Goal: Task Accomplishment & Management: Manage account settings

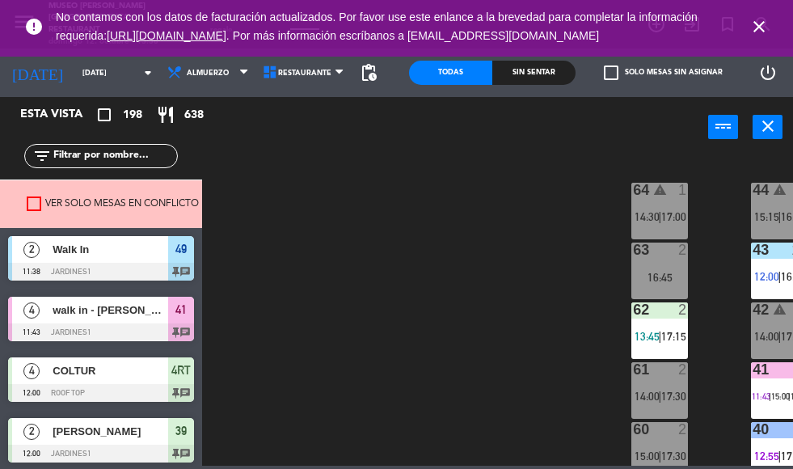
click at [532, 73] on div "Sin sentar" at bounding box center [533, 73] width 83 height 24
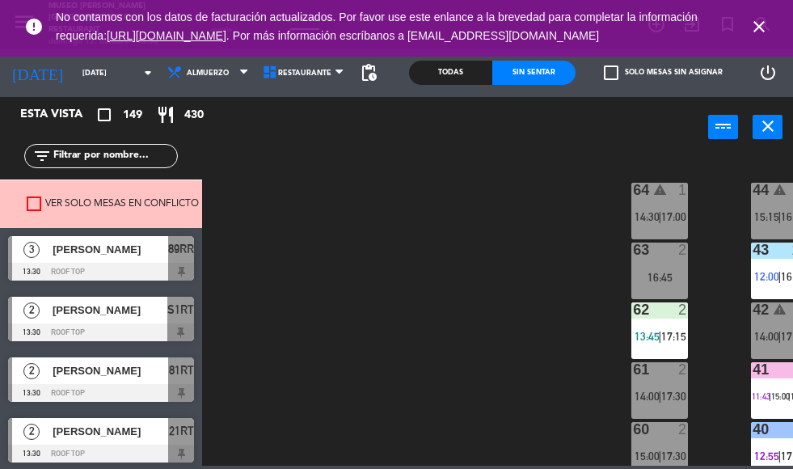
click at [507, 289] on div "44 warning 5 15:15 | 16:30 49 2 11:38 | 17:00 54 5 13:00 | 17:00 64 warning 1 1…" at bounding box center [501, 309] width 583 height 311
click at [507, 272] on div "44 warning 5 15:15 | 16:30 49 2 11:38 | 17:00 54 5 13:00 | 17:00 64 warning 1 1…" at bounding box center [501, 309] width 583 height 311
click at [509, 175] on div "44 warning 5 15:15 | 16:30 49 2 11:38 | 17:00 54 5 13:00 | 17:00 64 warning 1 1…" at bounding box center [501, 309] width 583 height 311
click at [543, 241] on div "44 warning 5 15:15 | 16:30 49 2 11:38 | 17:00 54 5 13:00 | 17:00 64 warning 1 1…" at bounding box center [501, 309] width 583 height 311
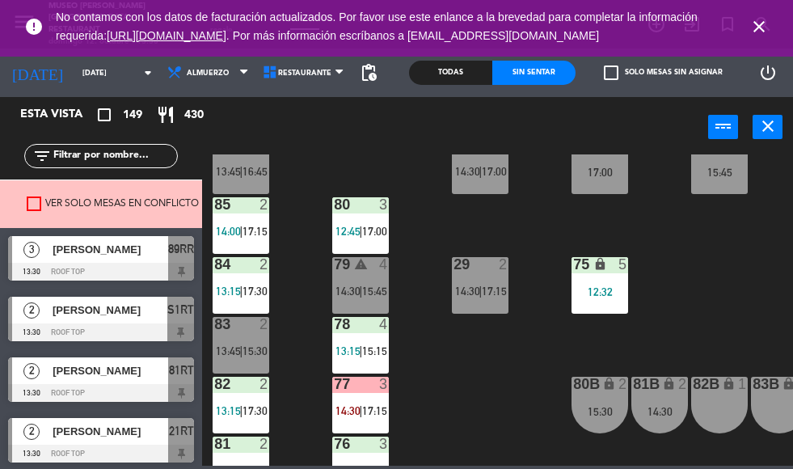
scroll to position [668, 0]
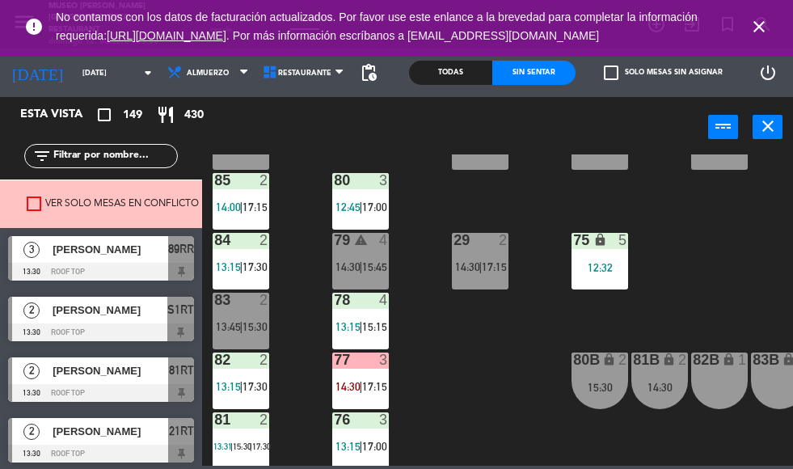
click at [374, 327] on span "15:15" at bounding box center [374, 326] width 25 height 13
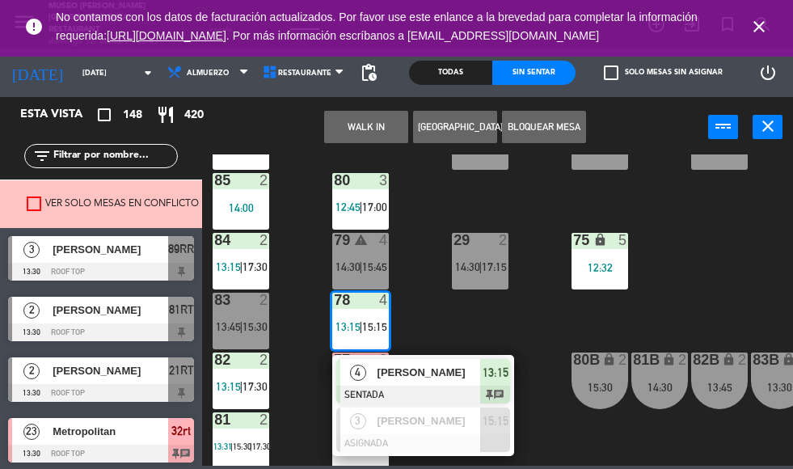
click at [741, 264] on div "44 warning 5 15:15 | 16:30 49 2 11:38 54 5 13:00 | 17:00 64 warning 1 14:30 | 1…" at bounding box center [501, 309] width 583 height 311
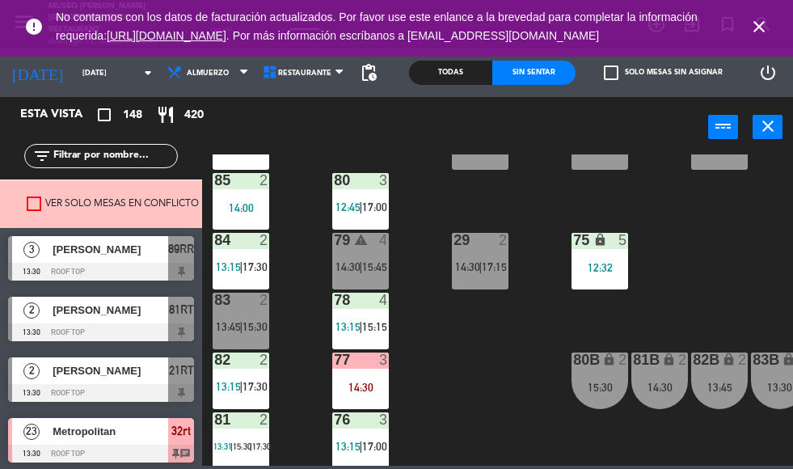
click at [466, 398] on div "44 warning 5 15:15 | 16:30 49 2 11:38 54 5 13:00 | 17:00 64 warning 1 14:30 | 1…" at bounding box center [501, 309] width 583 height 311
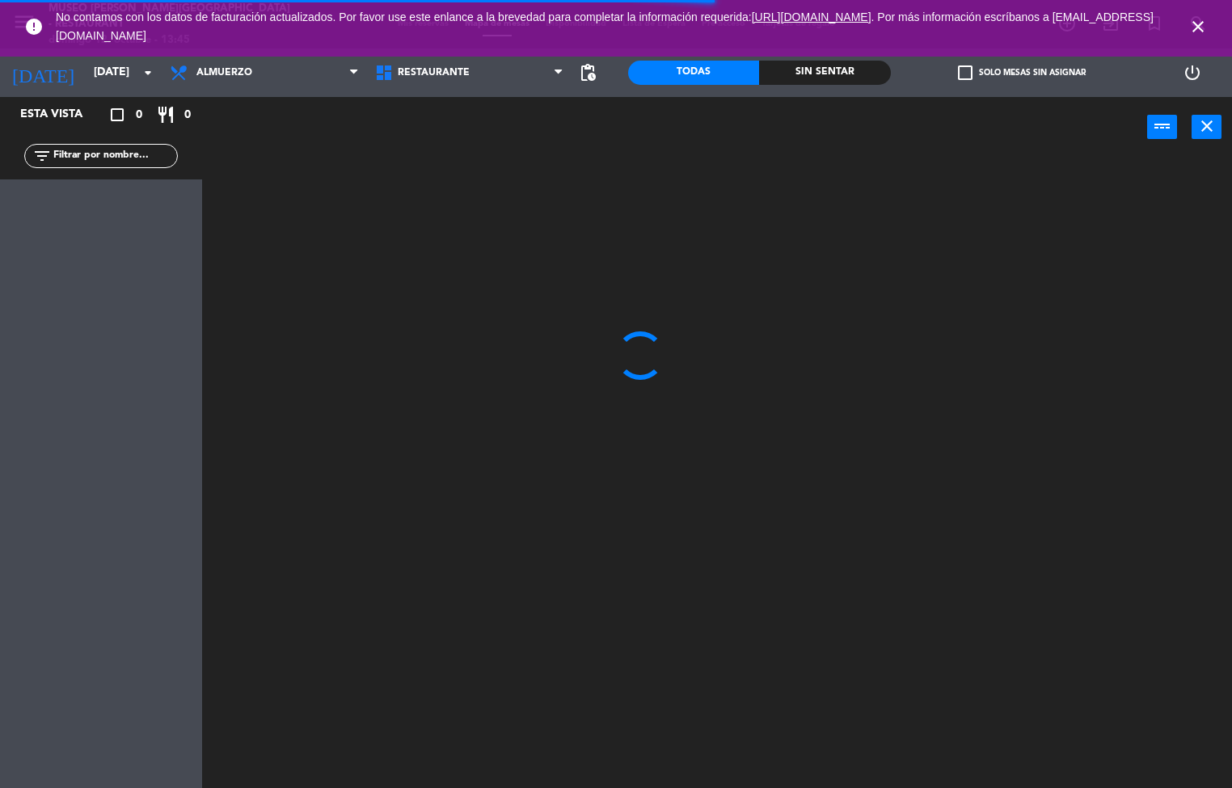
click at [1193, 23] on icon "close" at bounding box center [1197, 26] width 19 height 19
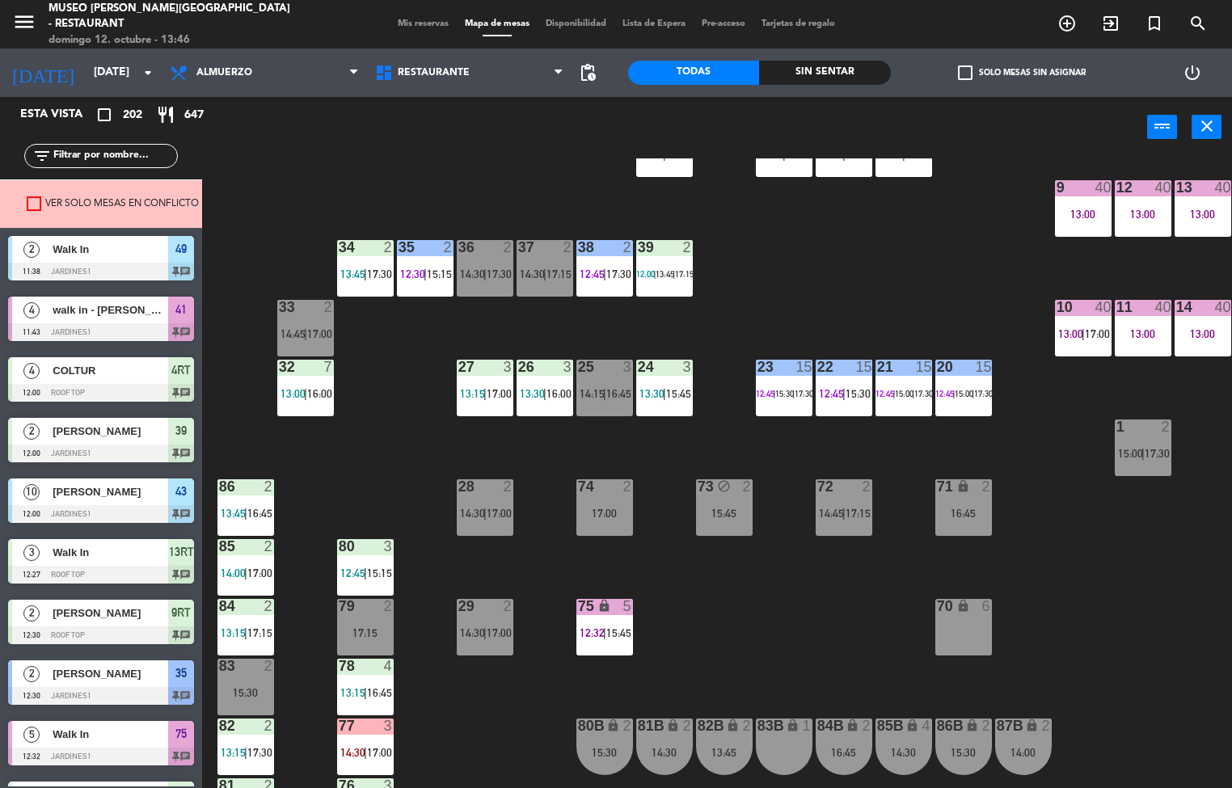
scroll to position [534, 0]
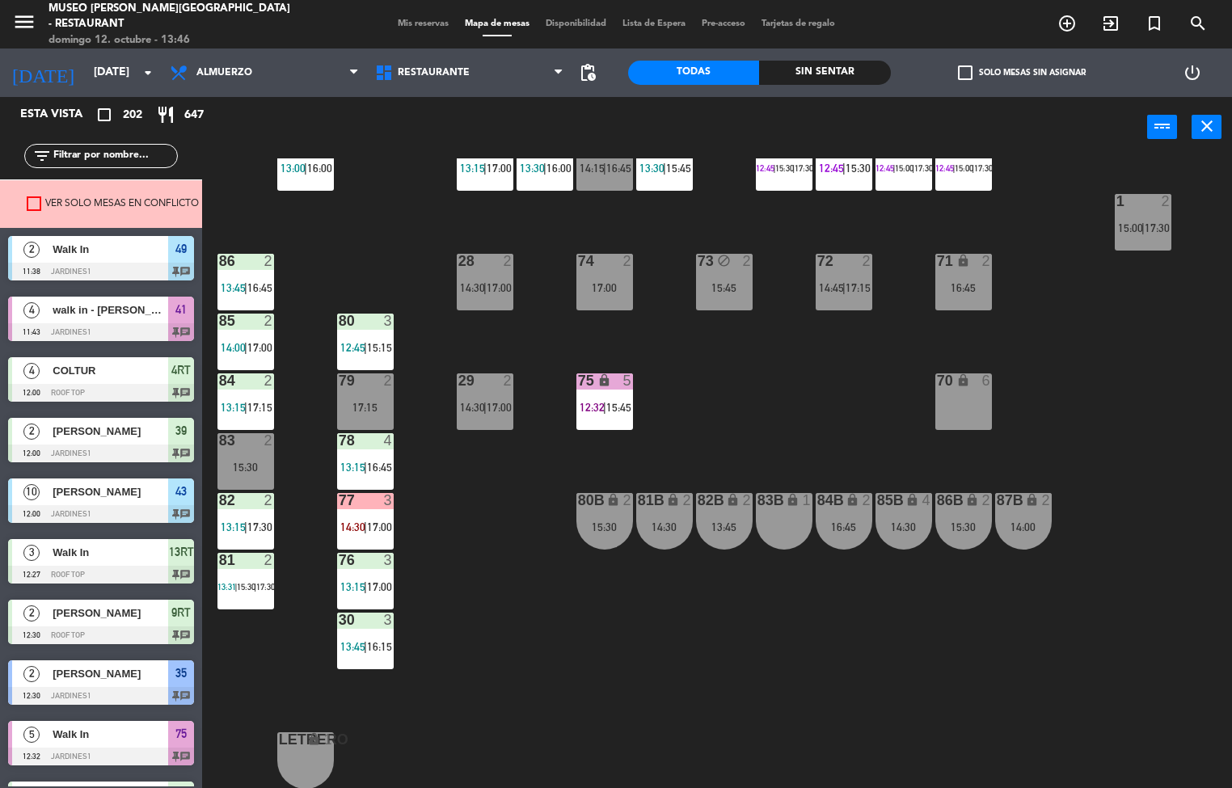
click at [250, 258] on div at bounding box center [245, 261] width 27 height 15
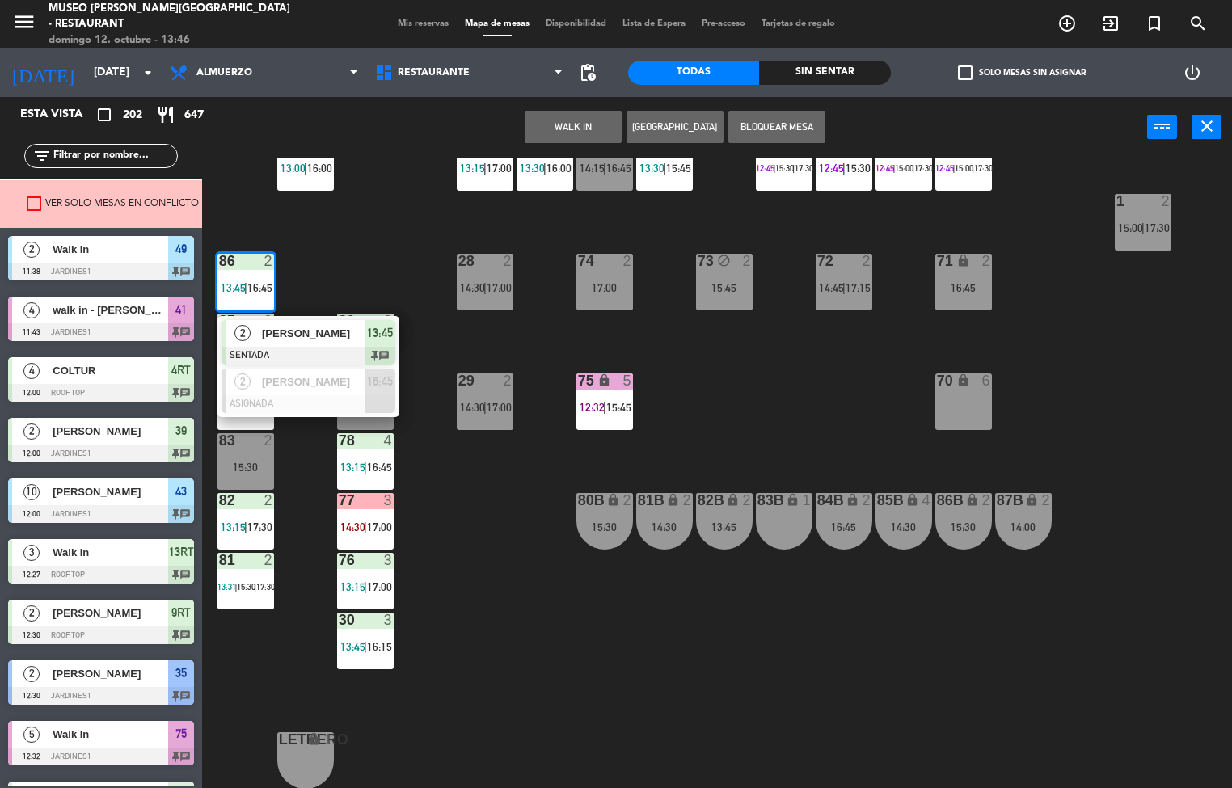
click at [343, 335] on span "[PERSON_NAME]" at bounding box center [313, 333] width 103 height 17
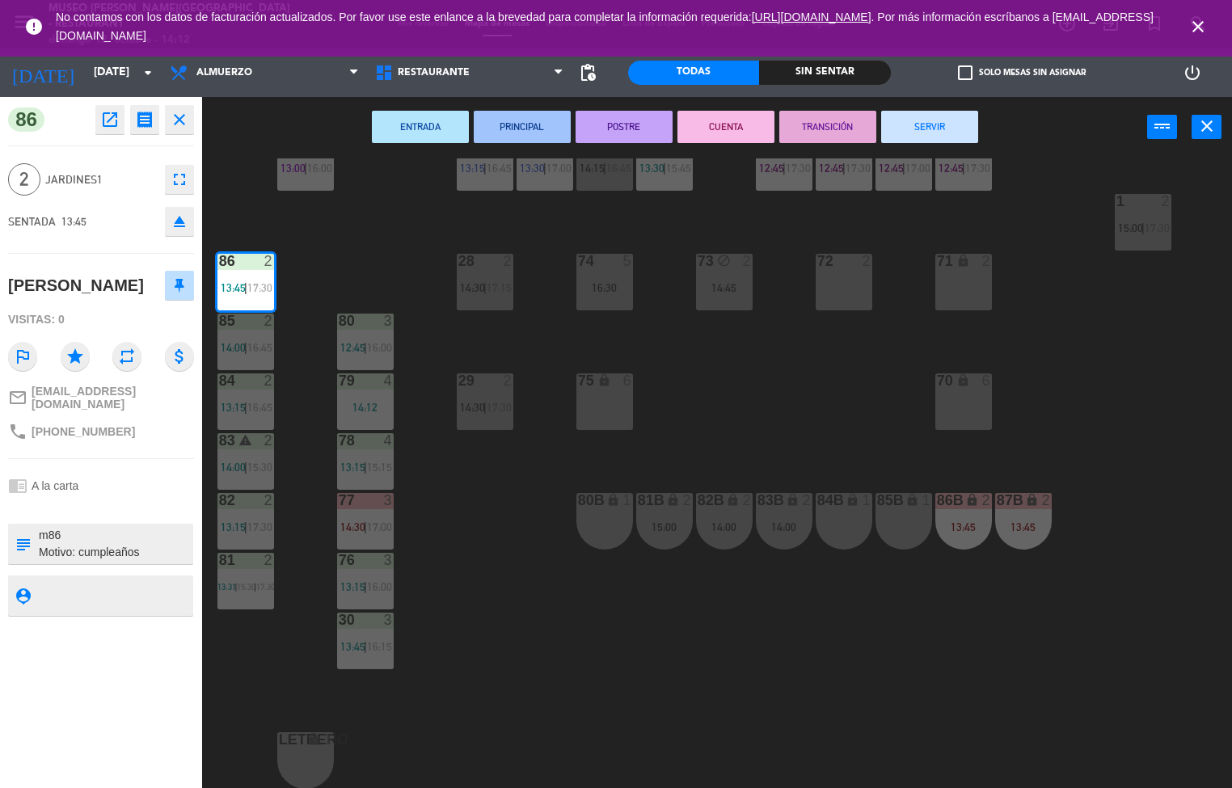
click at [777, 386] on div "44 5 14:15 49 2 11:38 | 14:30 | 17:00 54 5 13:00 | 17:00 64 warning 1 14:30 | 1…" at bounding box center [723, 473] width 1018 height 631
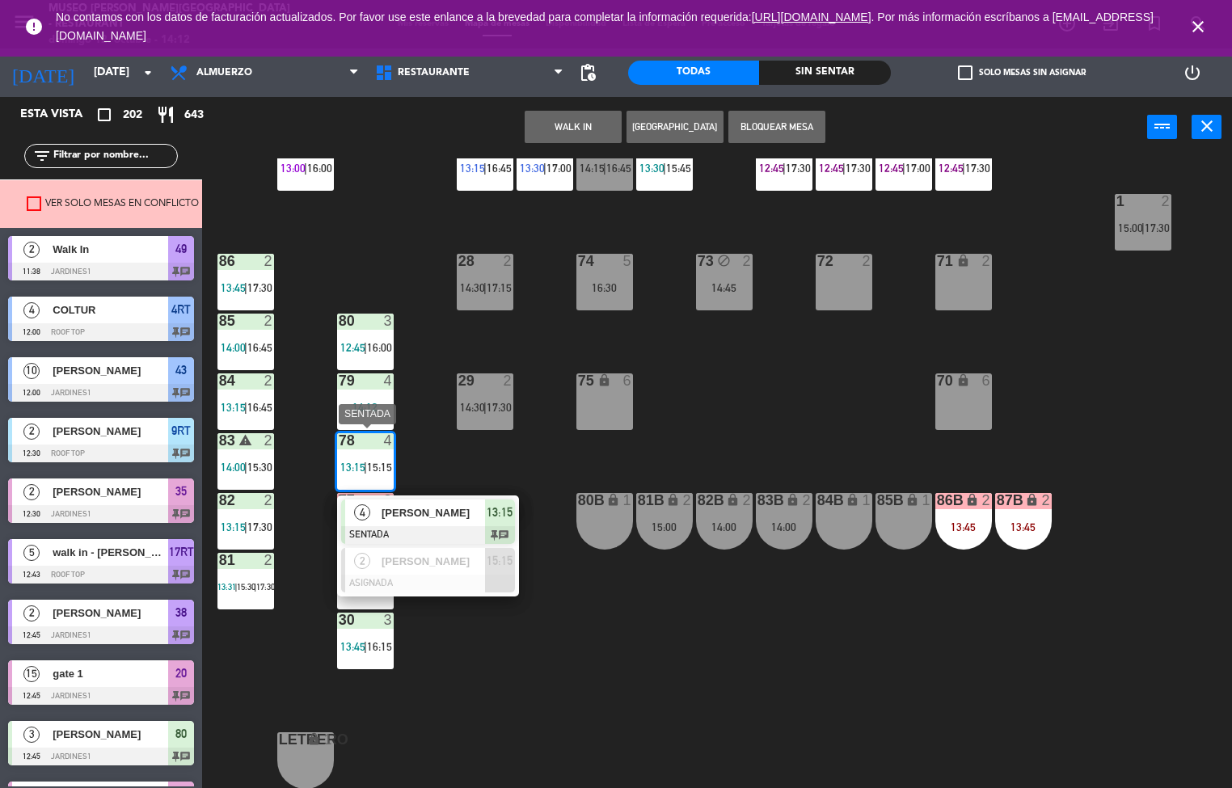
scroll to position [1, 0]
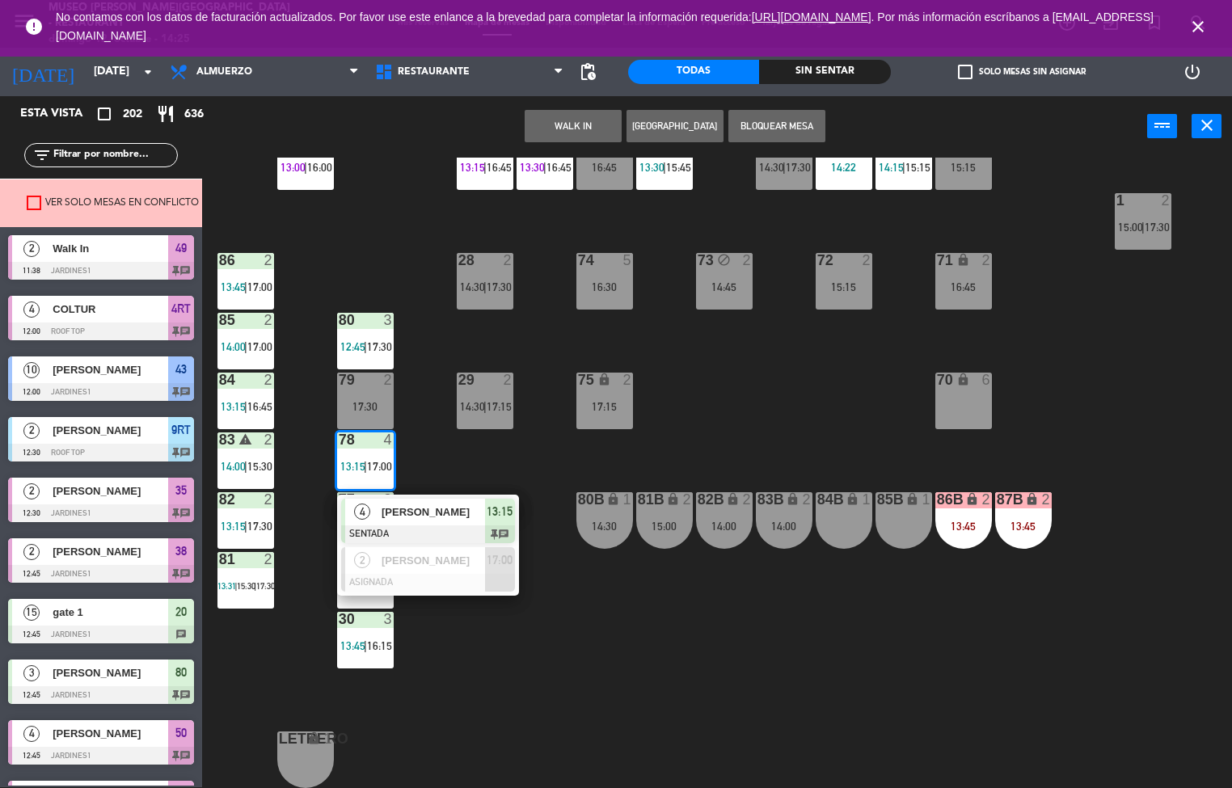
click at [538, 658] on div "44 5 14:15 | 17:00 49 2 11:38 | 16:00 54 5 13:00 | 17:00 64 2 14:18 48 10 12:00…" at bounding box center [723, 473] width 1018 height 631
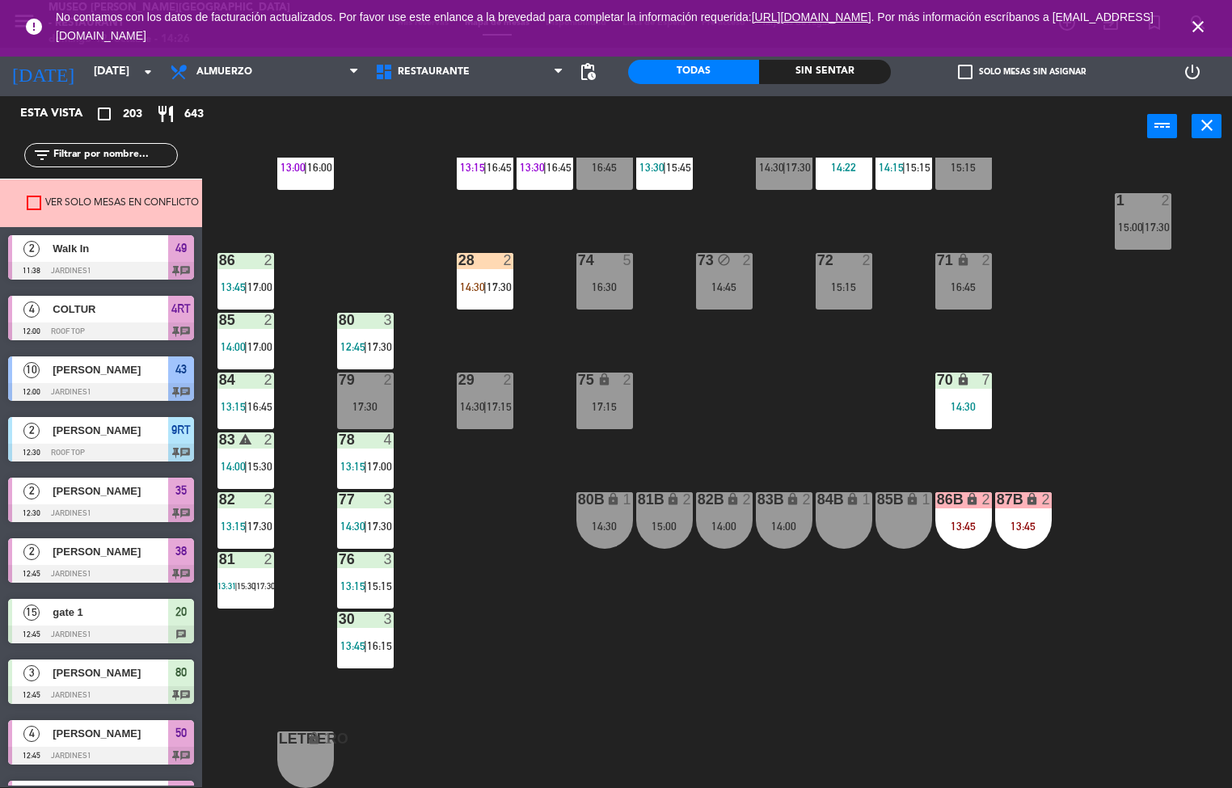
click at [360, 509] on div "77 3 14:30 | 17:30" at bounding box center [365, 520] width 57 height 57
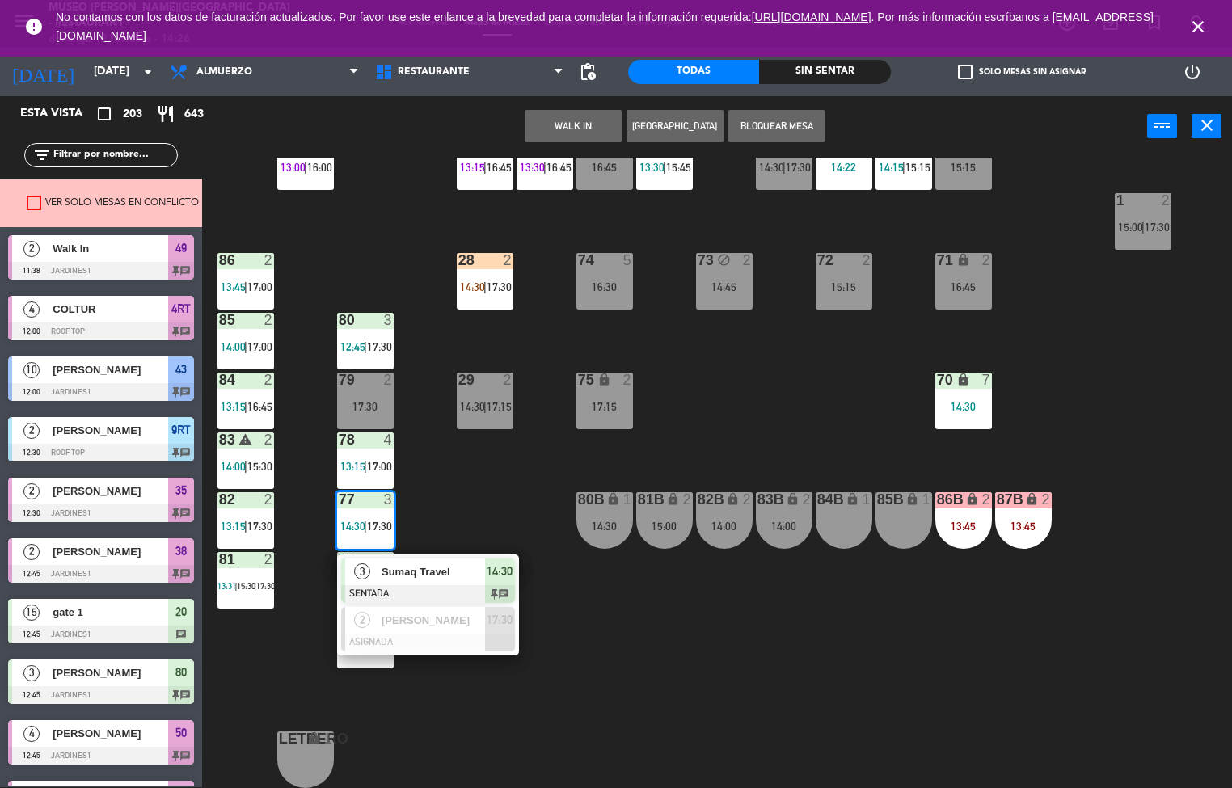
click at [430, 597] on div at bounding box center [428, 594] width 174 height 18
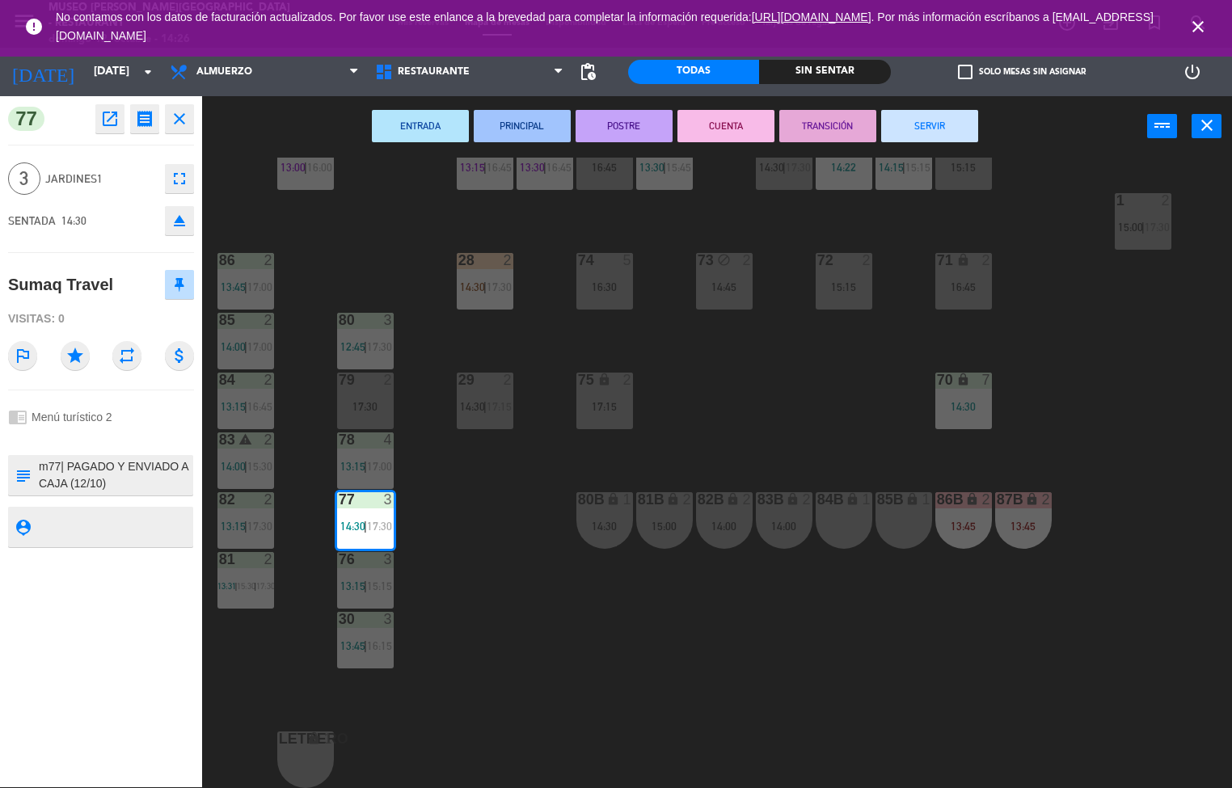
click at [117, 124] on icon "open_in_new" at bounding box center [109, 118] width 19 height 19
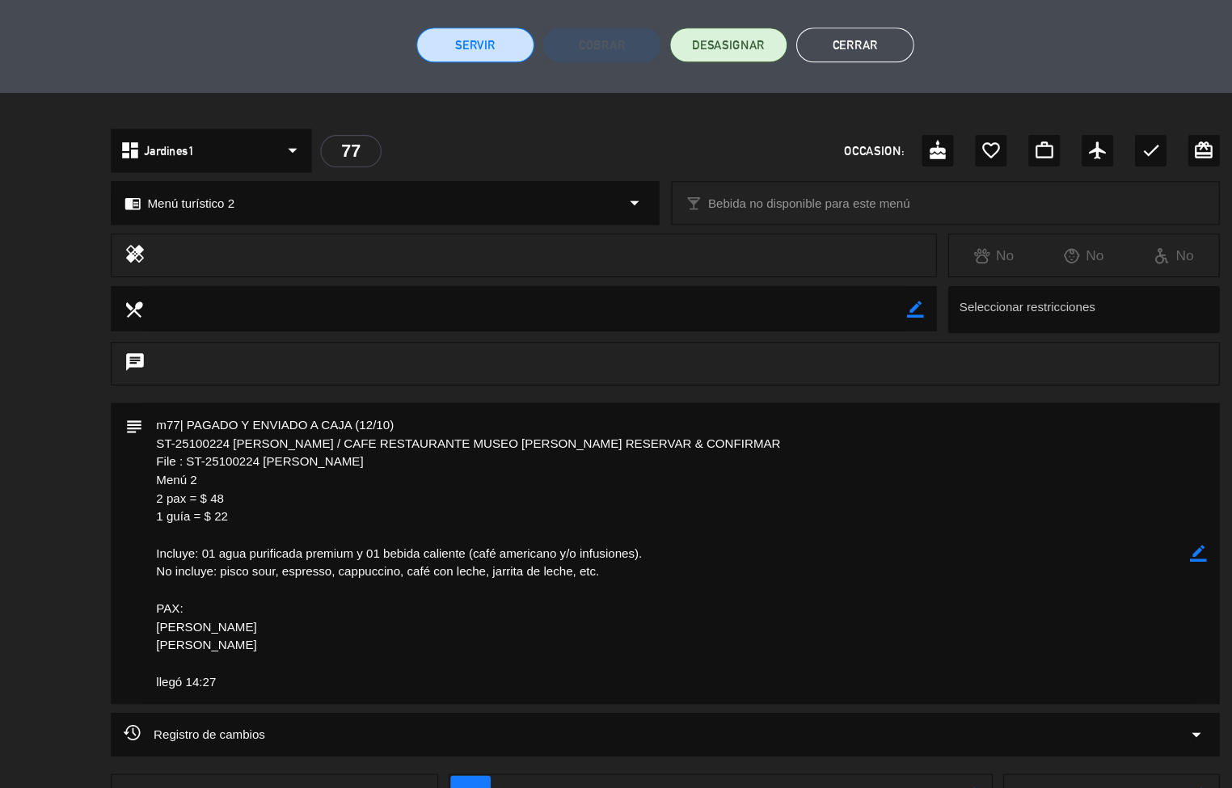
scroll to position [345, 0]
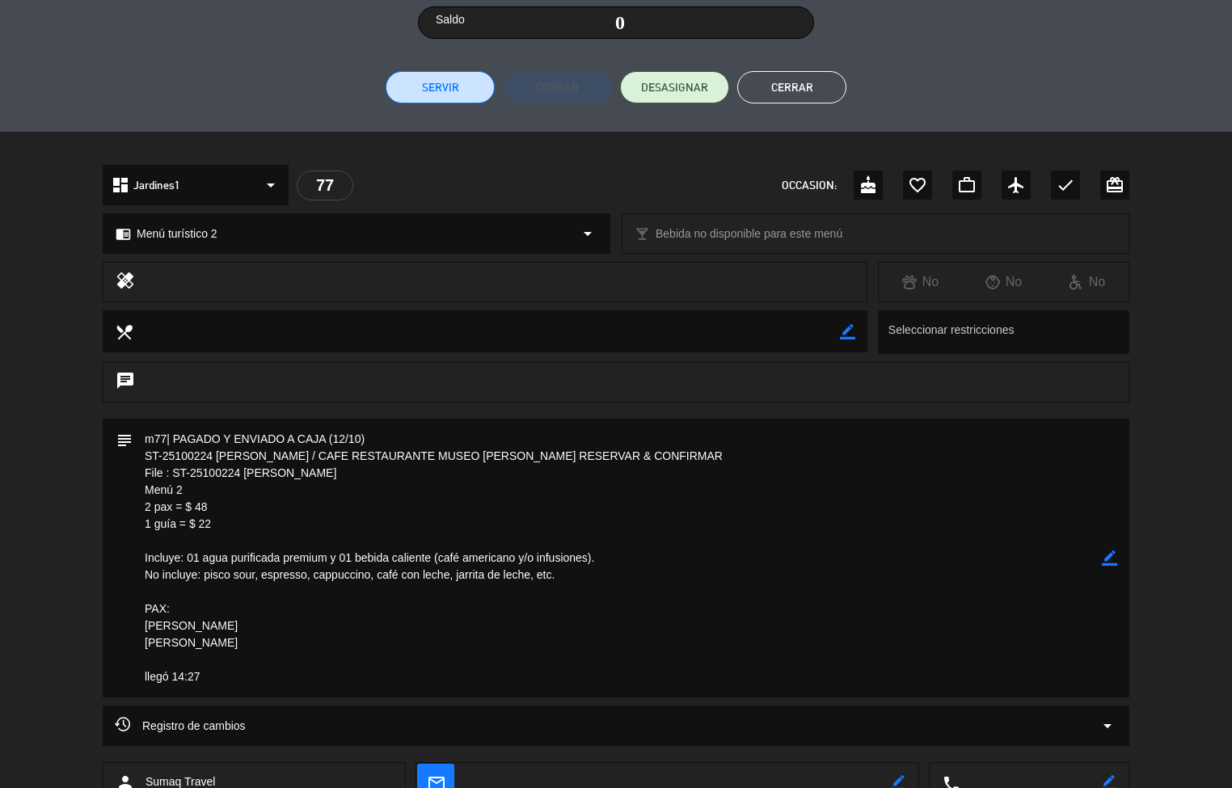
click at [815, 88] on button "Cerrar" at bounding box center [791, 87] width 109 height 32
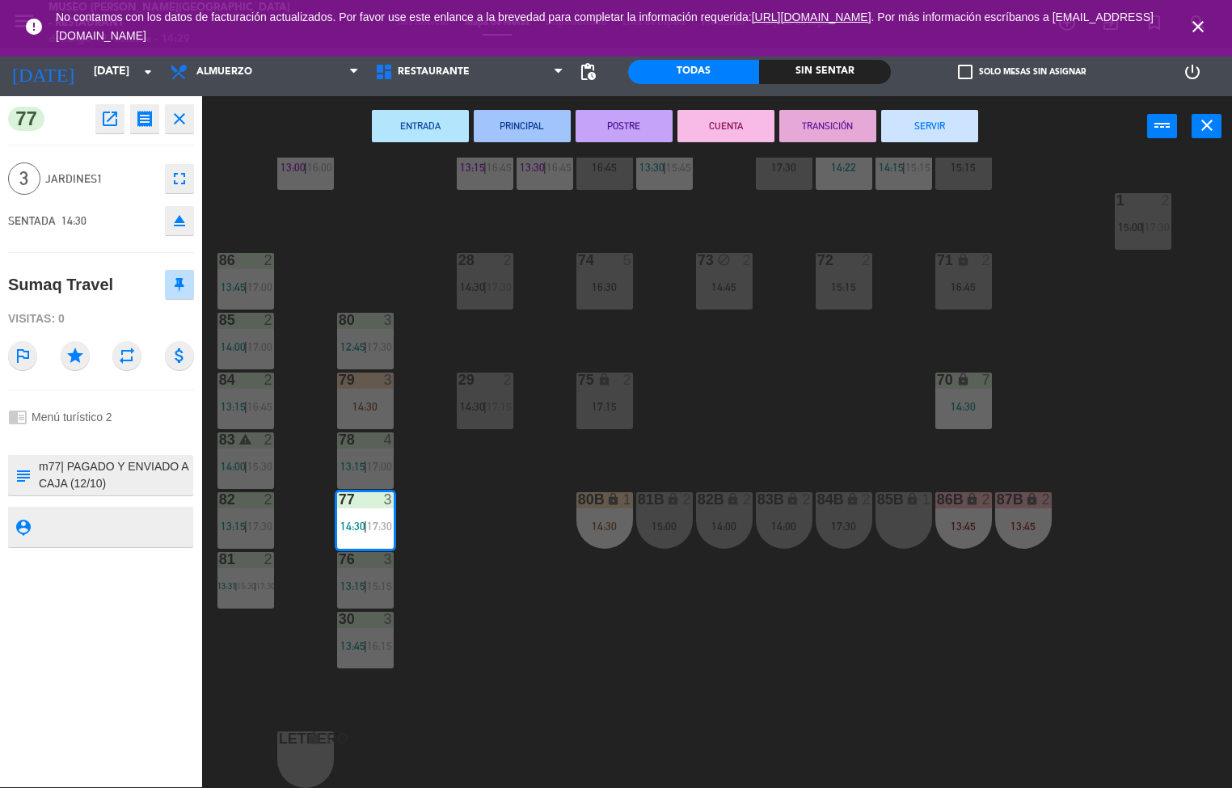
click at [466, 538] on div "44 5 14:15 | 17:00 49 2 11:38 | 16:00 54 5 13:00 | 17:00 64 2 14:18 48 10 12:00…" at bounding box center [723, 473] width 1018 height 631
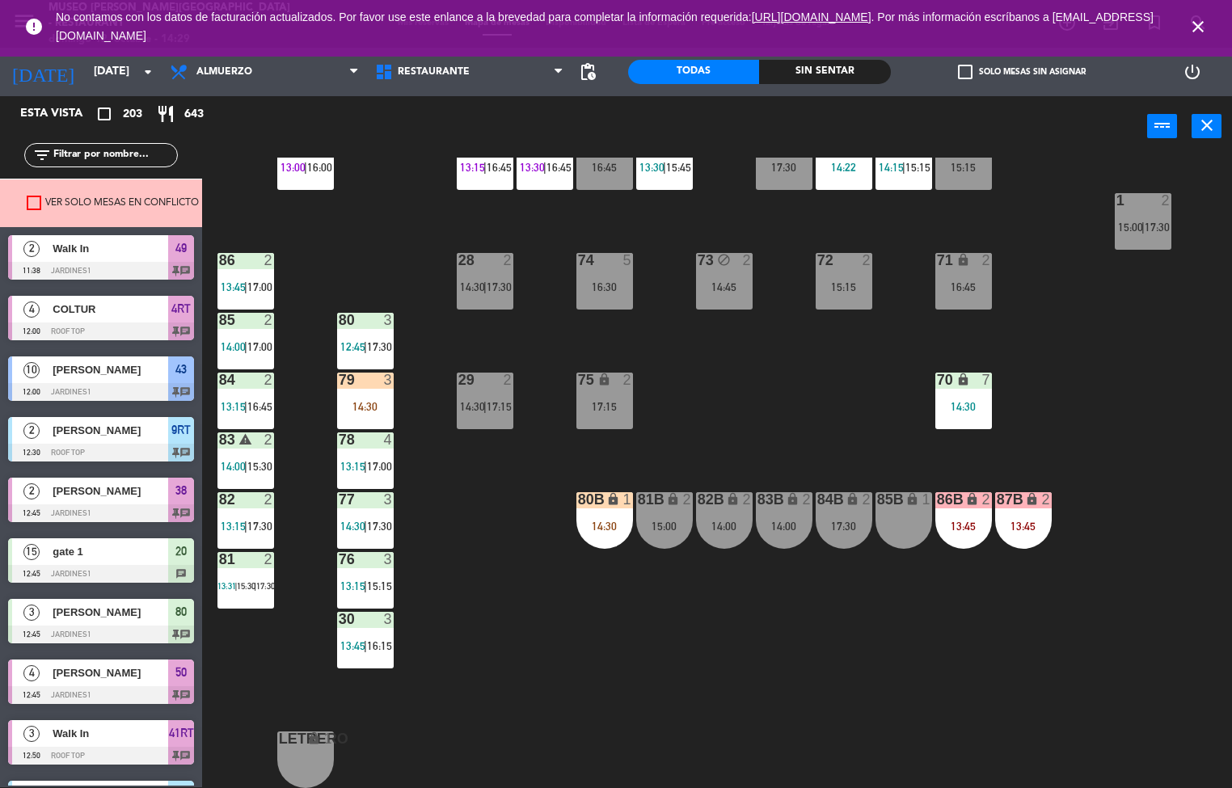
scroll to position [1, 0]
click at [505, 522] on div "44 5 14:15 | 17:00 49 2 11:38 | 16:00 54 5 13:00 | 17:00 64 2 14:18 48 10 12:00…" at bounding box center [723, 473] width 1018 height 631
click at [519, 565] on div "44 5 14:15 | 17:00 49 2 11:38 | 16:00 54 5 13:00 | 17:00 64 2 14:18 48 10 12:00…" at bounding box center [723, 473] width 1018 height 631
click at [532, 661] on div "44 5 14:15 | 17:00 49 2 11:38 | 16:00 54 5 13:00 | 17:00 64 2 14:18 48 10 12:00…" at bounding box center [723, 473] width 1018 height 631
click at [452, 531] on div "44 5 14:15 | 17:00 49 2 11:38 | 16:00 54 5 13:00 | 17:00 64 2 14:18 48 10 12:00…" at bounding box center [723, 473] width 1018 height 631
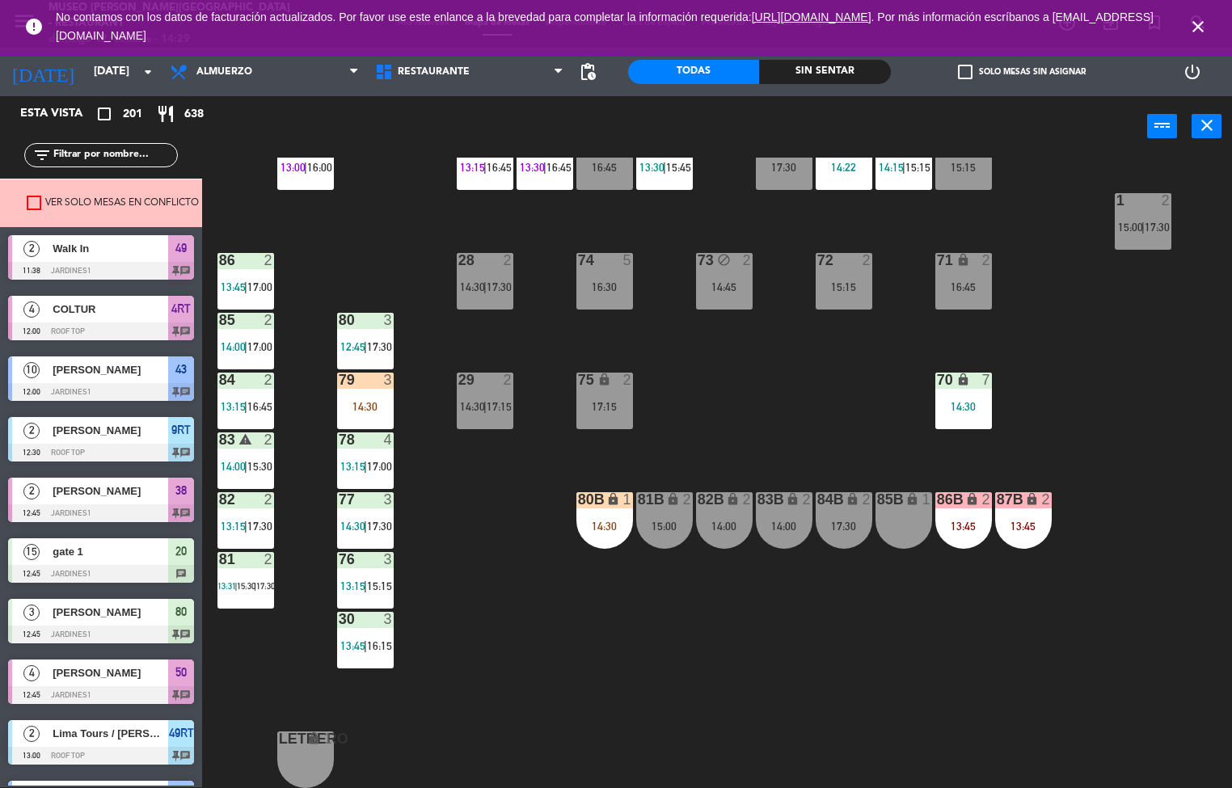
click at [507, 555] on div "44 5 14:15 | 17:00 49 2 11:38 | 16:00 54 5 13:00 | 17:00 64 2 14:18 48 10 12:00…" at bounding box center [723, 473] width 1018 height 631
click at [371, 54] on span "17:15" at bounding box center [379, 47] width 25 height 13
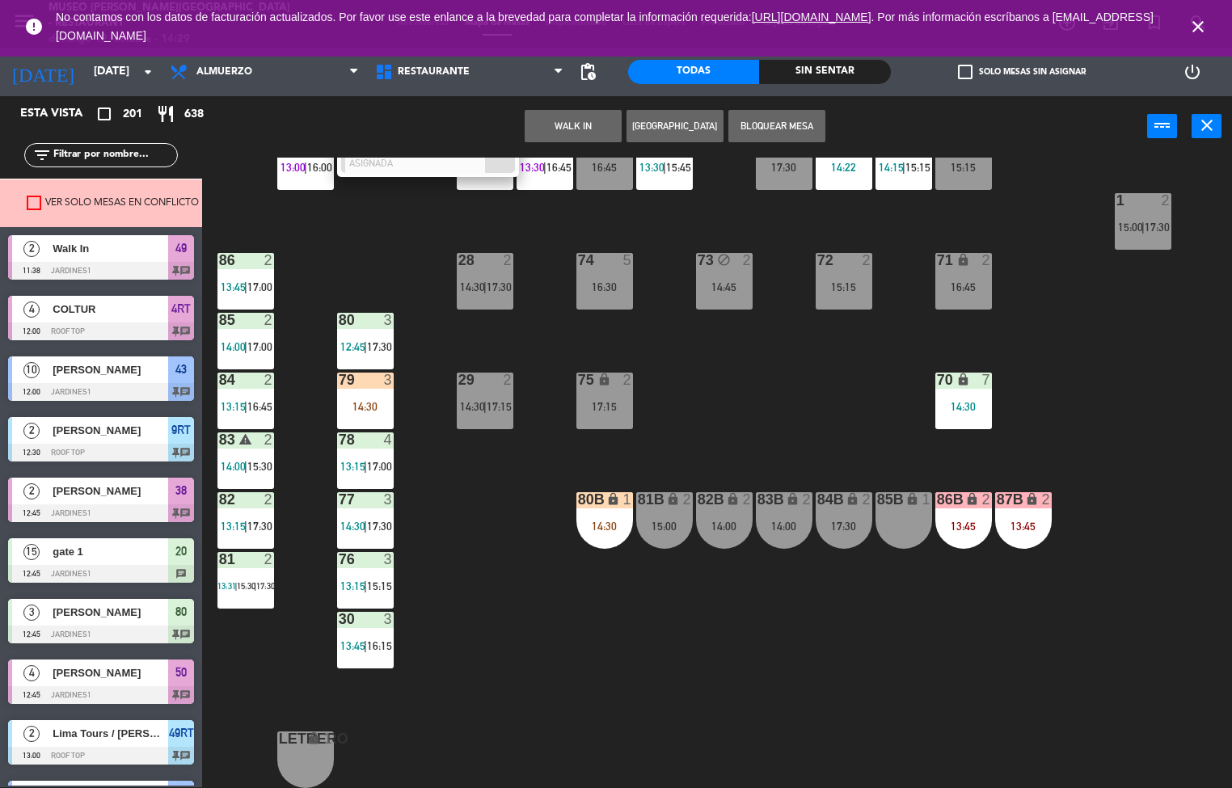
scroll to position [222, 0]
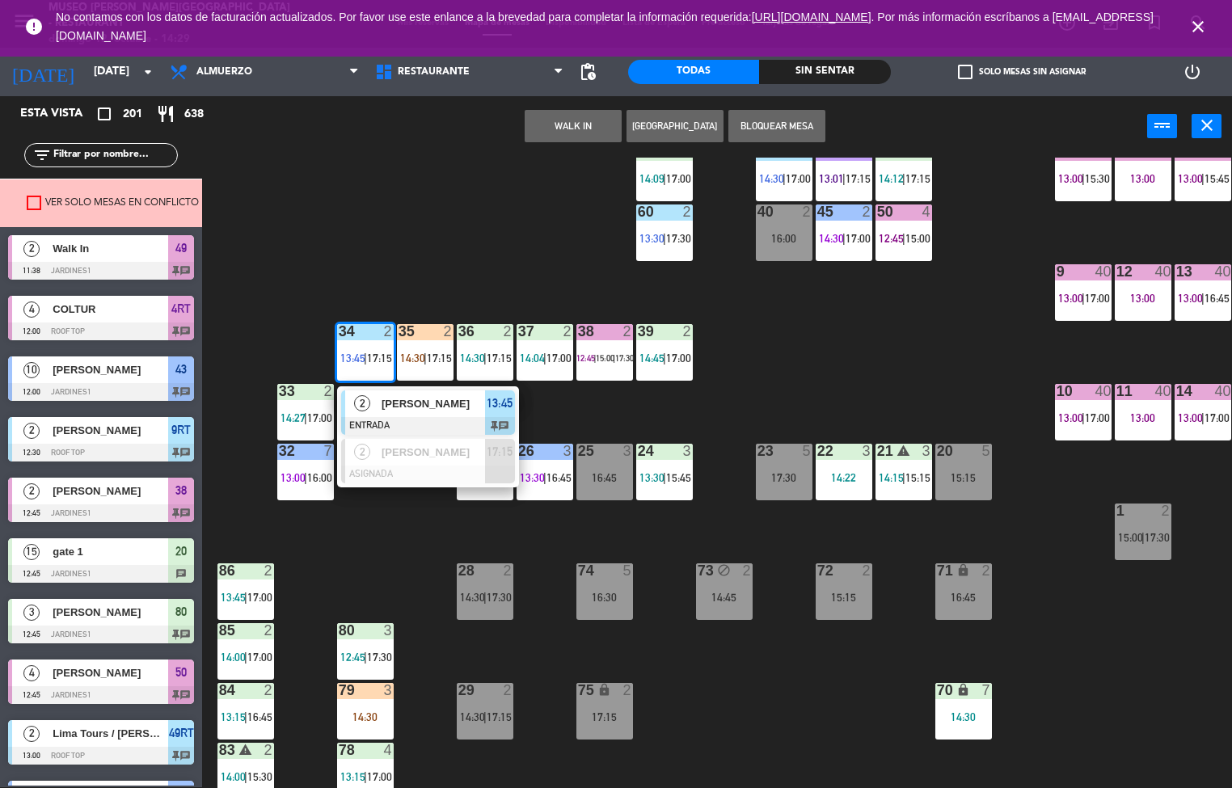
click at [433, 407] on span "[PERSON_NAME]" at bounding box center [433, 403] width 103 height 17
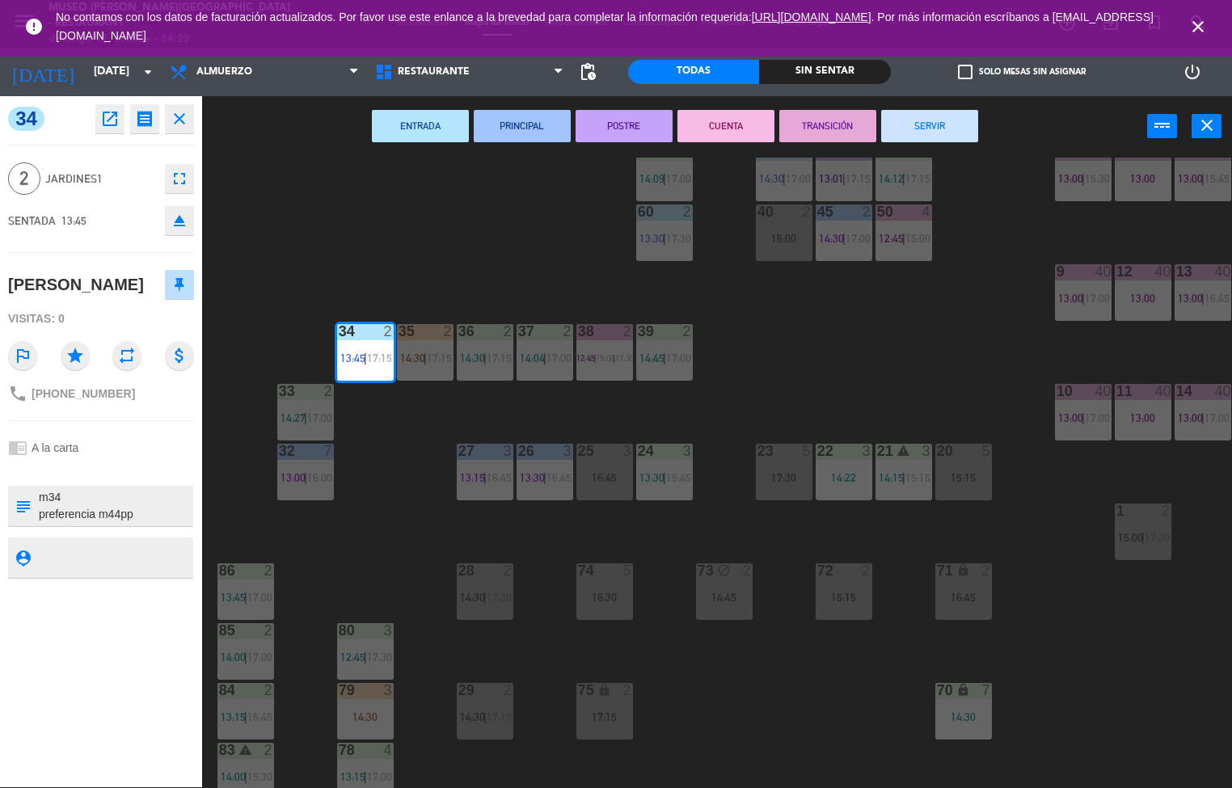
click at [379, 508] on div "44 5 14:15 | 17:00 49 2 11:38 | 16:00 54 5 13:00 | 17:00 64 2 14:18 48 10 12:00…" at bounding box center [723, 473] width 1018 height 631
click at [396, 483] on div "44 5 14:15 | 17:00 49 2 11:38 | 16:00 54 5 13:00 | 17:00 64 2 14:18 48 10 12:00…" at bounding box center [723, 473] width 1018 height 631
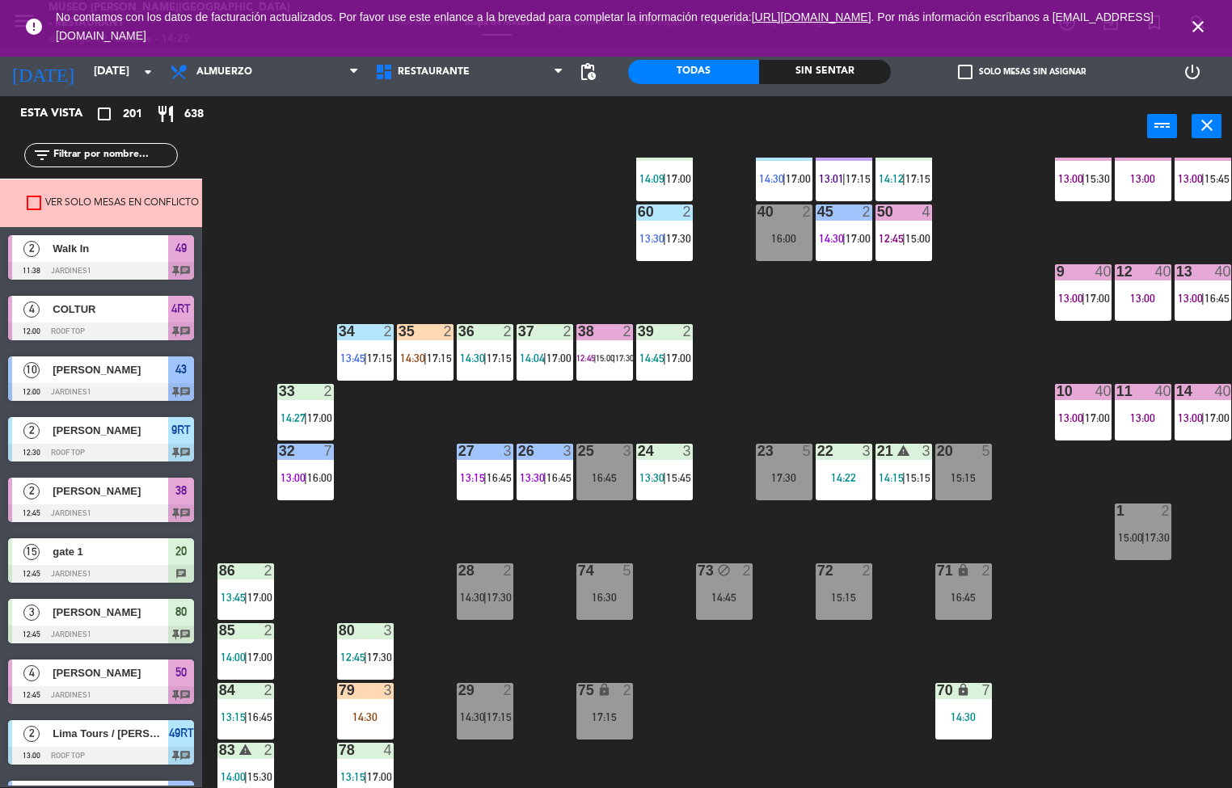
click at [420, 343] on div "35 2 14:30 | 17:15" at bounding box center [425, 352] width 57 height 57
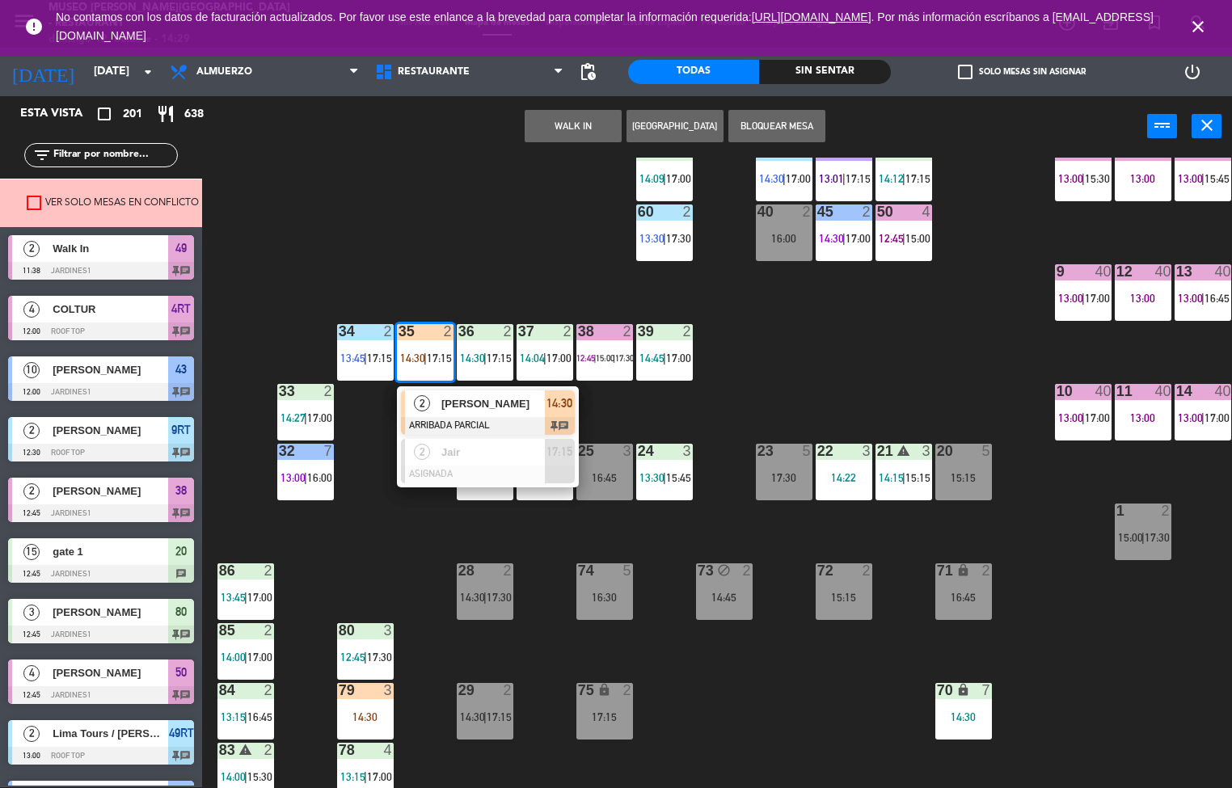
scroll to position [1, 0]
click at [493, 413] on div "[PERSON_NAME]" at bounding box center [492, 404] width 105 height 27
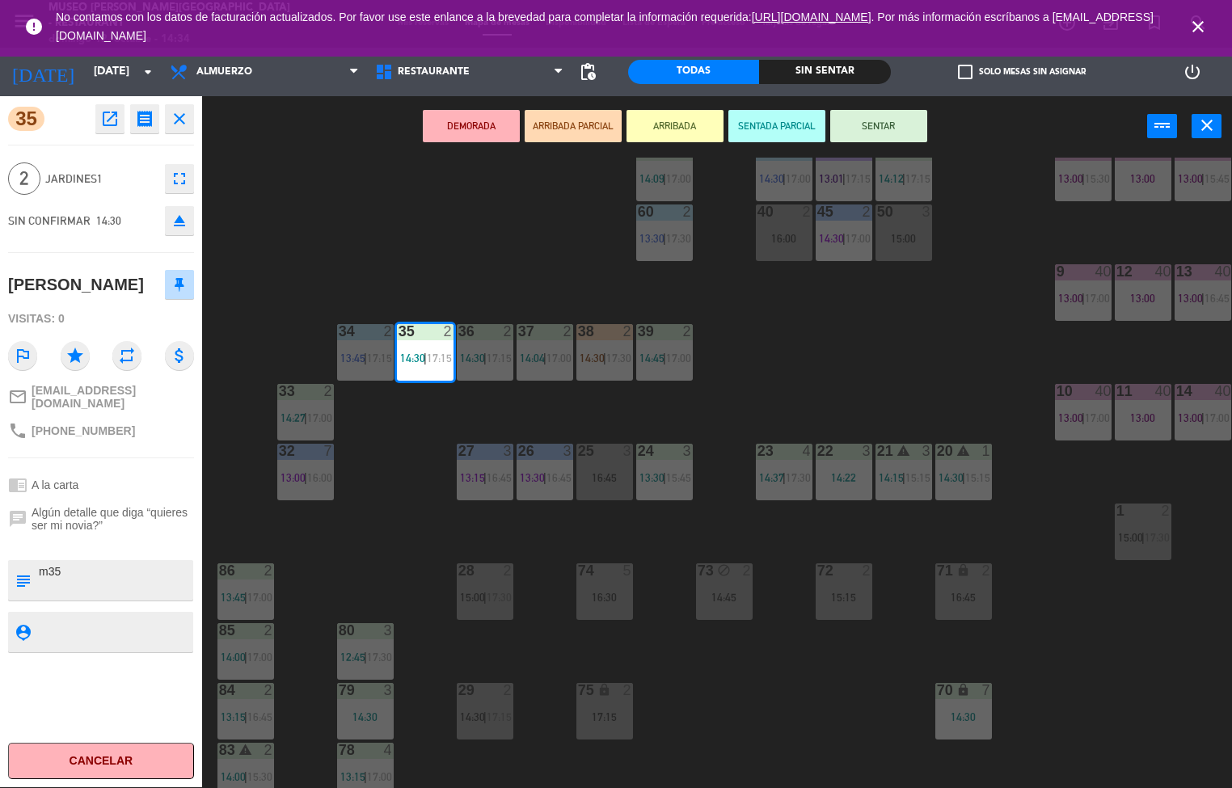
click at [832, 359] on div "44 5 14:15 | 17:00 49 2 11:38 | 16:00 54 5 13:00 | 17:00 64 2 14:18 48 10 12:00…" at bounding box center [723, 473] width 1018 height 631
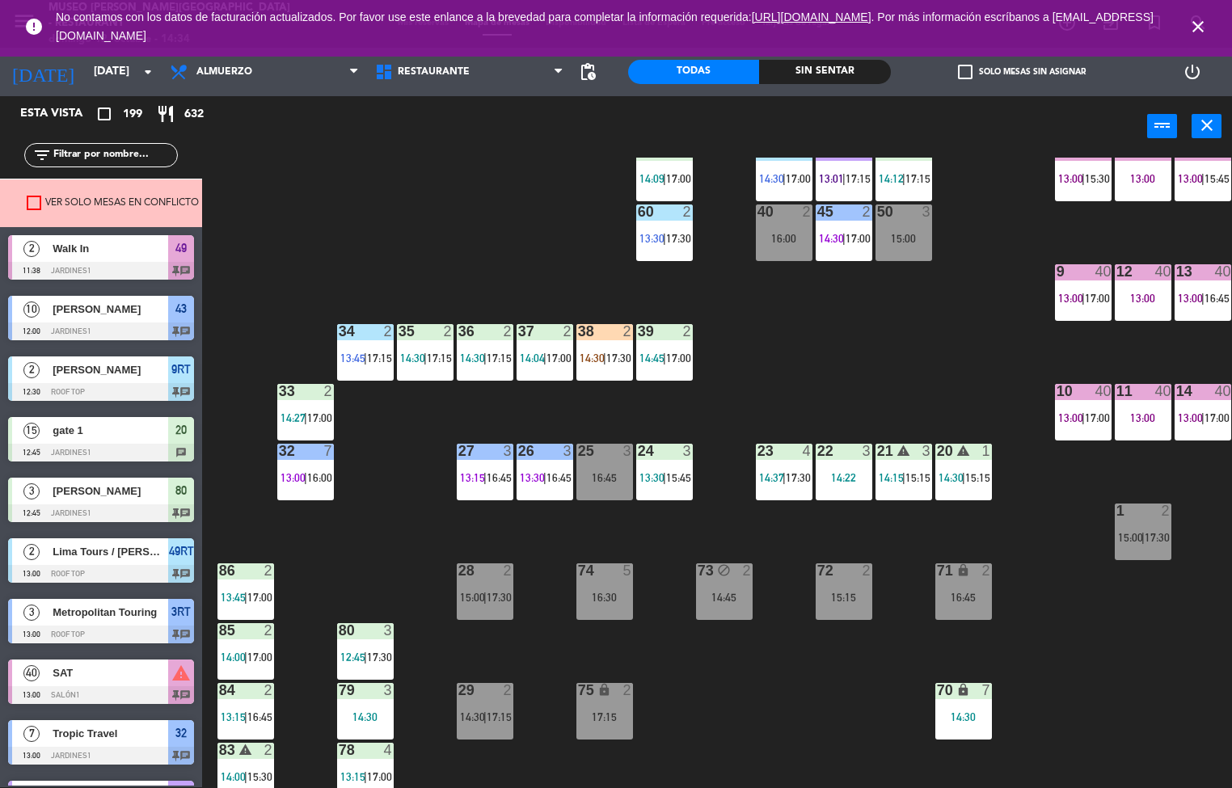
scroll to position [492, 0]
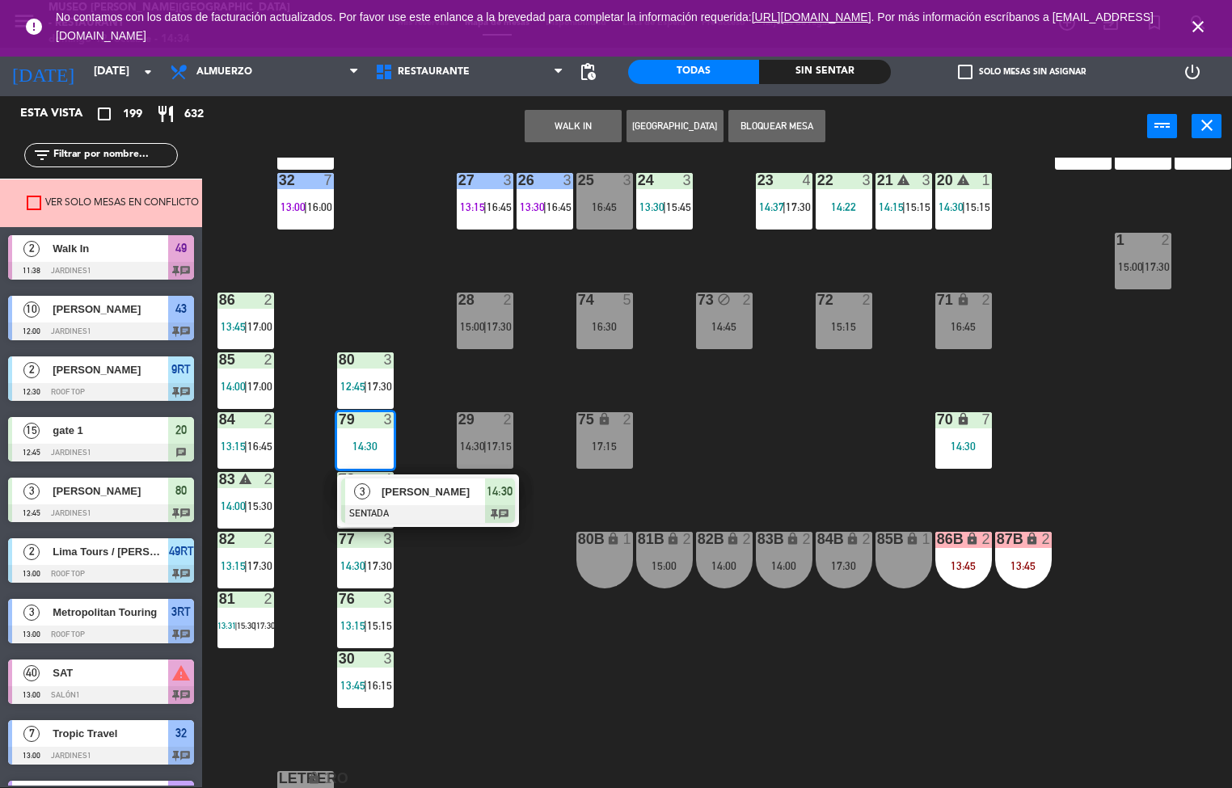
click at [456, 519] on div at bounding box center [428, 514] width 174 height 18
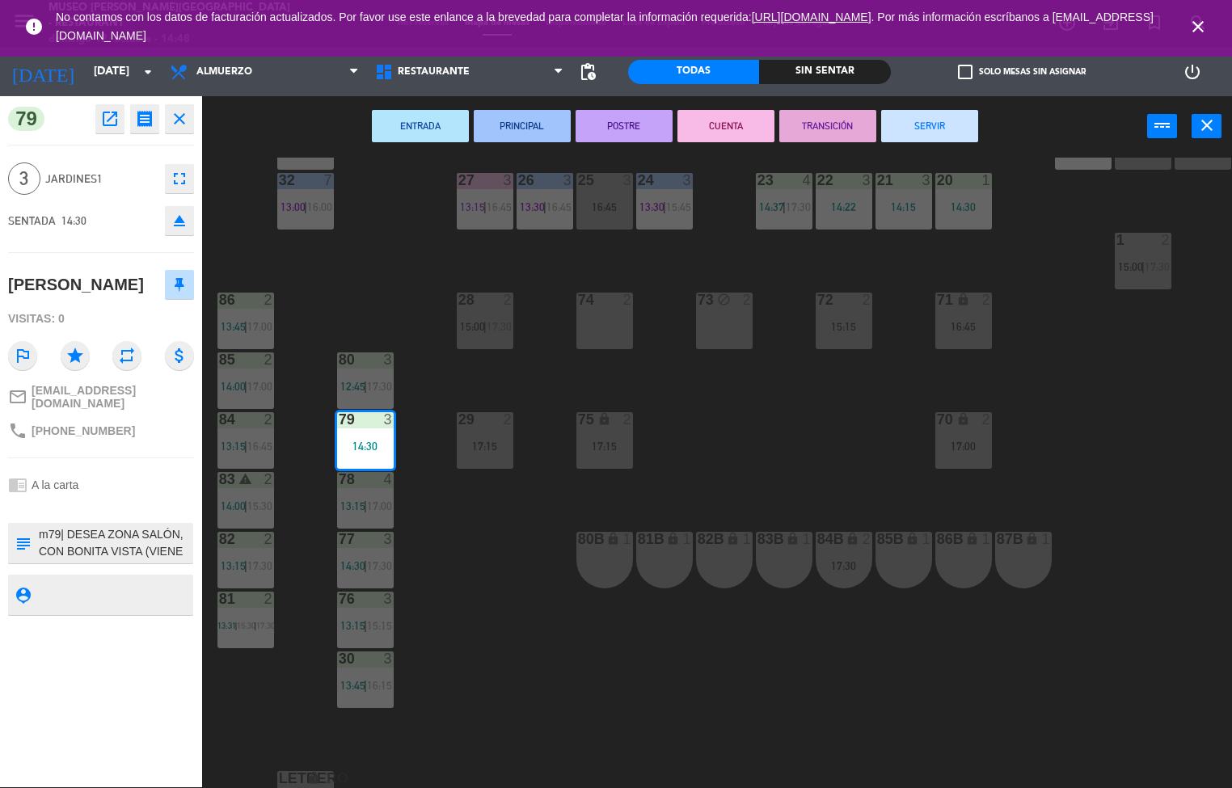
click at [798, 371] on div "44 5 14:15 | 16:30 49 2 11:38 | 16:00 54 5 13:00 | 15:15 | 17:00 64 2 14:18 | 1…" at bounding box center [723, 473] width 1018 height 631
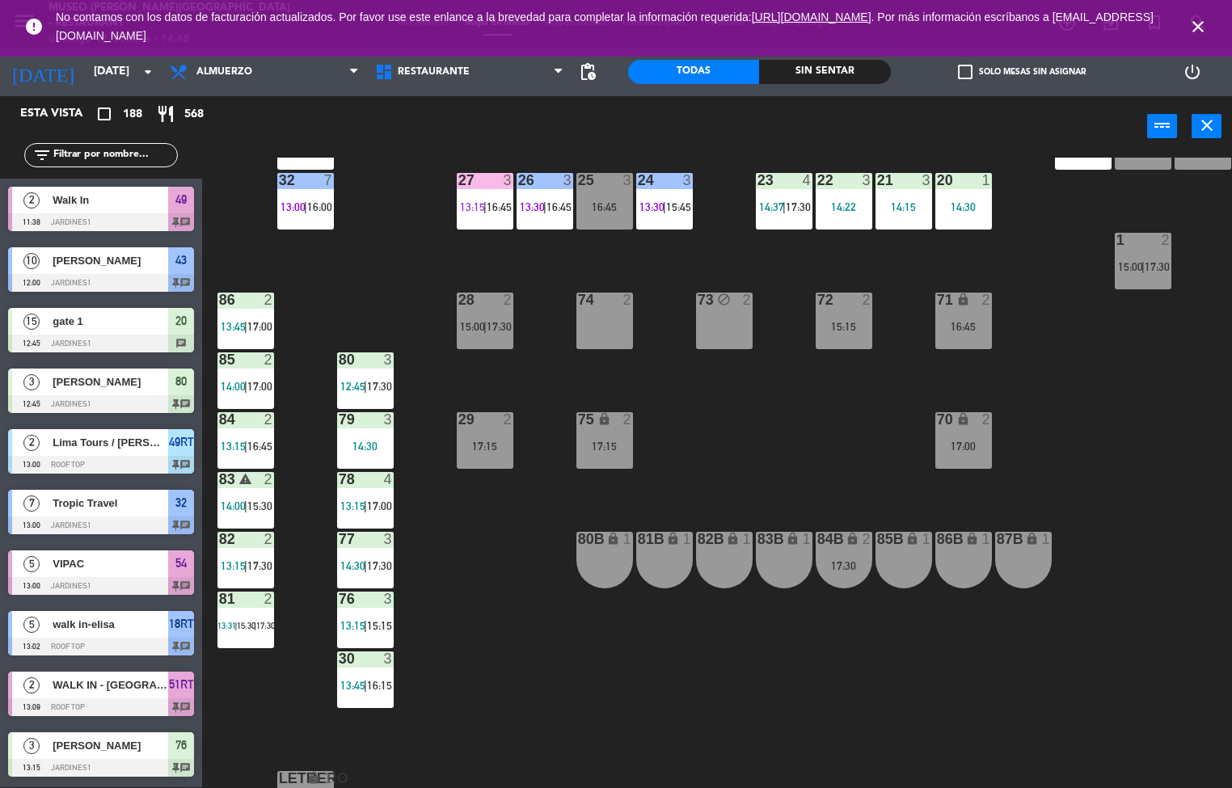
click at [801, 377] on div "menu [GEOGRAPHIC_DATA][PERSON_NAME] - Restaurant [DATE] 12. octubre - 14:48 Mis…" at bounding box center [616, 394] width 1232 height 788
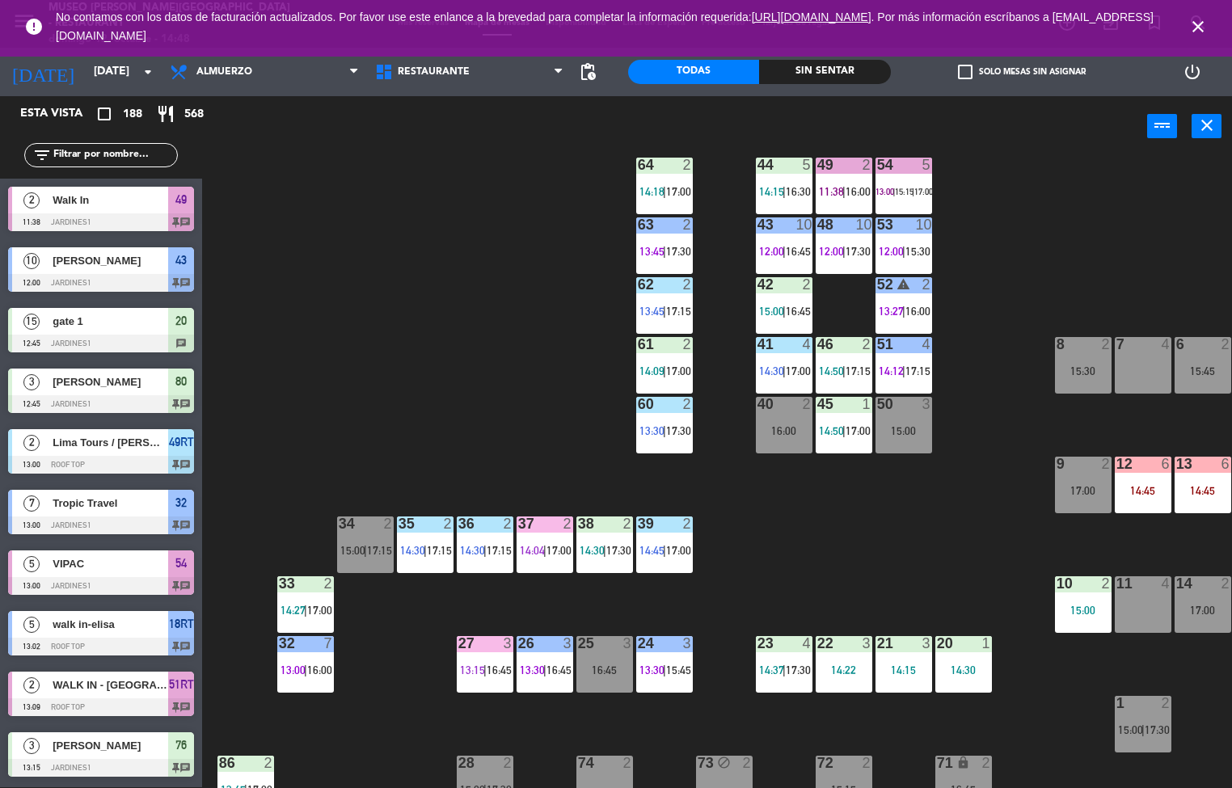
click at [560, 547] on span "17:00" at bounding box center [559, 550] width 25 height 13
click at [885, 553] on div "44 5 14:15 | 16:30 49 2 11:38 | 16:00 54 5 13:00 | 15:15 | 17:00 64 2 14:18 | 1…" at bounding box center [723, 473] width 1018 height 631
click at [845, 539] on div "44 5 14:15 | 16:30 49 2 11:38 | 16:00 54 5 13:00 | 15:15 | 17:00 64 2 14:18 | 1…" at bounding box center [723, 473] width 1018 height 631
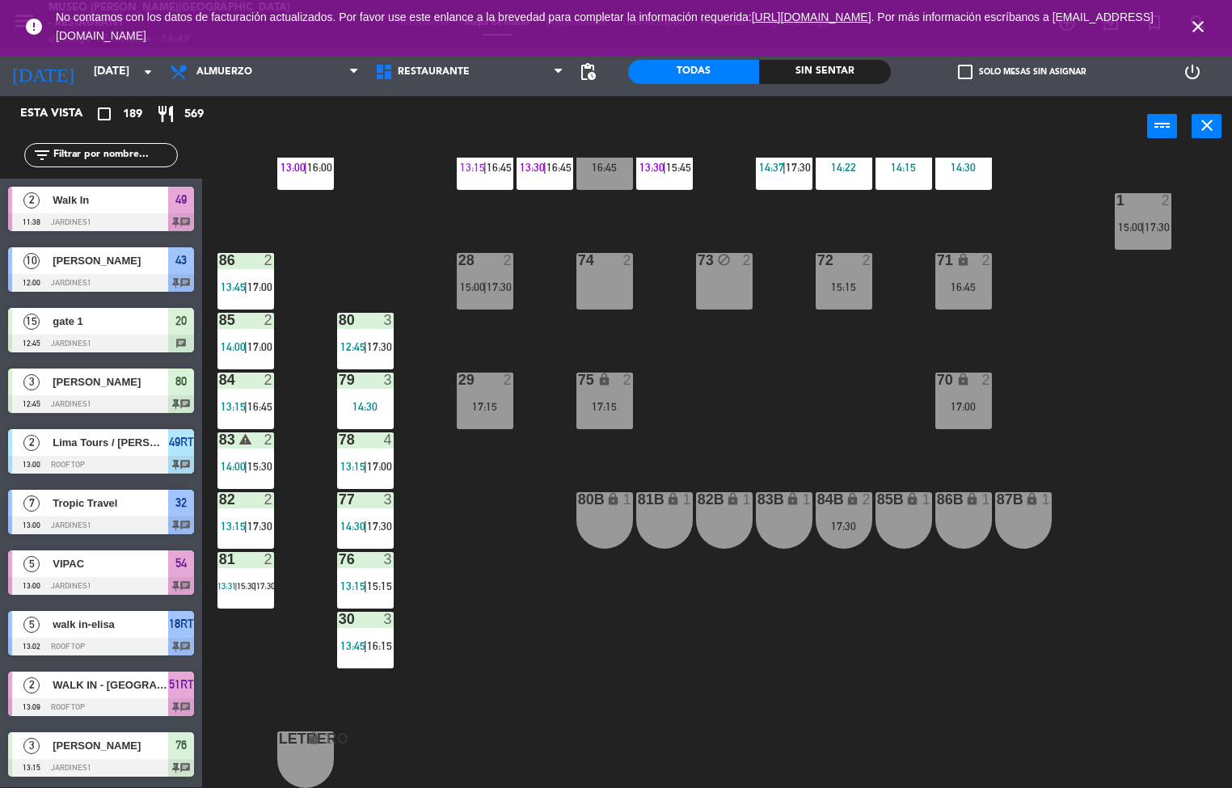
click at [364, 340] on span "12:45" at bounding box center [352, 346] width 25 height 13
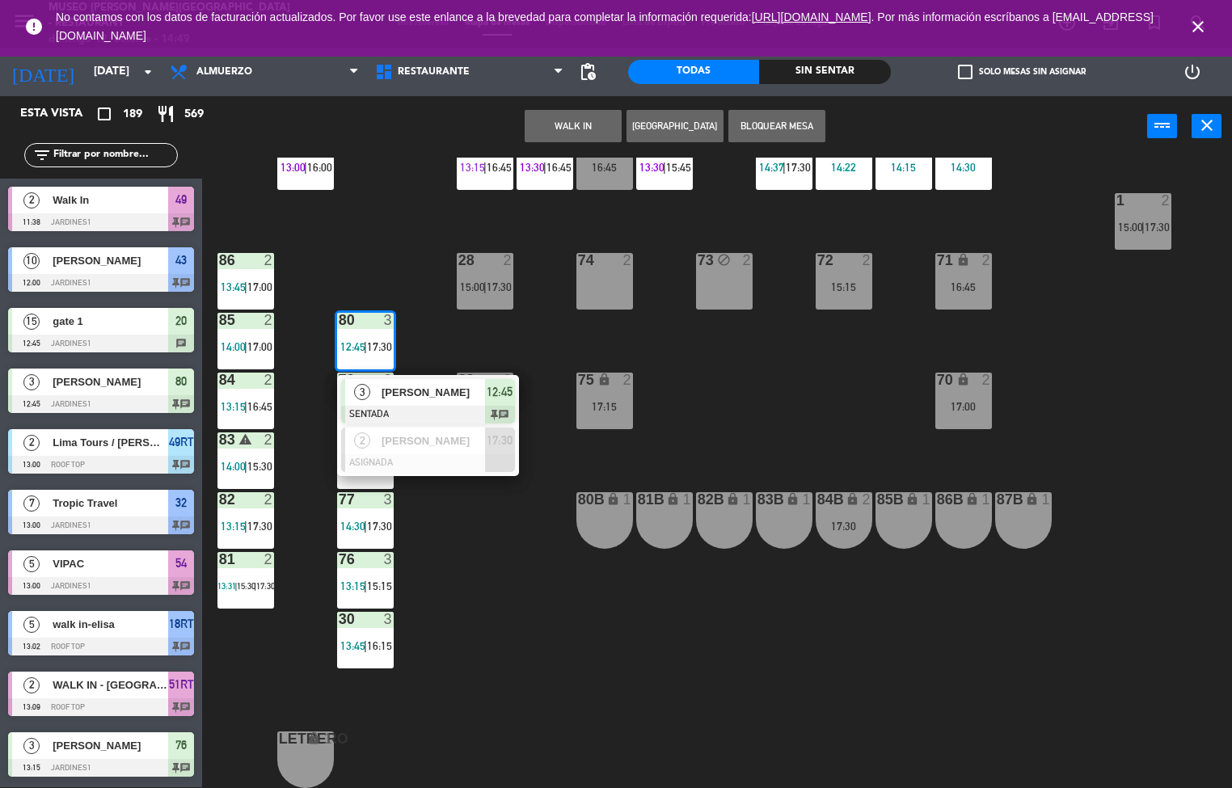
click at [462, 384] on span "[PERSON_NAME]" at bounding box center [433, 392] width 103 height 17
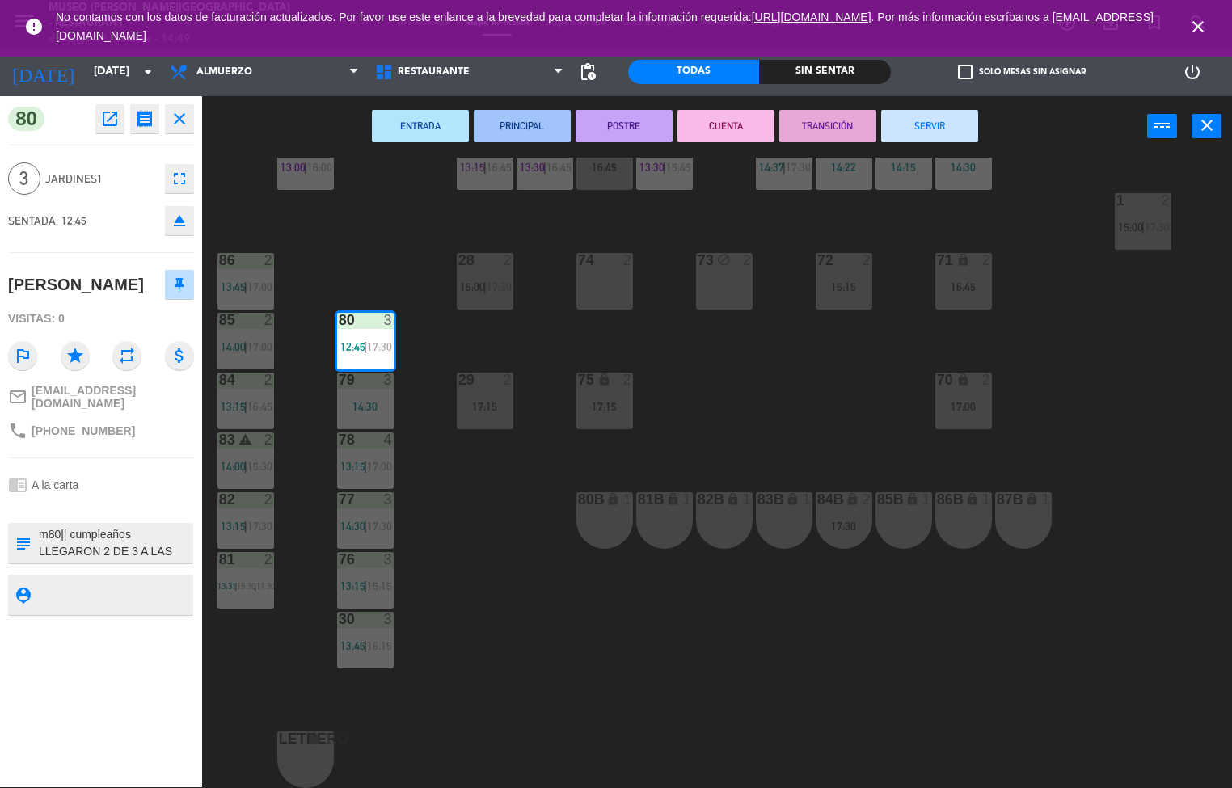
click at [849, 125] on button "TRANSICIÓN" at bounding box center [827, 126] width 97 height 32
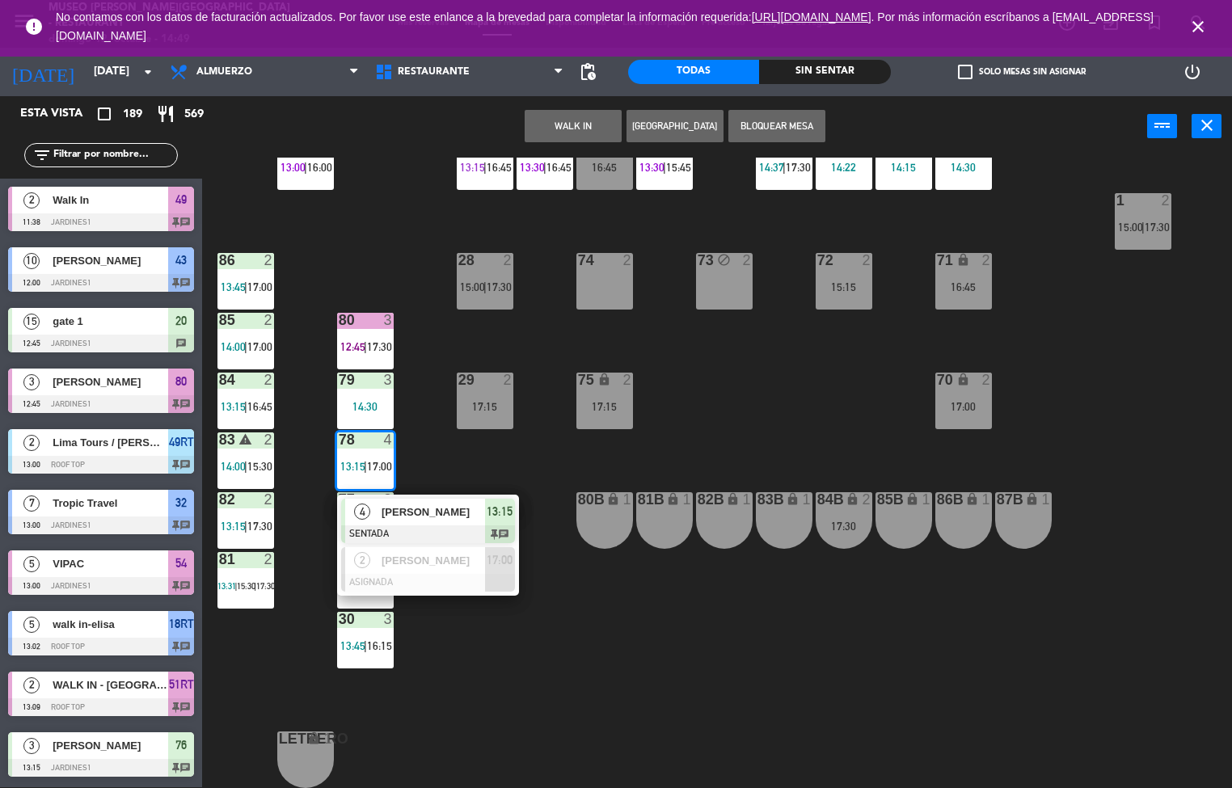
click at [447, 527] on div at bounding box center [428, 535] width 174 height 18
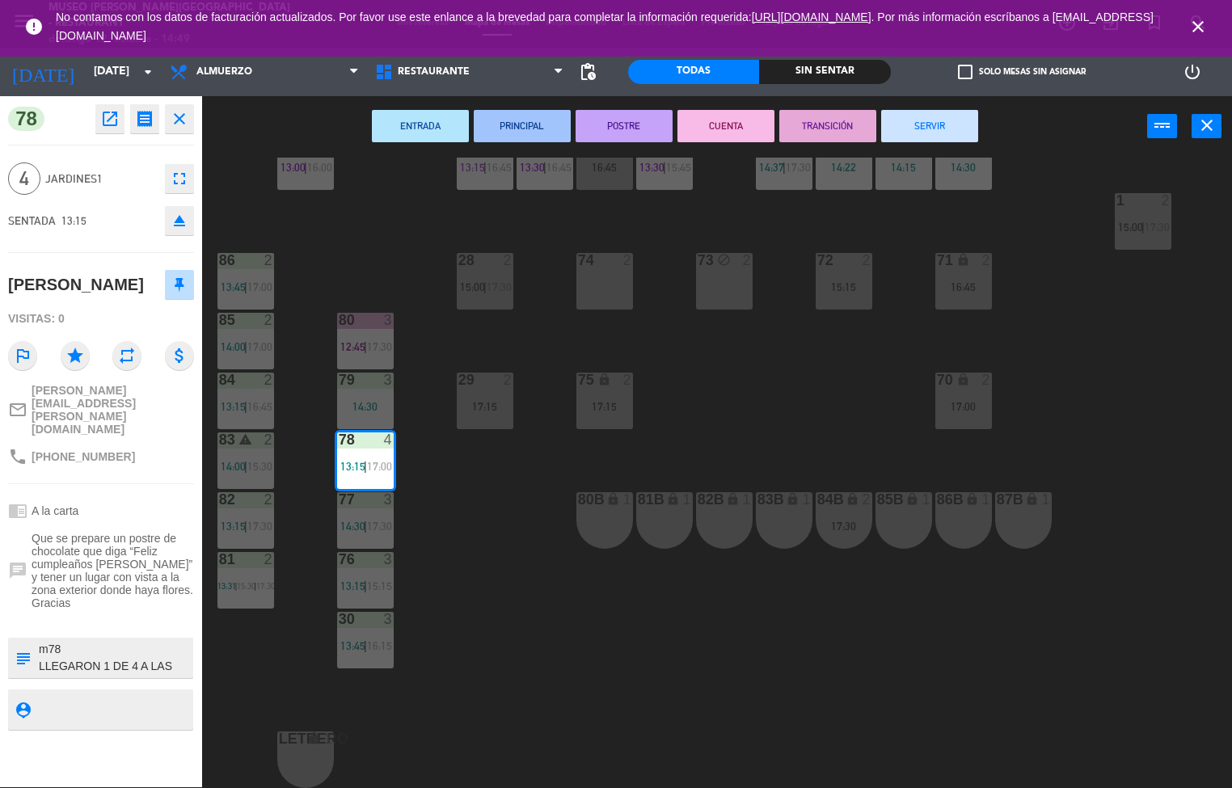
click at [544, 122] on button "PRINCIPAL" at bounding box center [522, 126] width 97 height 32
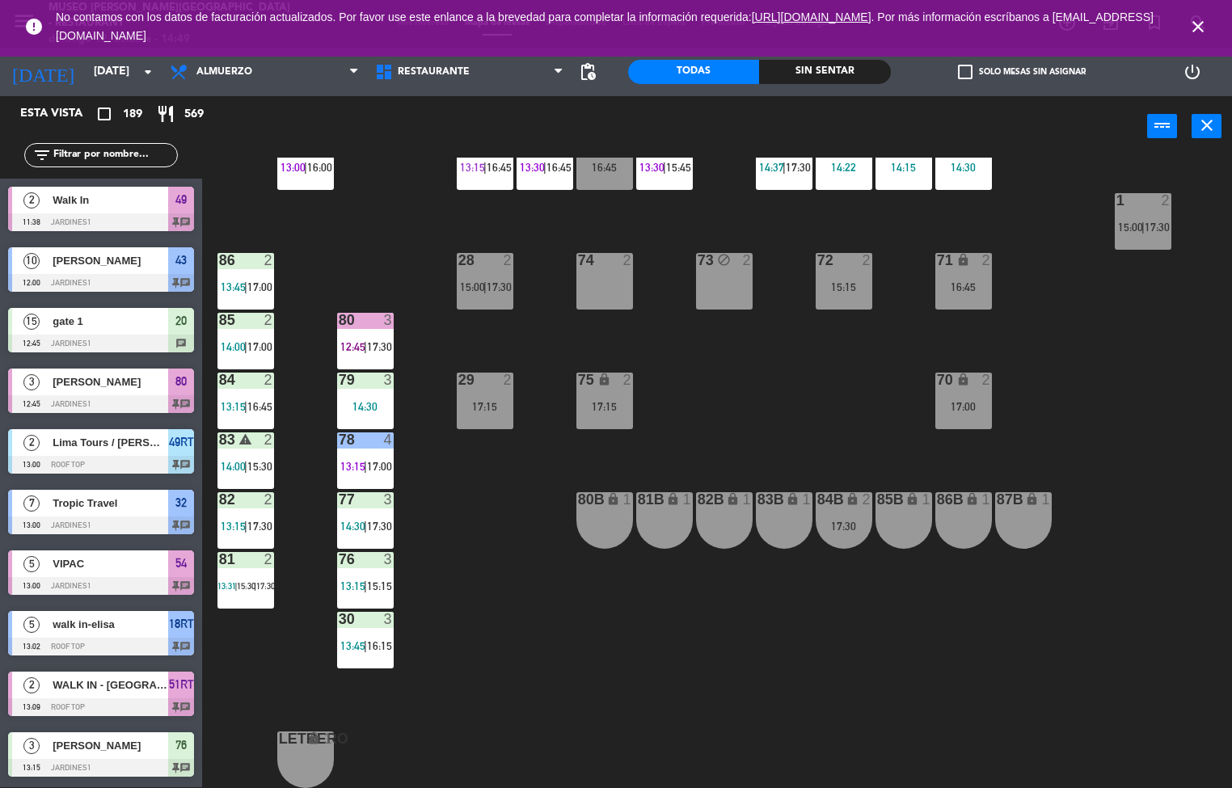
scroll to position [1, 0]
click at [233, 340] on span "14:00" at bounding box center [233, 346] width 25 height 13
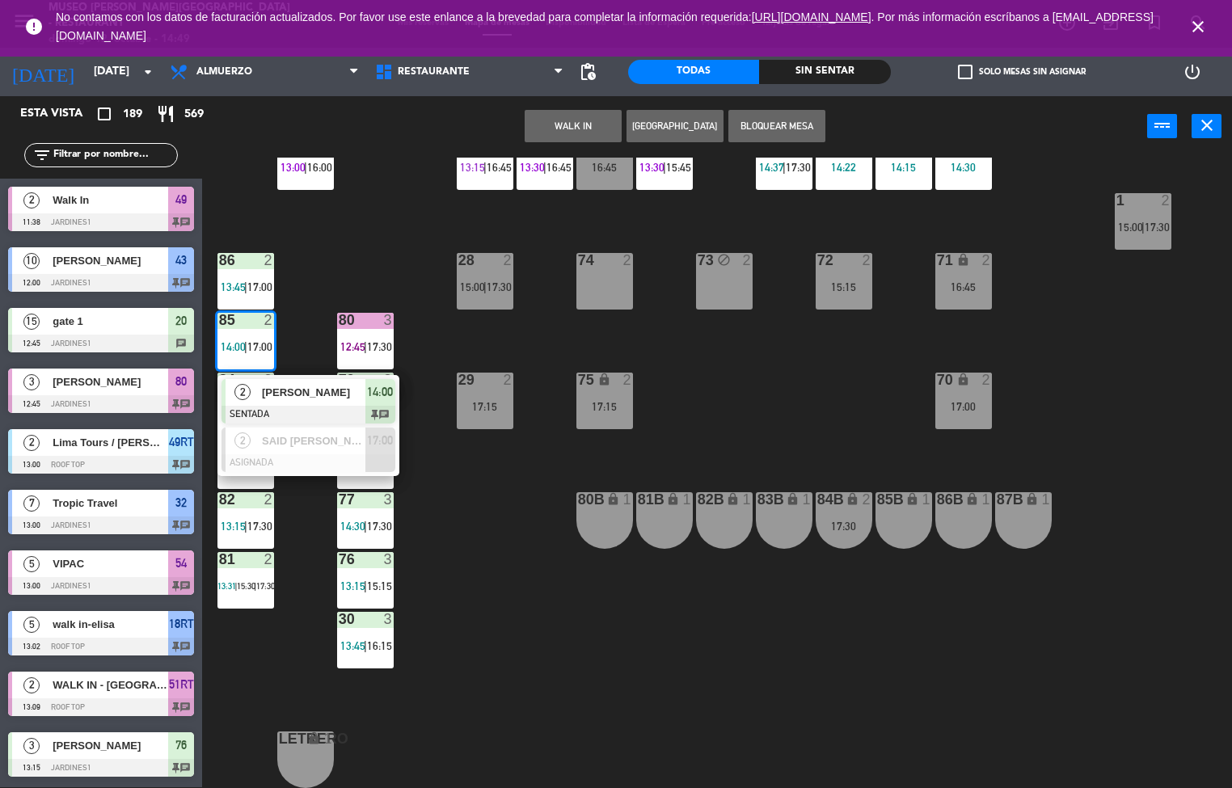
click at [310, 391] on span "[PERSON_NAME]" at bounding box center [313, 392] width 103 height 17
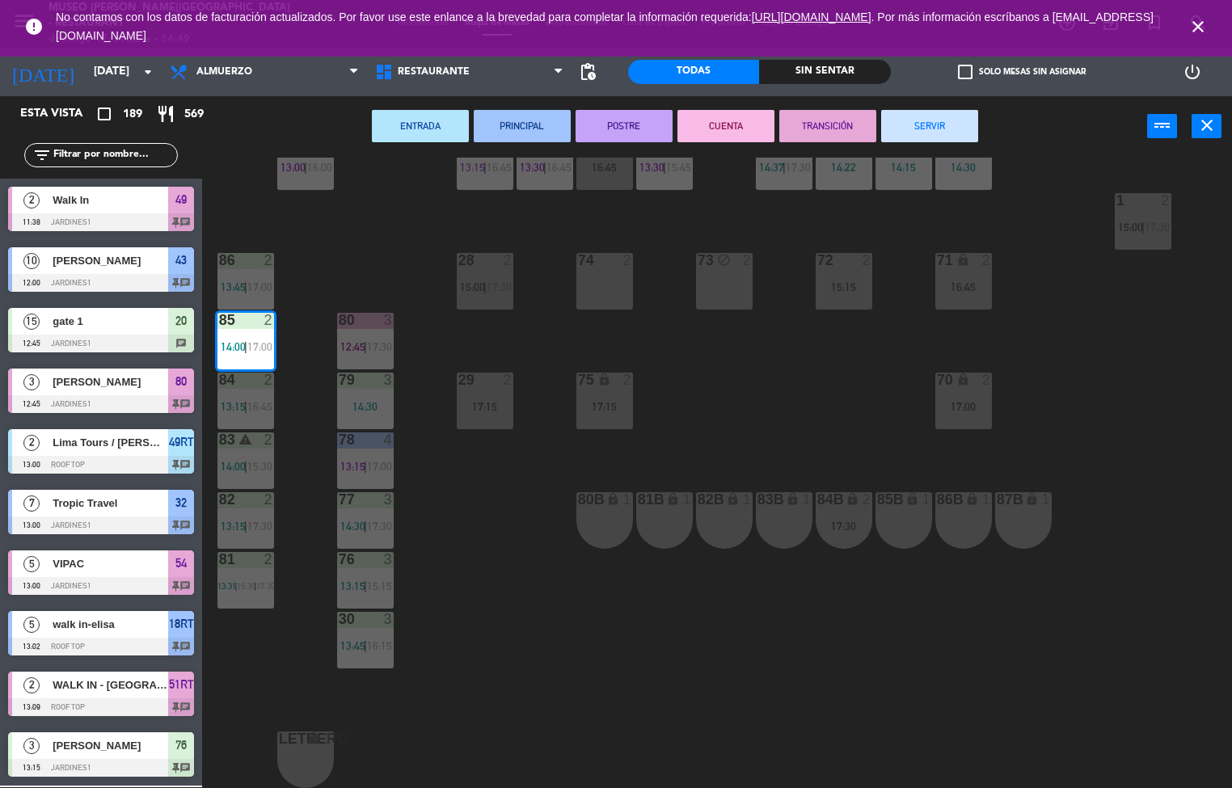
click at [639, 132] on button "POSTRE" at bounding box center [624, 126] width 97 height 32
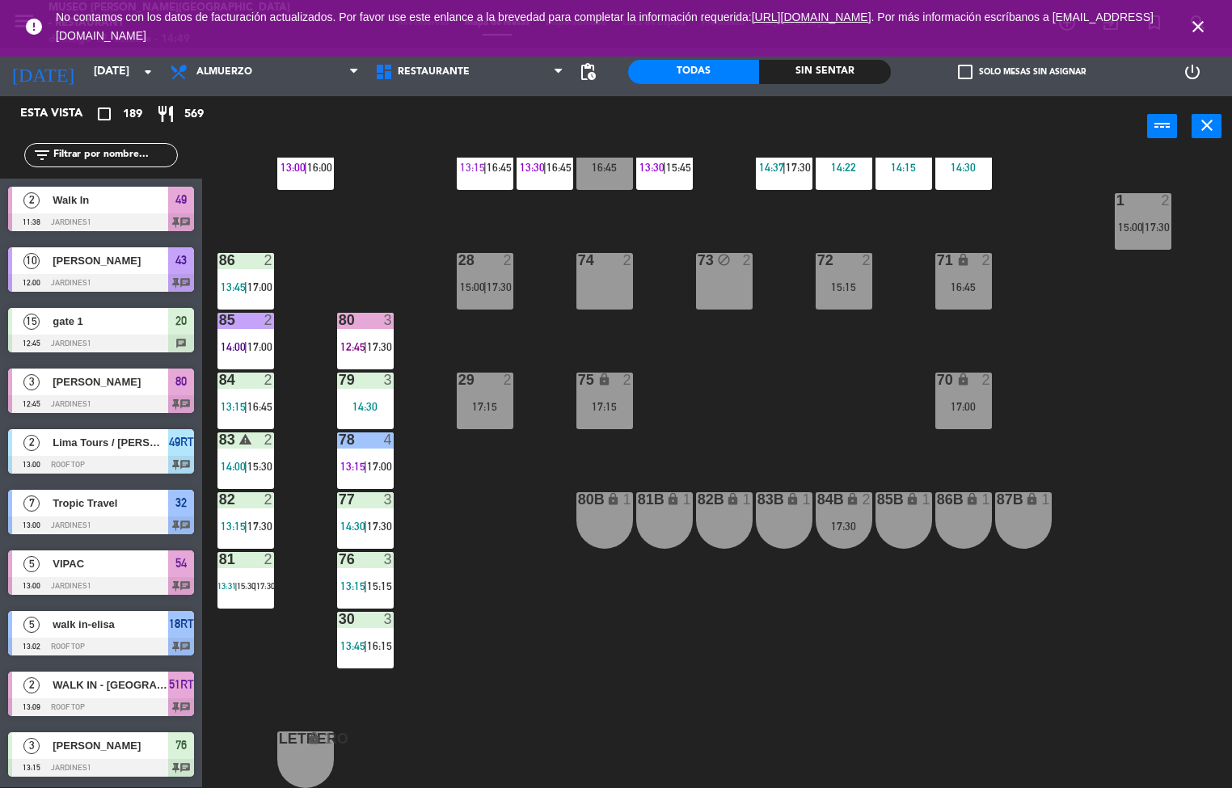
click at [361, 520] on span "14:30" at bounding box center [352, 526] width 25 height 13
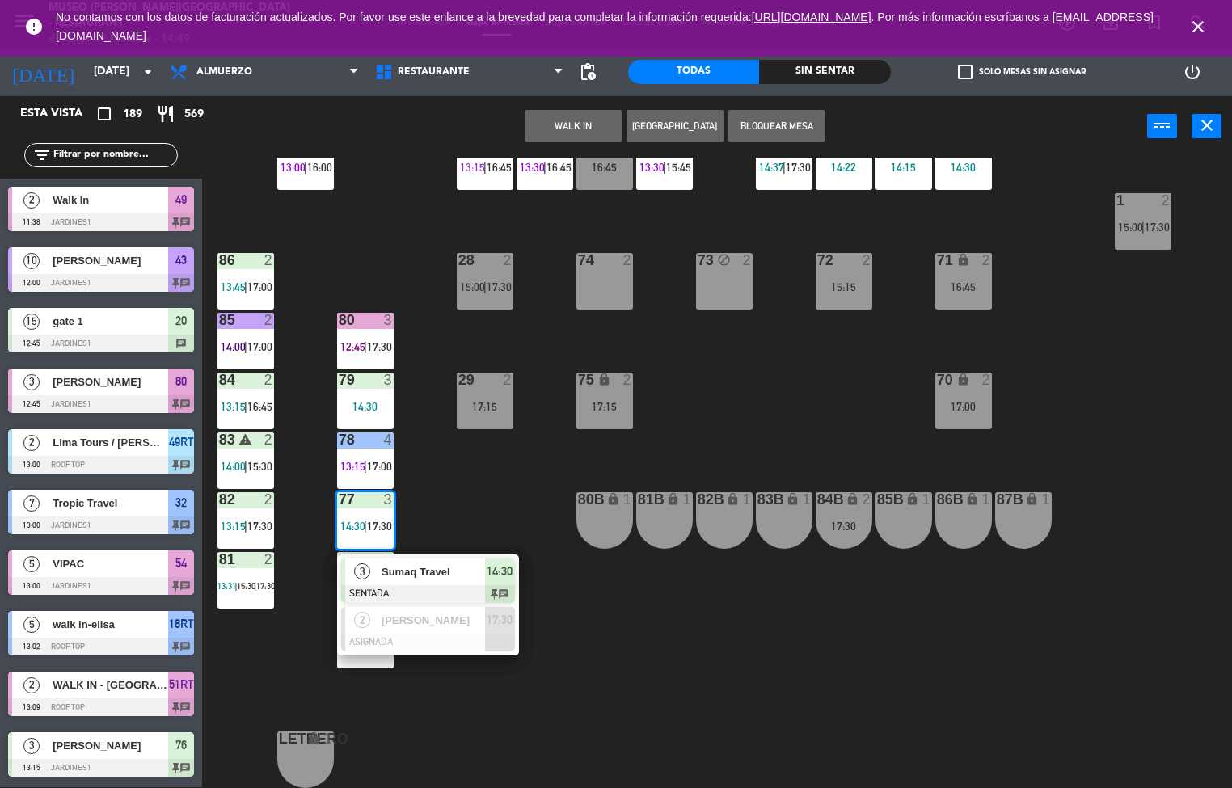
click at [456, 564] on span "Sumaq Travel" at bounding box center [433, 572] width 103 height 17
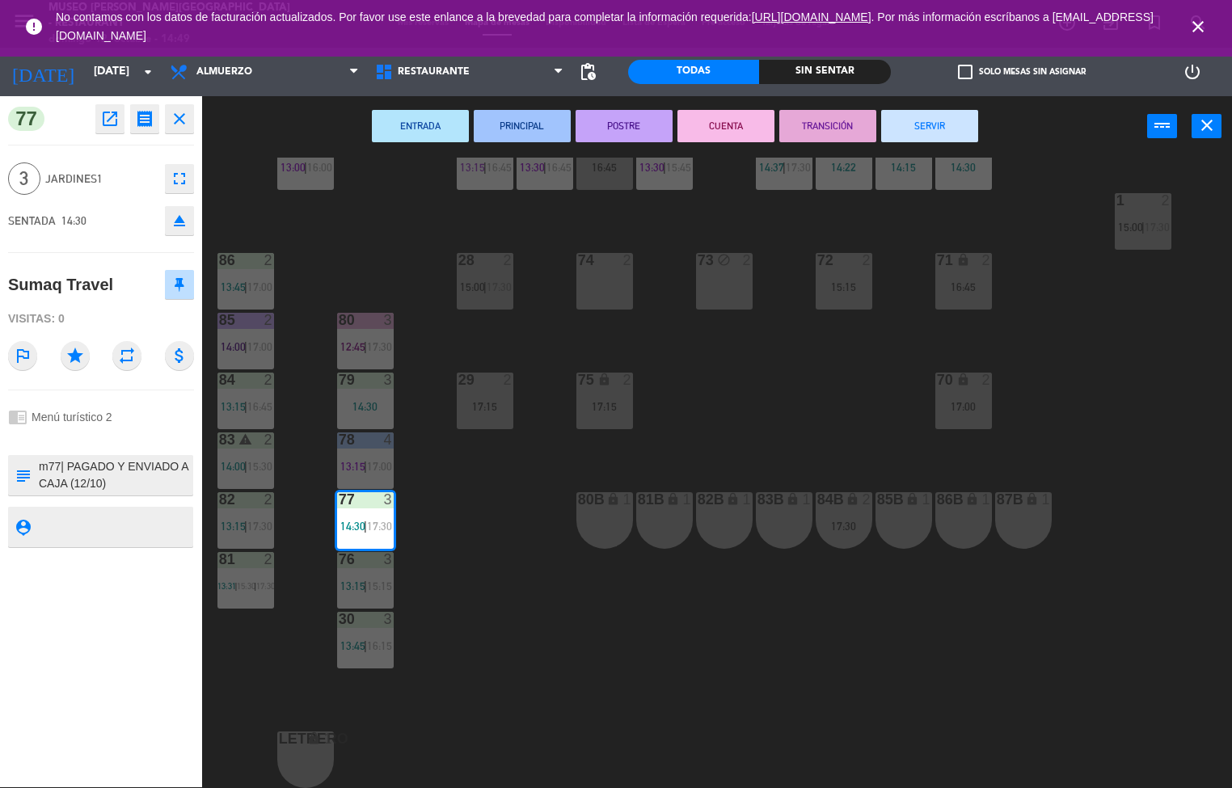
click at [529, 126] on button "PRINCIPAL" at bounding box center [522, 126] width 97 height 32
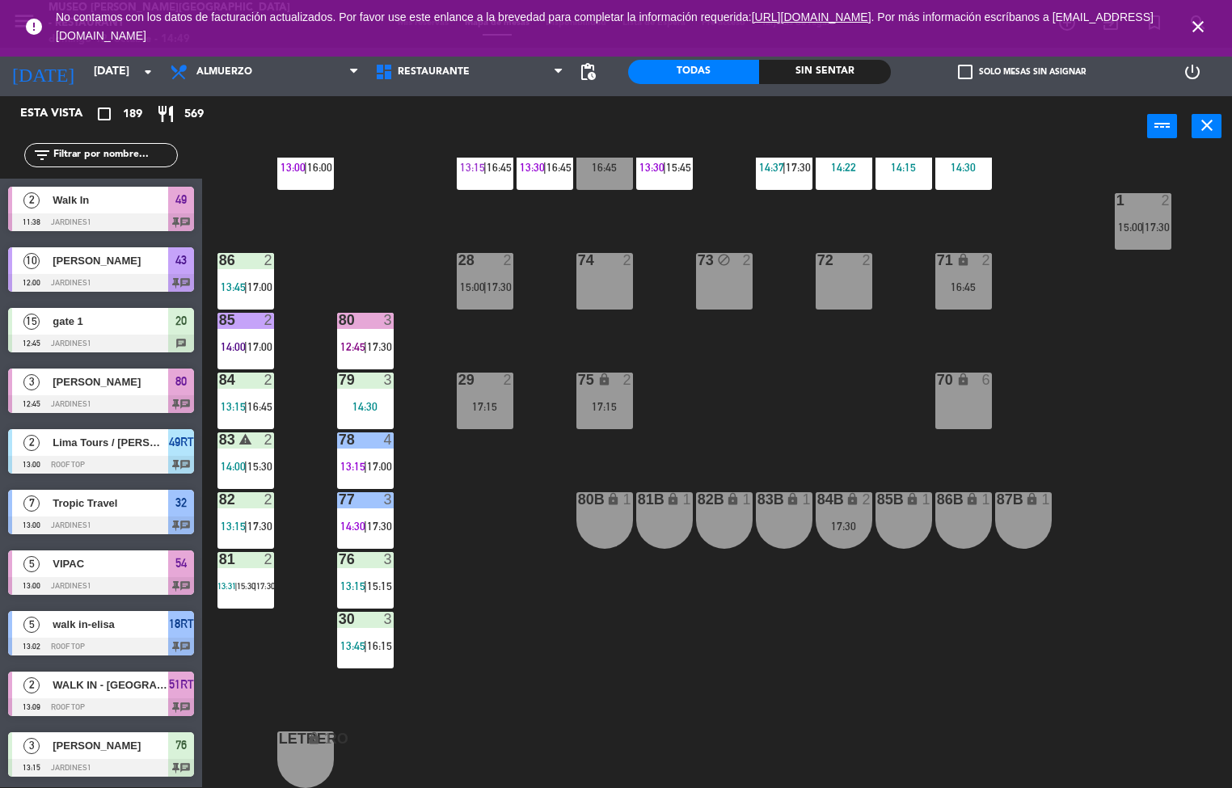
click at [260, 281] on span "17:00" at bounding box center [259, 287] width 25 height 13
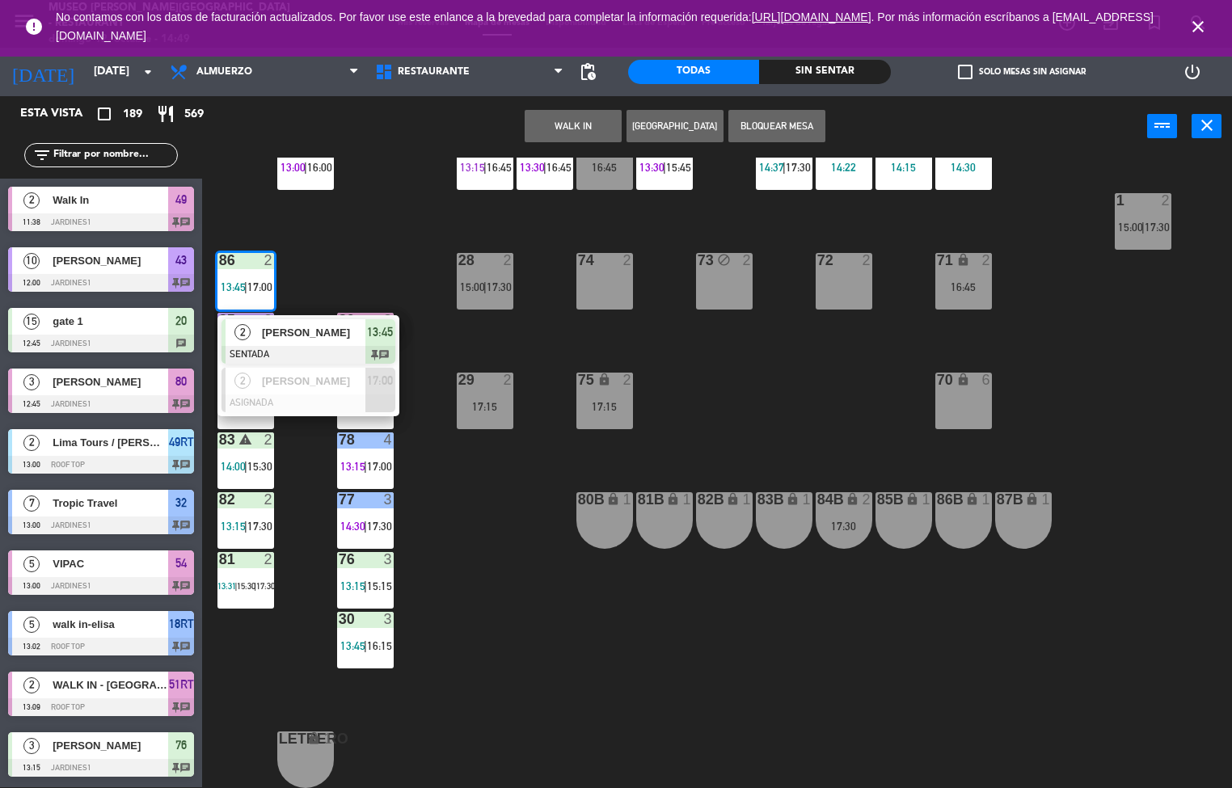
click at [345, 346] on div at bounding box center [309, 355] width 174 height 18
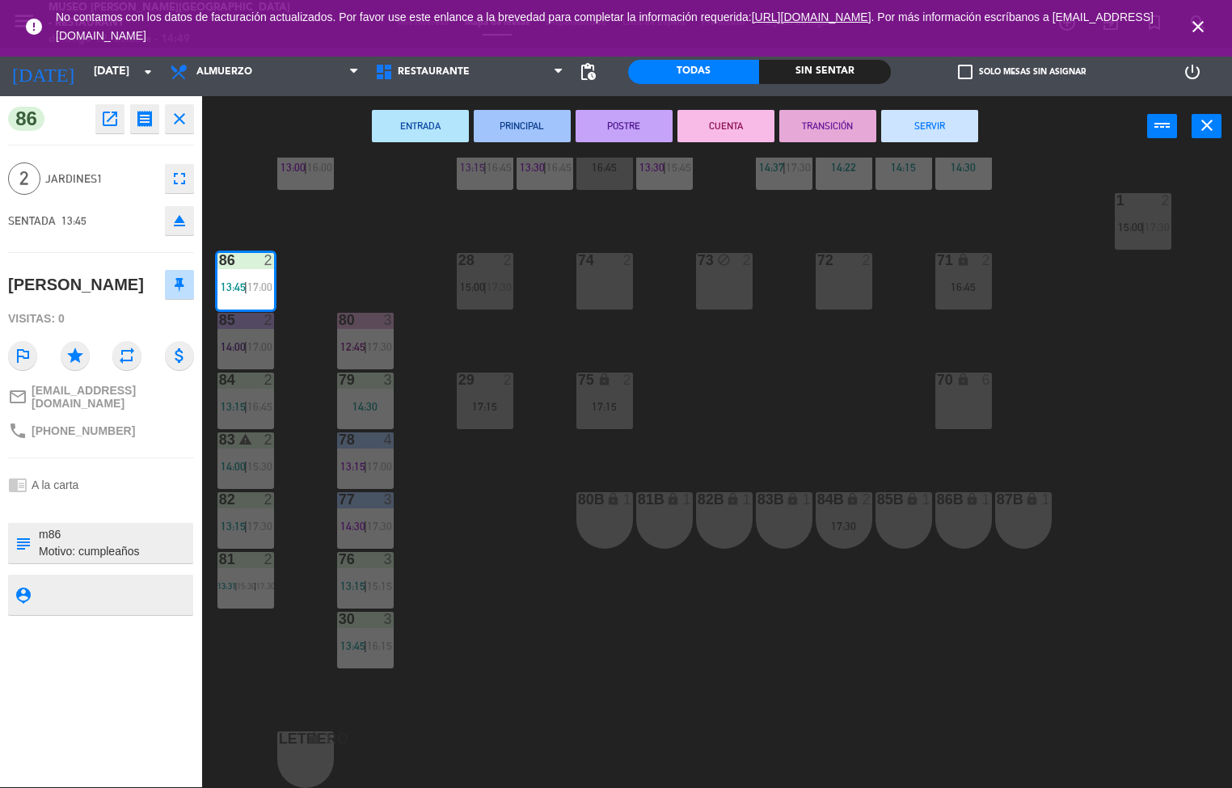
click at [524, 127] on button "PRINCIPAL" at bounding box center [522, 126] width 97 height 32
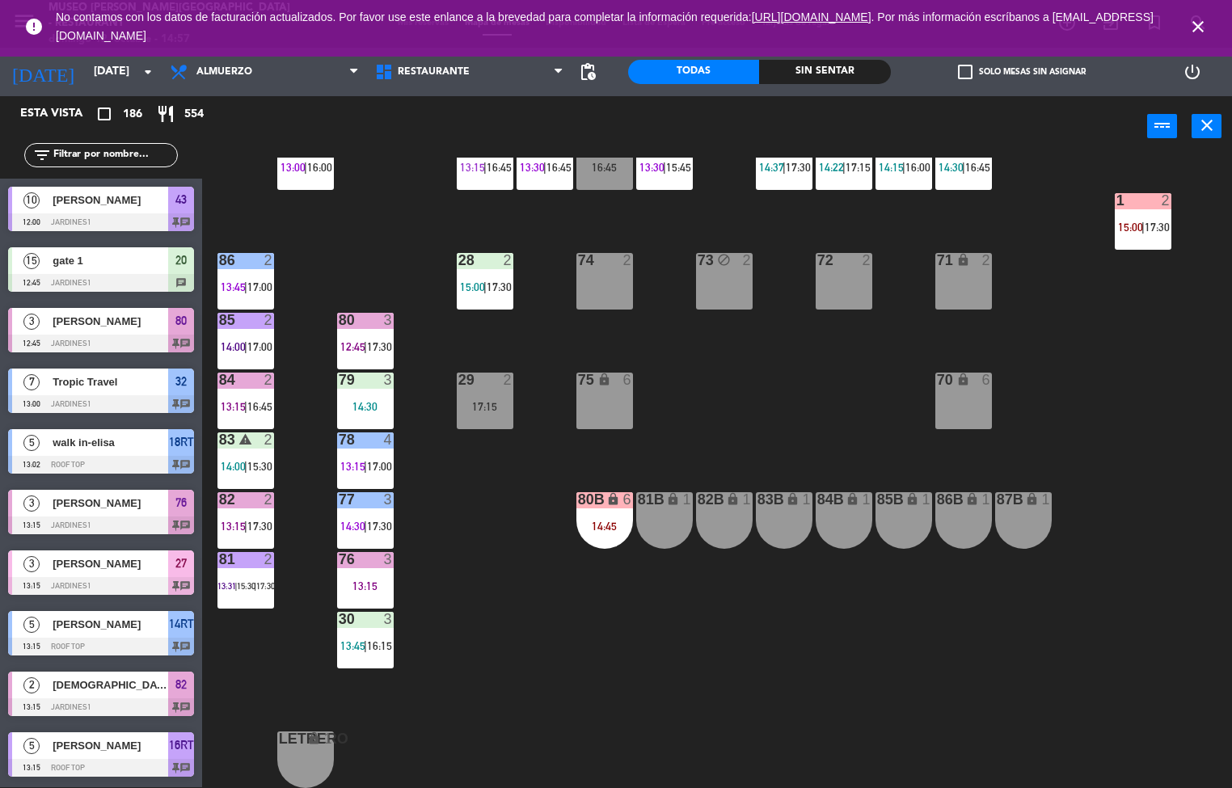
click at [497, 572] on div "44 5 14:15 | 16:30 49 2 15:00 54 5 15:15 | 17:00 64 2 14:18 | 17:00 48 10 12:00…" at bounding box center [723, 473] width 1018 height 631
click at [1196, 22] on icon "close" at bounding box center [1197, 26] width 19 height 19
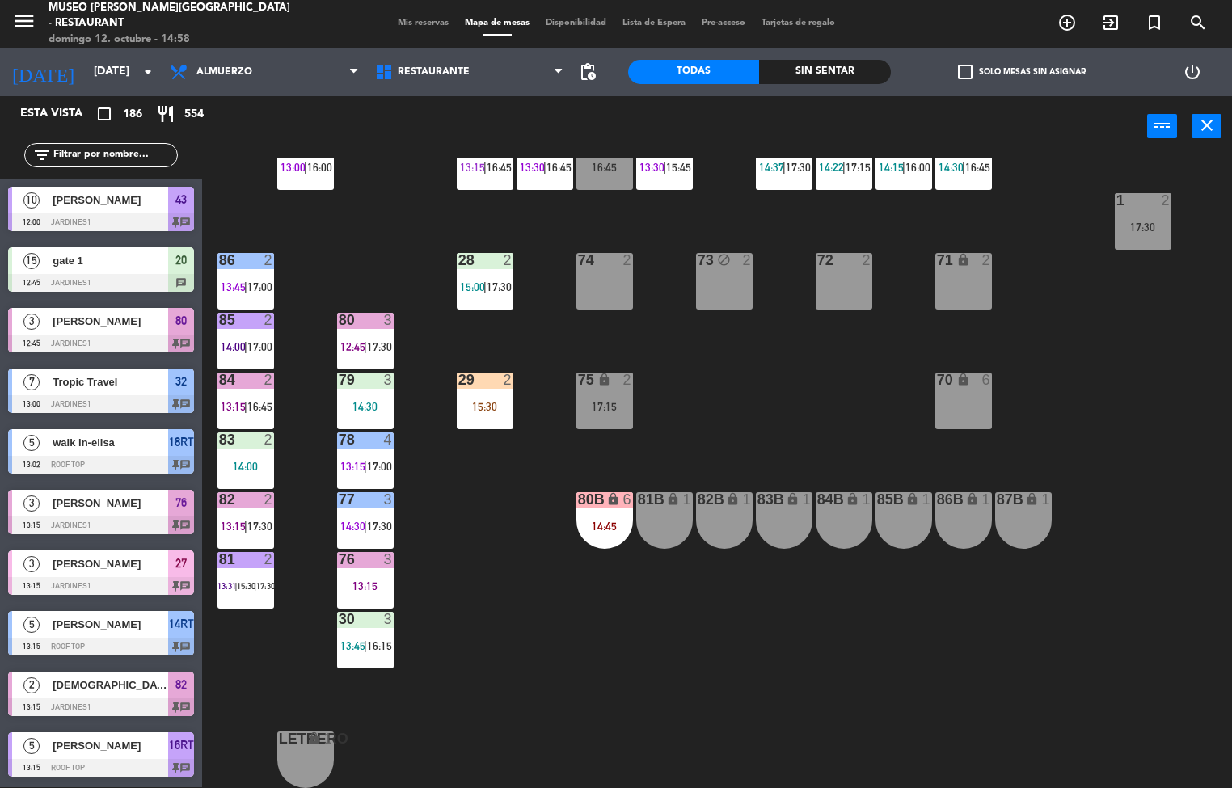
scroll to position [514, 0]
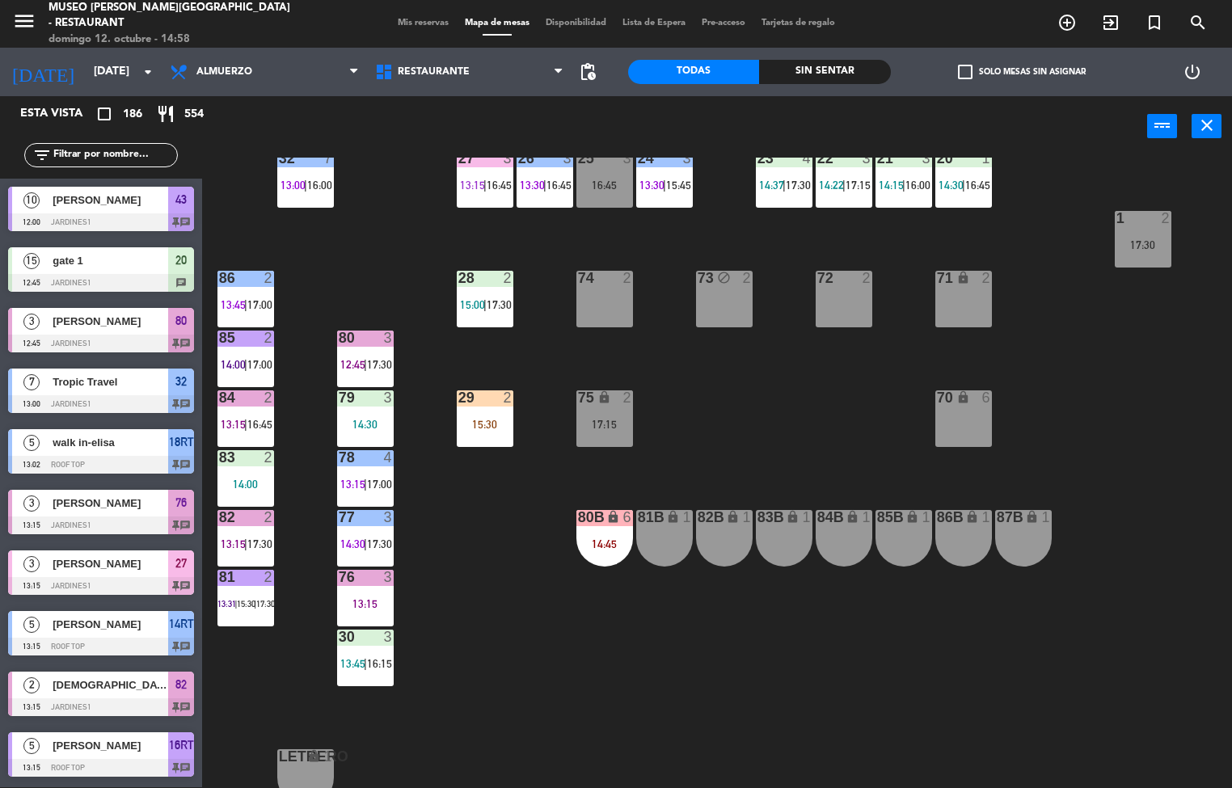
click at [503, 587] on div "44 5 14:15 | 16:30 49 2 15:00 54 5 15:15 | 17:00 64 2 14:18 | 17:00 48 10 12:00…" at bounding box center [723, 473] width 1018 height 631
click at [513, 593] on div "44 5 14:15 | 16:30 49 2 15:00 54 5 15:15 | 17:00 64 2 14:18 | 17:00 48 10 12:00…" at bounding box center [723, 473] width 1018 height 631
click at [488, 396] on div at bounding box center [484, 398] width 27 height 15
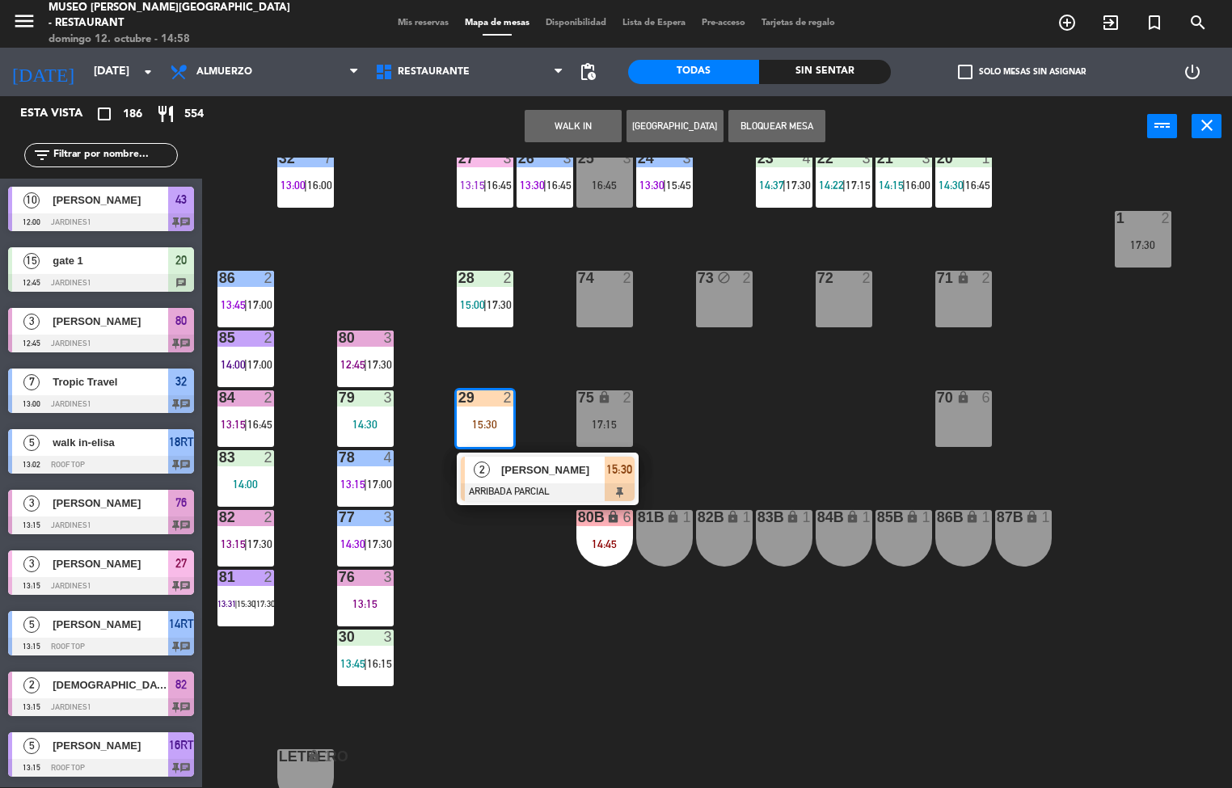
click at [500, 575] on div "44 5 14:15 | 16:30 49 2 15:00 54 5 15:15 | 17:00 64 2 14:18 | 17:00 48 10 12:00…" at bounding box center [723, 473] width 1018 height 631
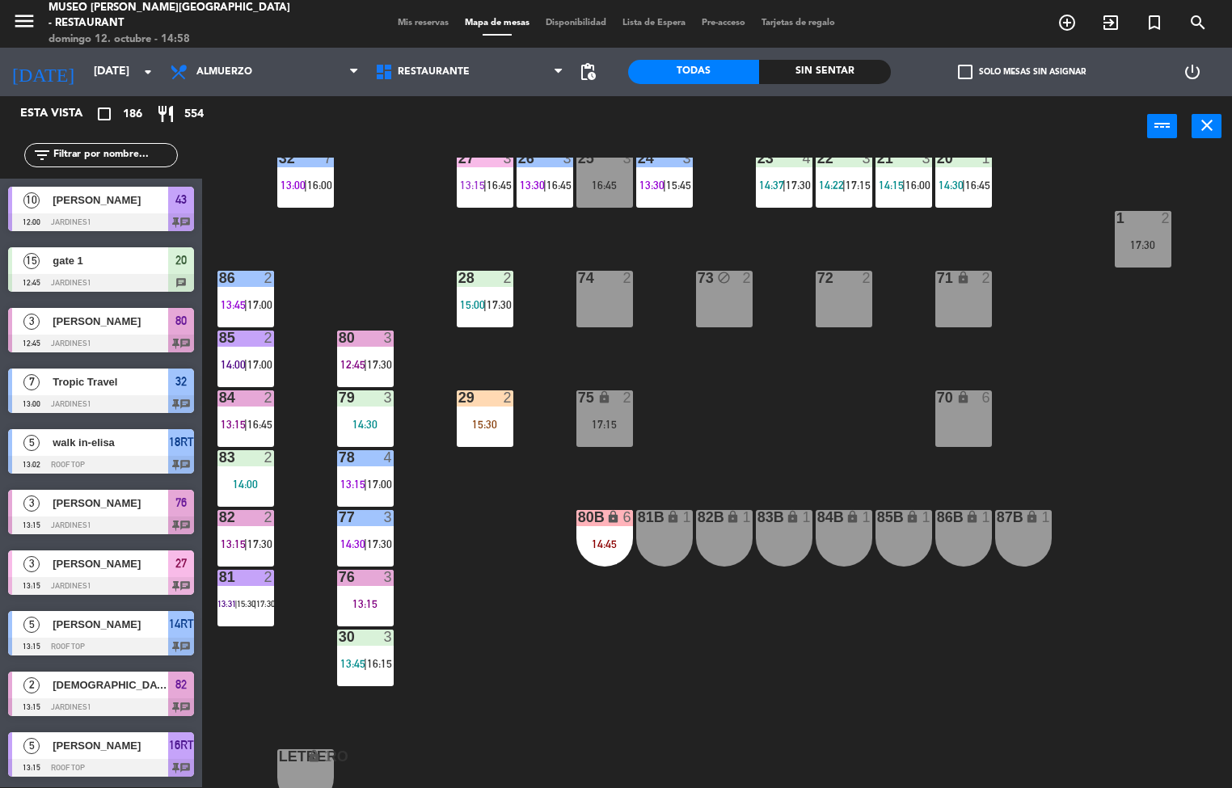
click at [491, 306] on span "17:30" at bounding box center [499, 304] width 25 height 13
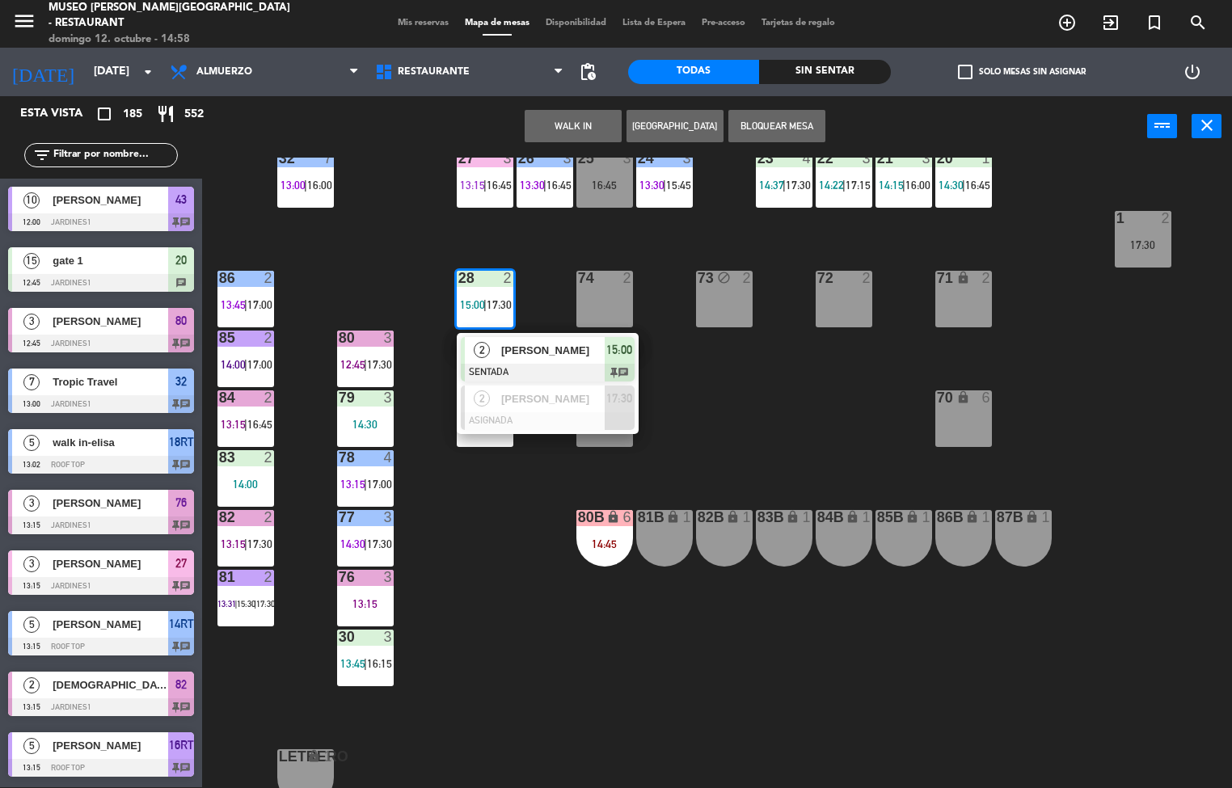
click at [546, 374] on div at bounding box center [548, 373] width 174 height 18
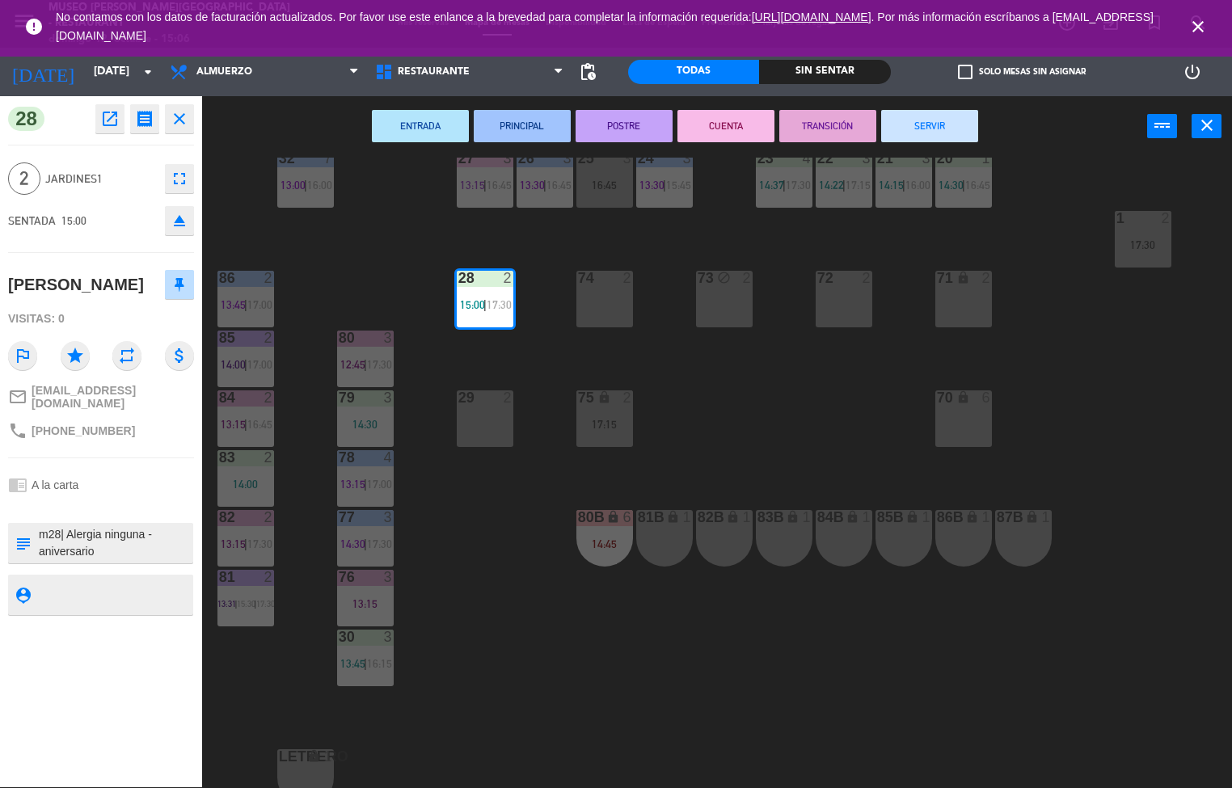
click at [1050, 517] on div "1" at bounding box center [1046, 517] width 10 height 15
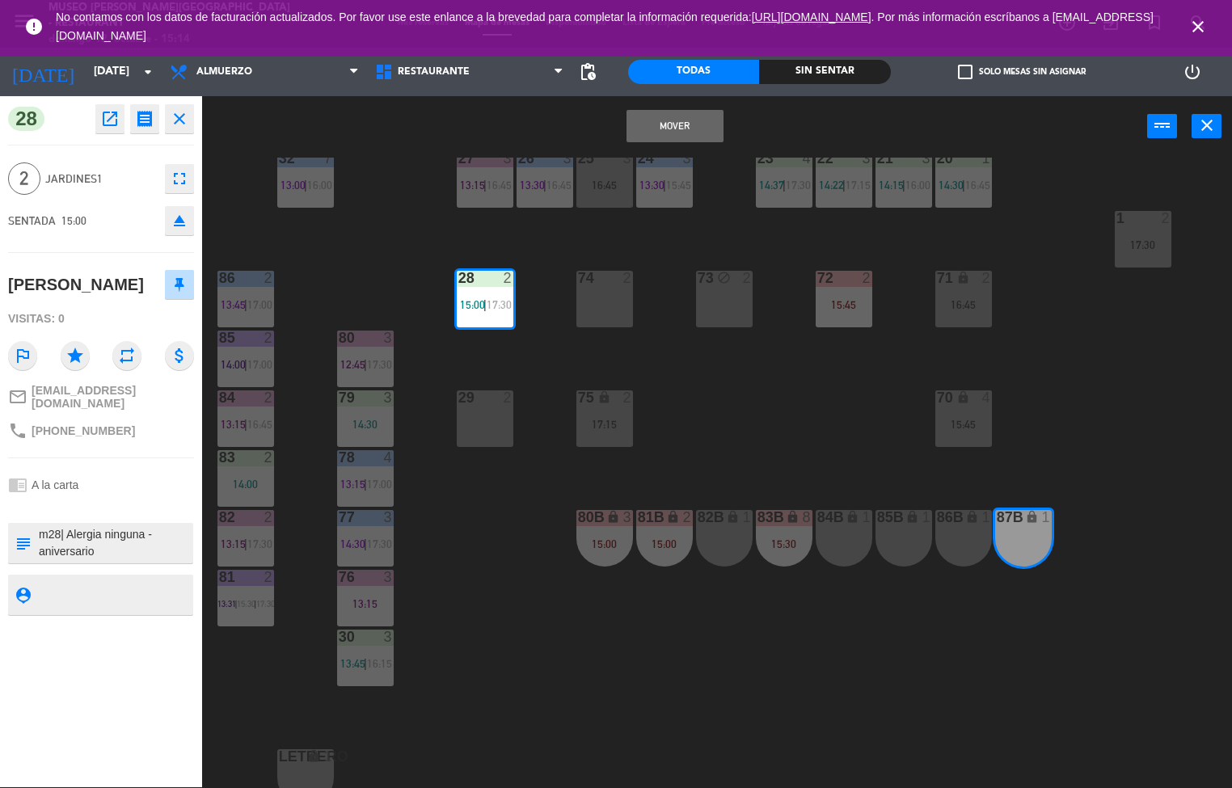
click at [740, 416] on div "44 5 14:15 | 16:30 49 2 15:15 54 5 15:15 | 17:00 64 2 14:18 | 17:00 48 10 12:00…" at bounding box center [723, 473] width 1018 height 631
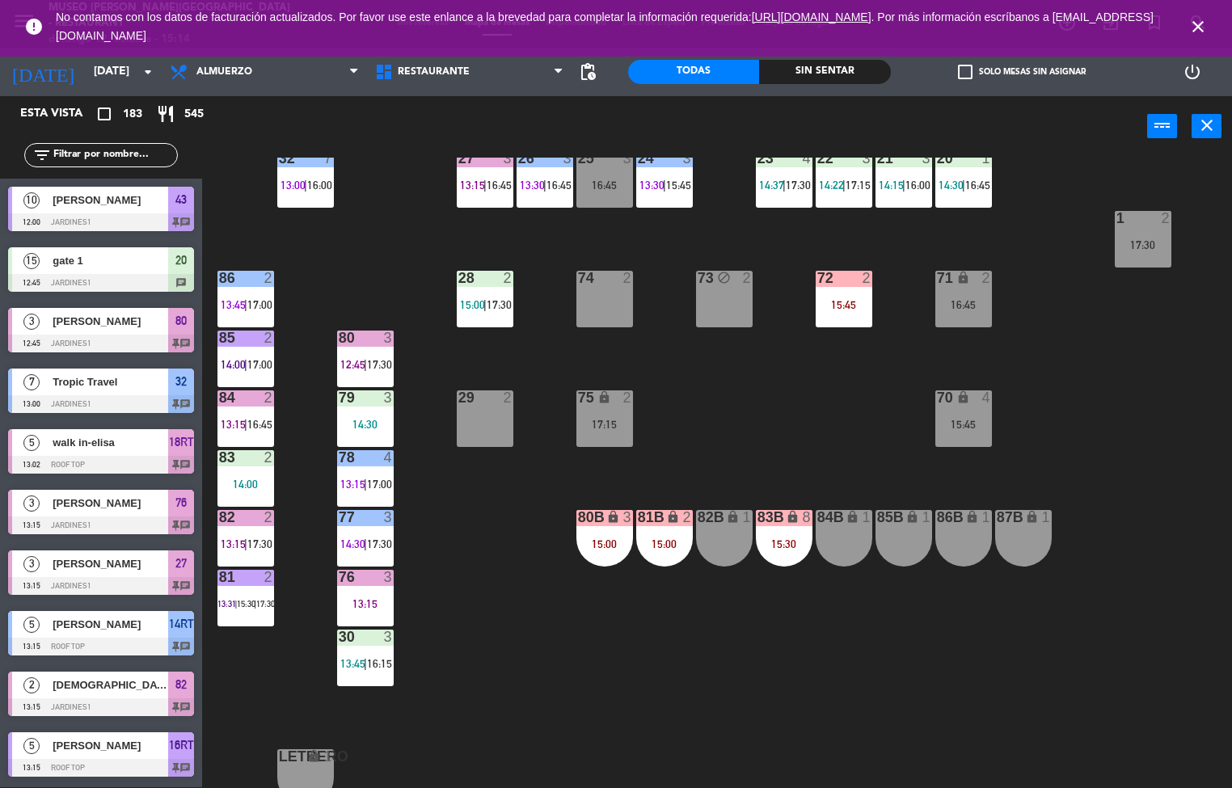
scroll to position [1, 0]
click at [255, 416] on div "84 2 13:15 | 16:45" at bounding box center [245, 419] width 57 height 57
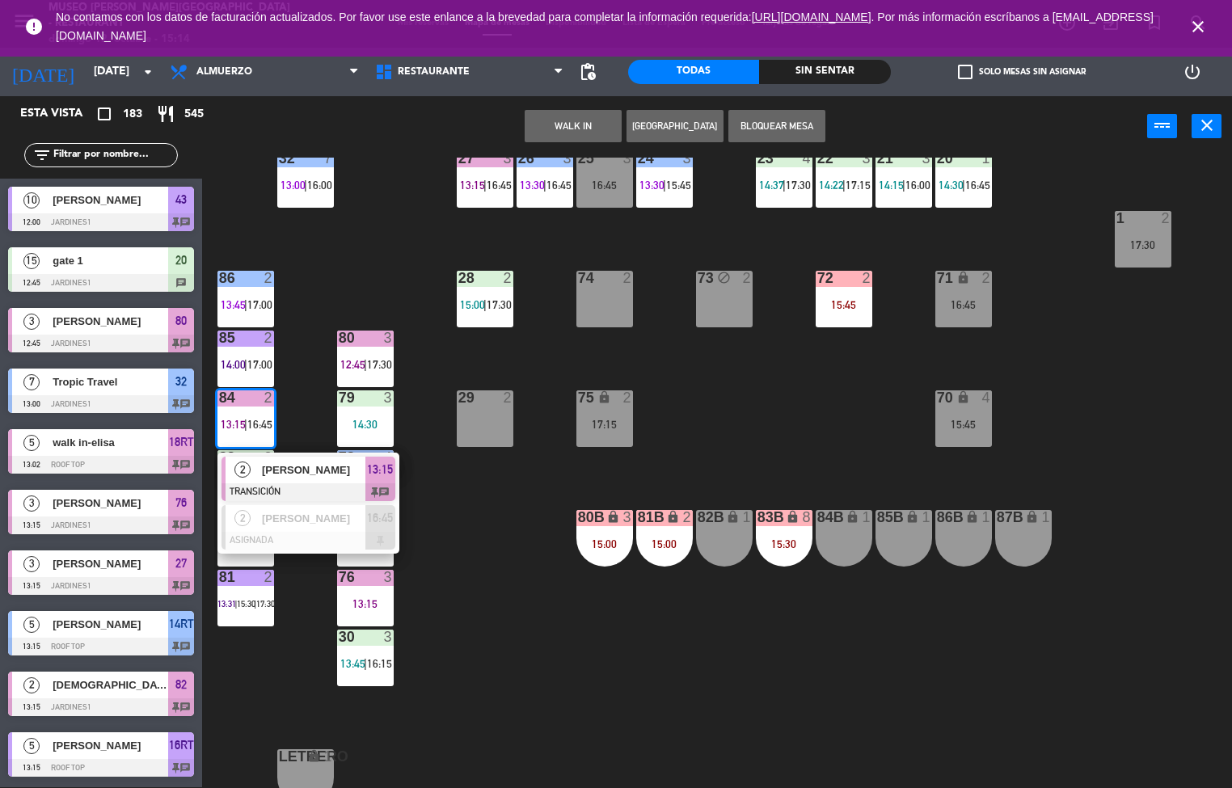
click at [469, 531] on div "44 5 14:15 | 16:30 49 2 15:15 54 5 15:15 | 17:00 64 2 14:18 | 17:00 48 10 12:00…" at bounding box center [723, 473] width 1018 height 631
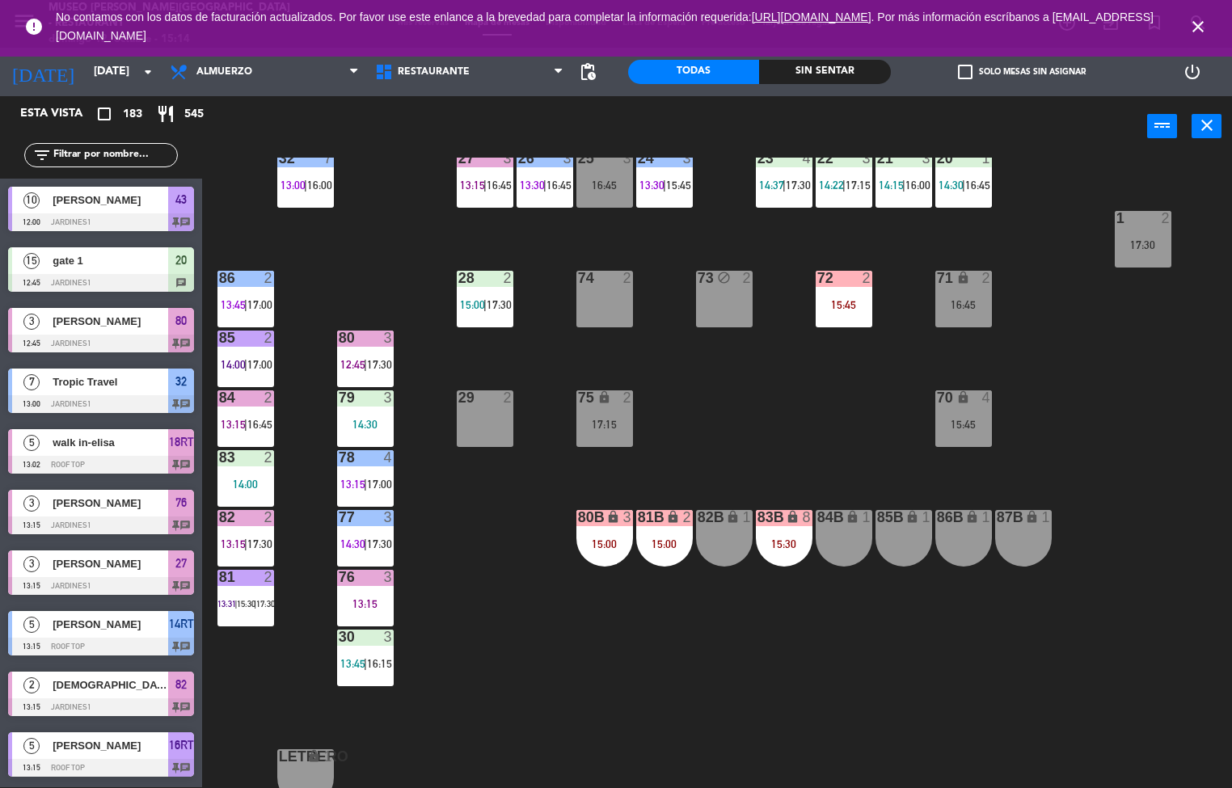
click at [248, 355] on div "85 2 14:00 | 17:00" at bounding box center [245, 359] width 57 height 57
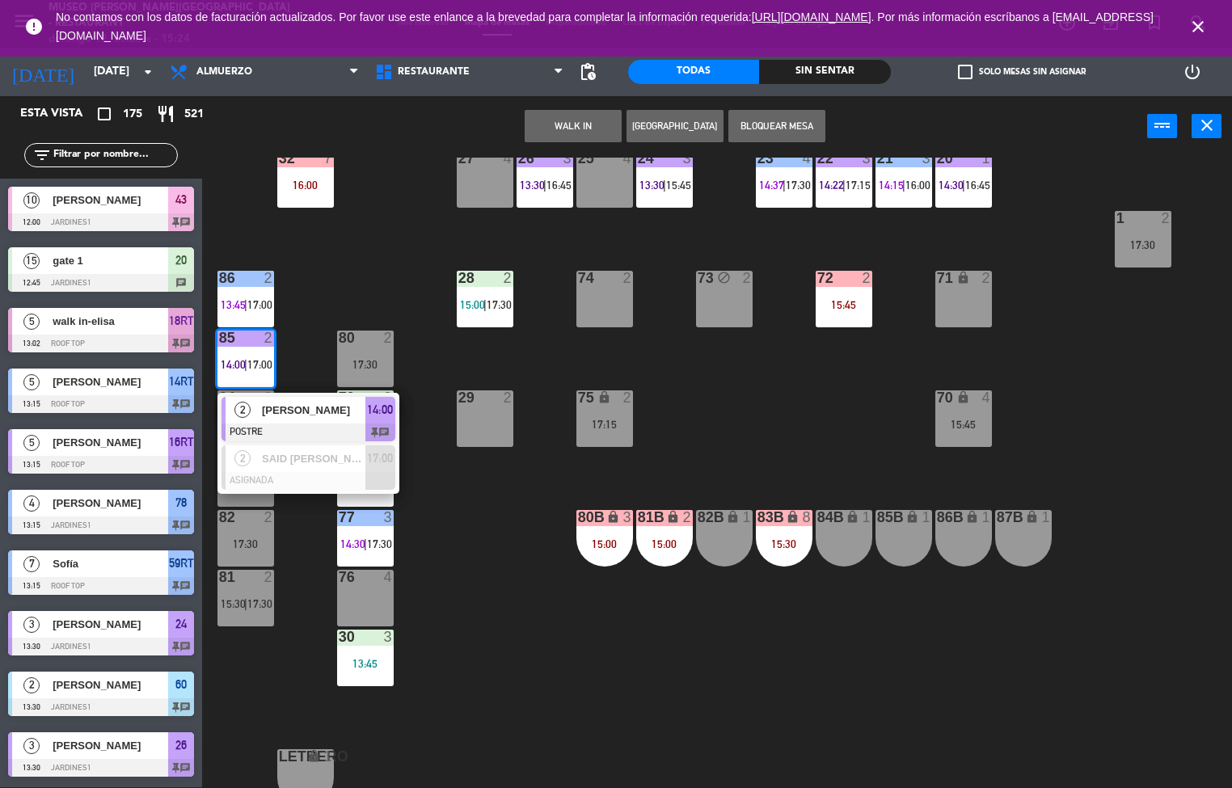
click at [480, 639] on div "44 5 14:15 | 16:30 49 2 15:15 54 5 15:15 | 17:00 64 2 14:18 | 17:00 48 10 12:00…" at bounding box center [723, 473] width 1018 height 631
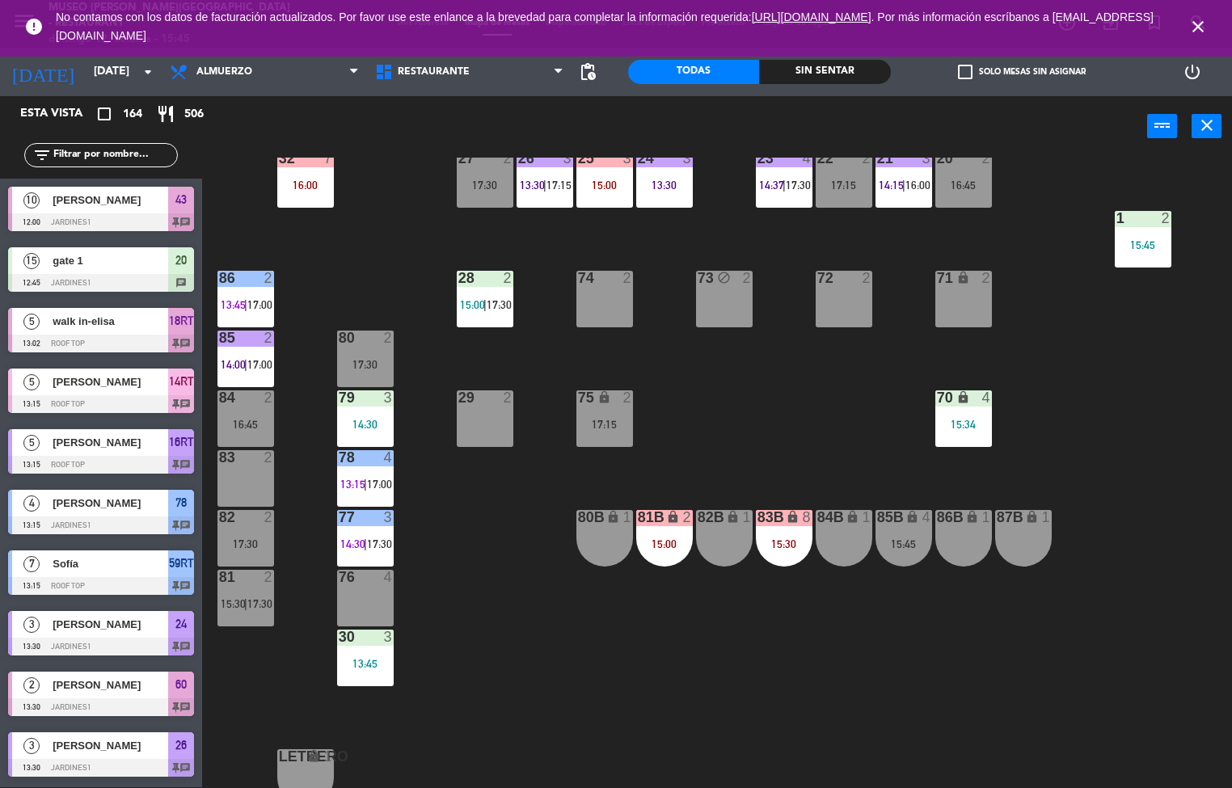
scroll to position [344, 0]
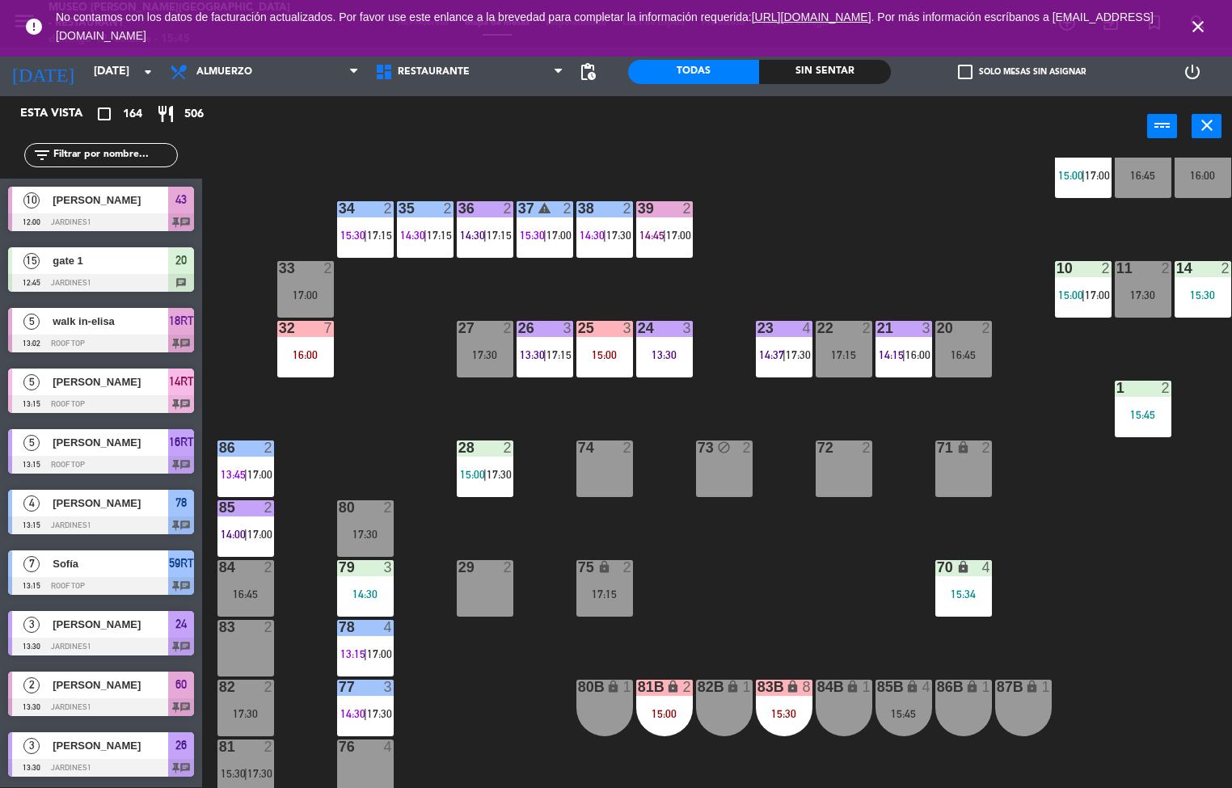
click at [420, 226] on div "35 2 14:30 | 17:15" at bounding box center [425, 229] width 57 height 57
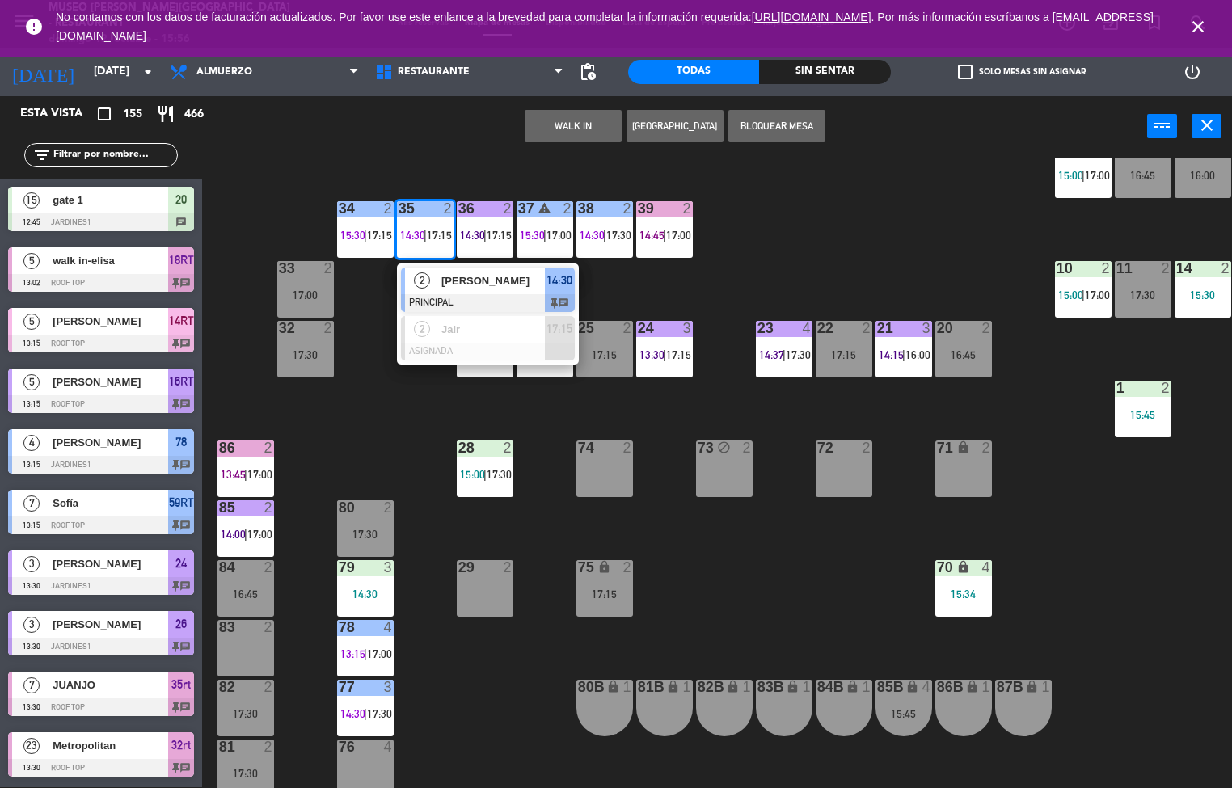
click at [905, 221] on div "44 5 16:30 49 2 15:15 54 5 15:15 | 17:00 64 2 17:00 48 2 17:30 53 4 16:15 63 2 …" at bounding box center [723, 473] width 1018 height 631
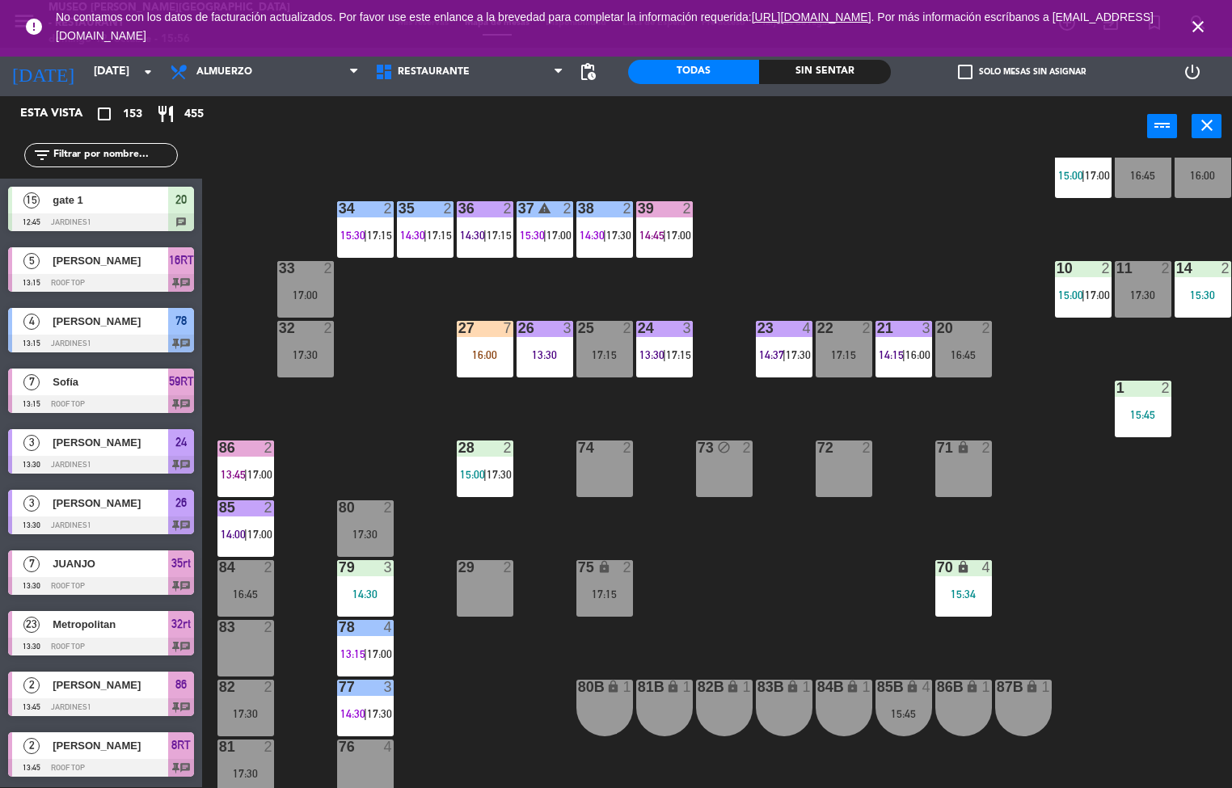
click at [534, 224] on div "37 warning 2 15:30 | 17:00" at bounding box center [545, 229] width 57 height 57
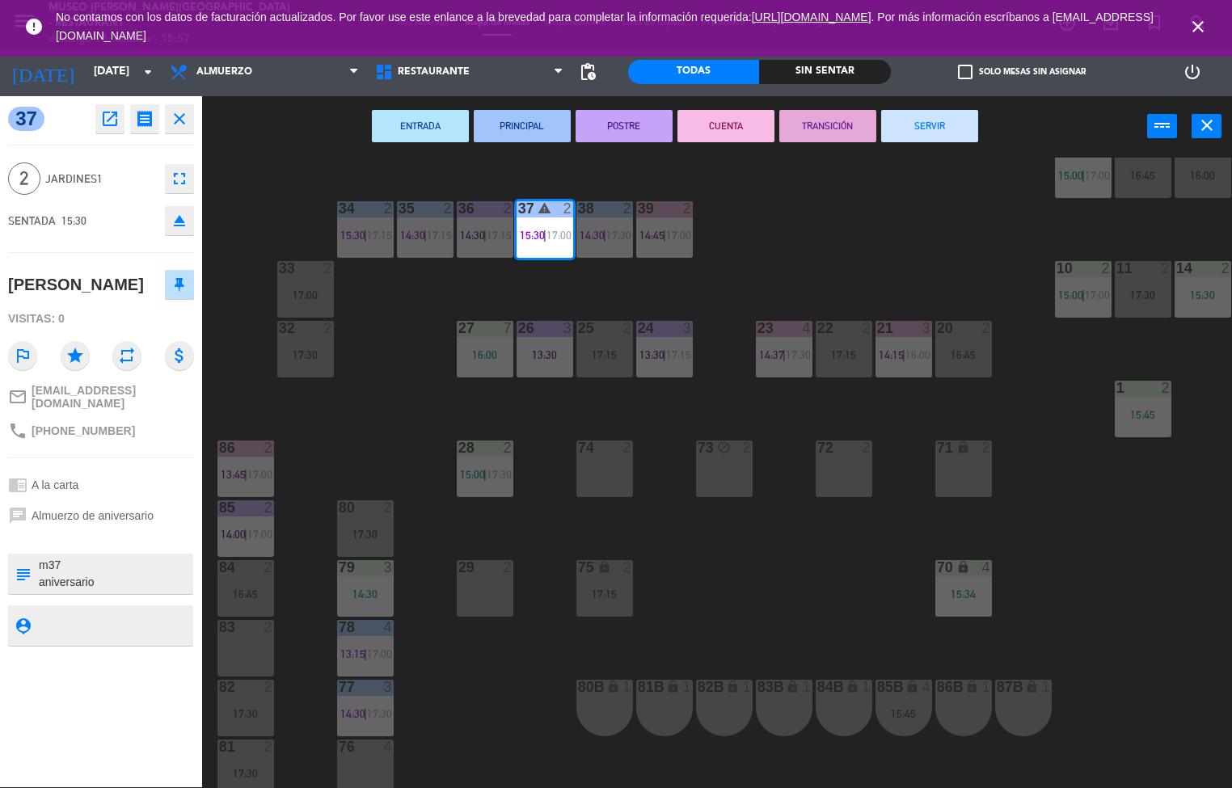
click at [592, 652] on div "44 5 16:30 49 2 15:15 54 5 15:15 | 17:00 64 2 17:00 48 2 17:30 53 4 16:15 63 2 …" at bounding box center [723, 473] width 1018 height 631
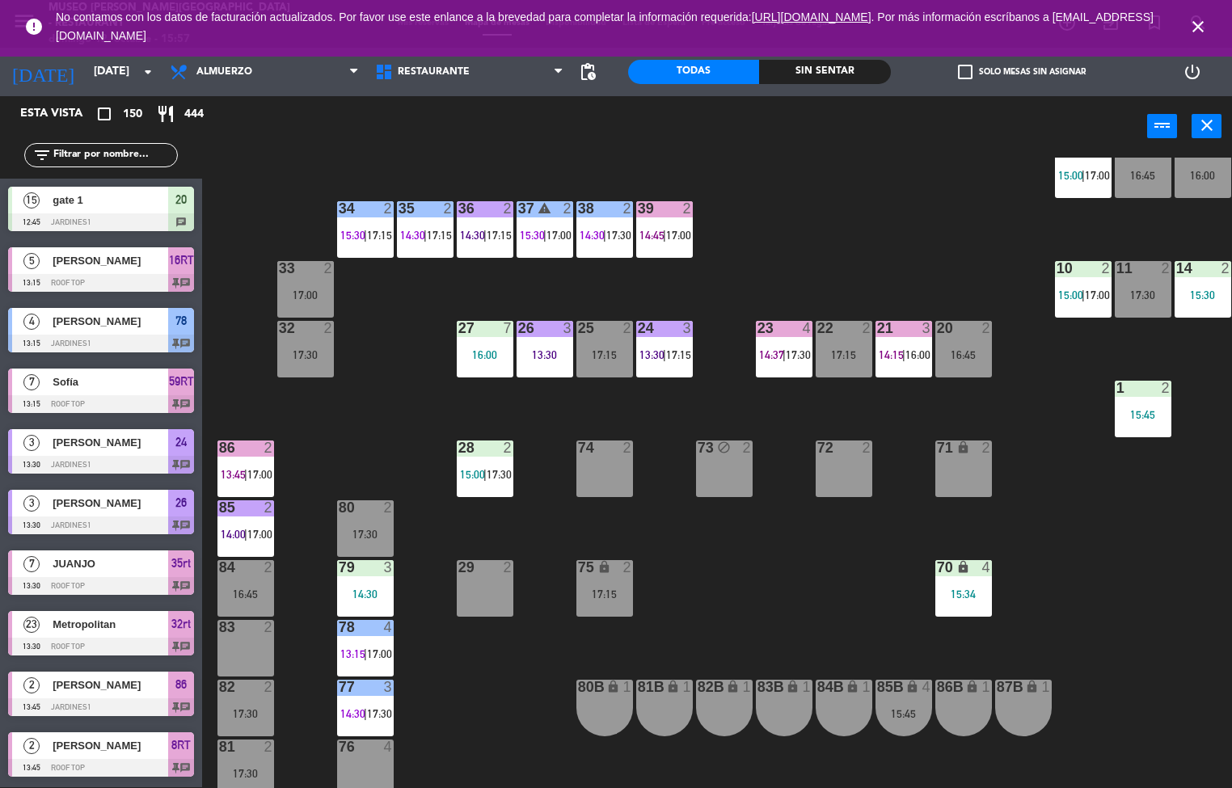
scroll to position [1, 0]
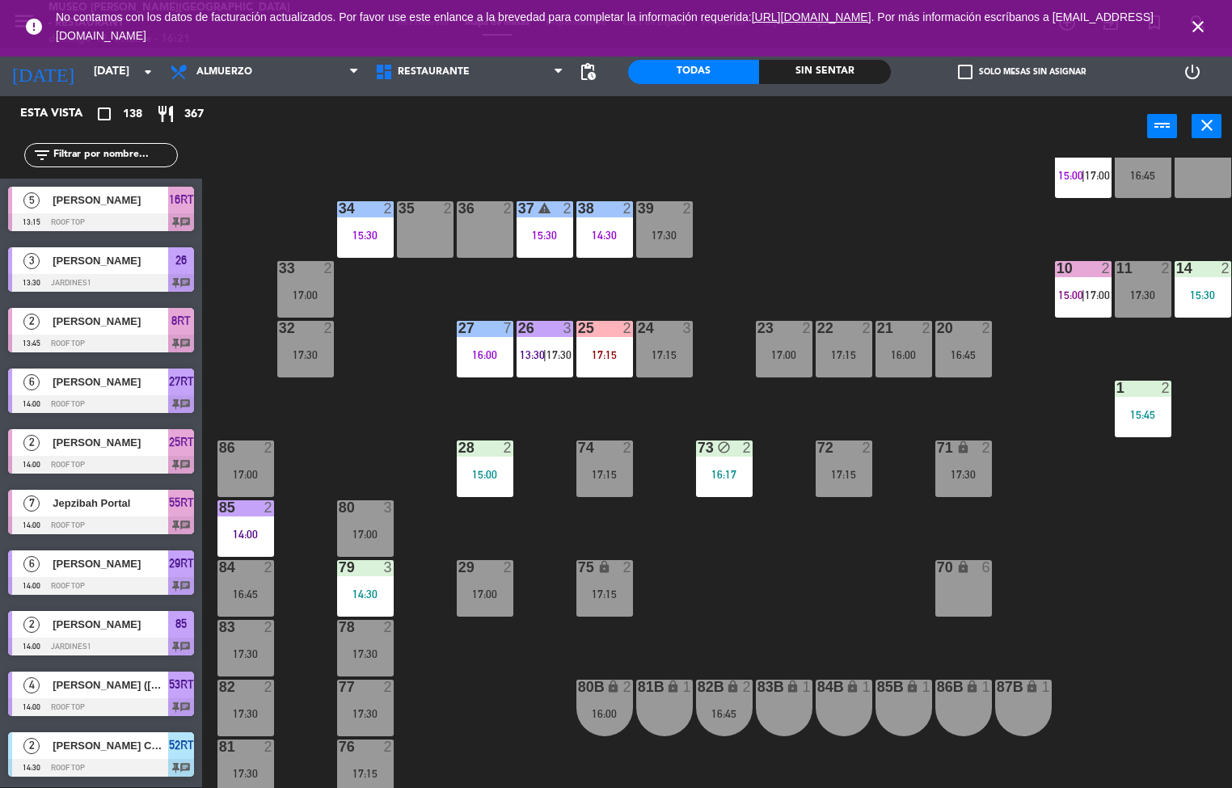
click at [355, 589] on div "14:30" at bounding box center [365, 594] width 57 height 11
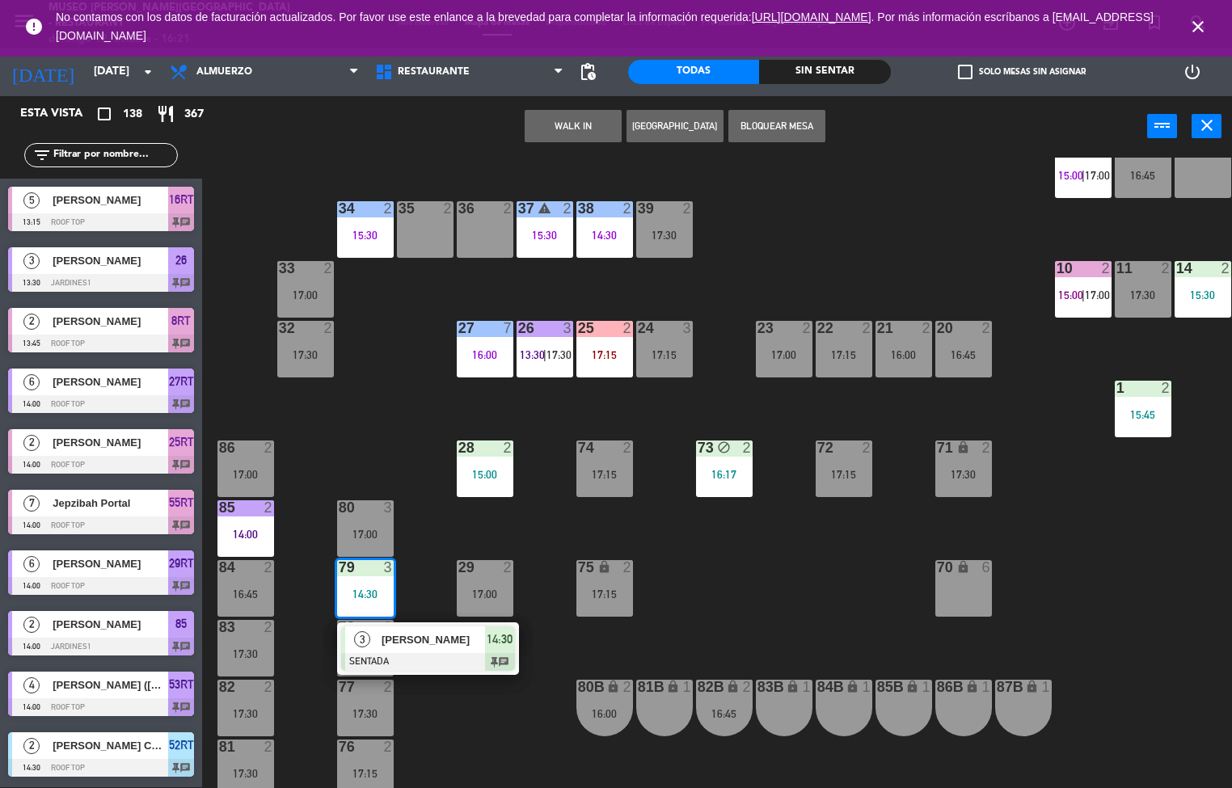
click at [416, 641] on span "[PERSON_NAME]" at bounding box center [433, 639] width 103 height 17
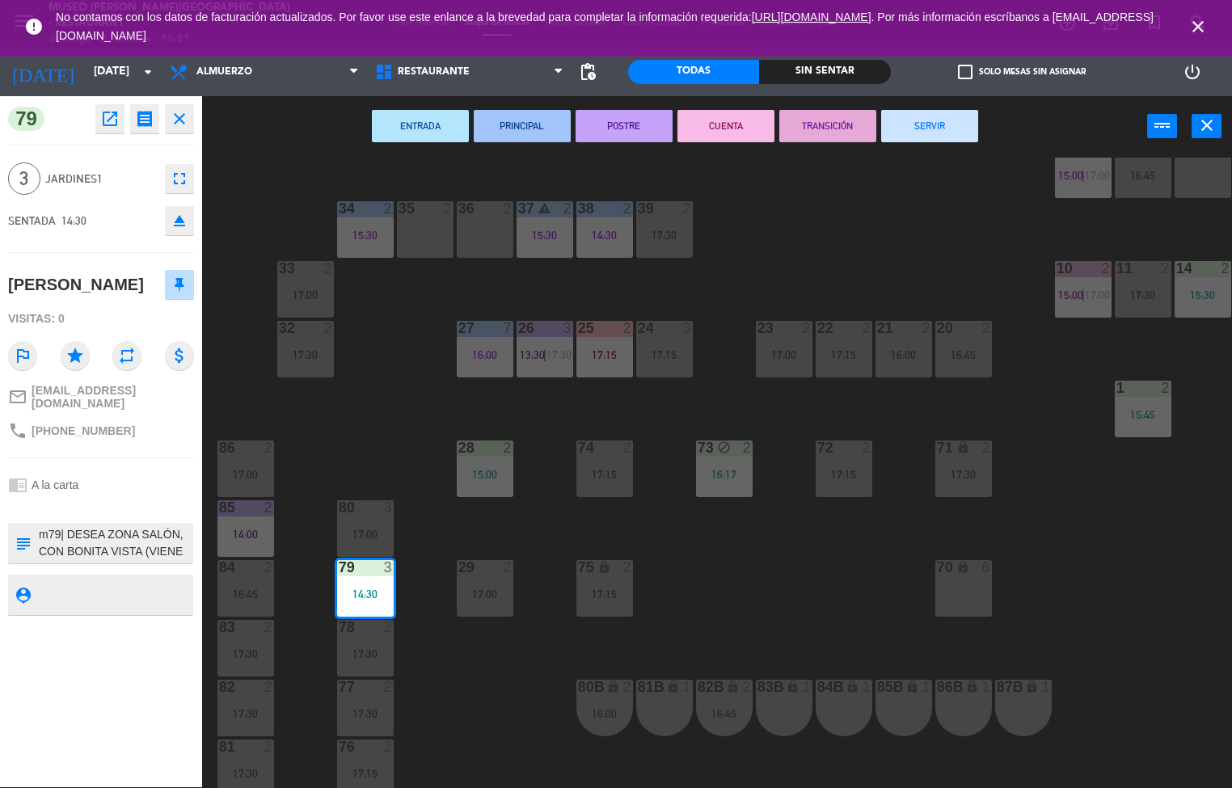
click at [939, 129] on button "SERVIR" at bounding box center [929, 126] width 97 height 32
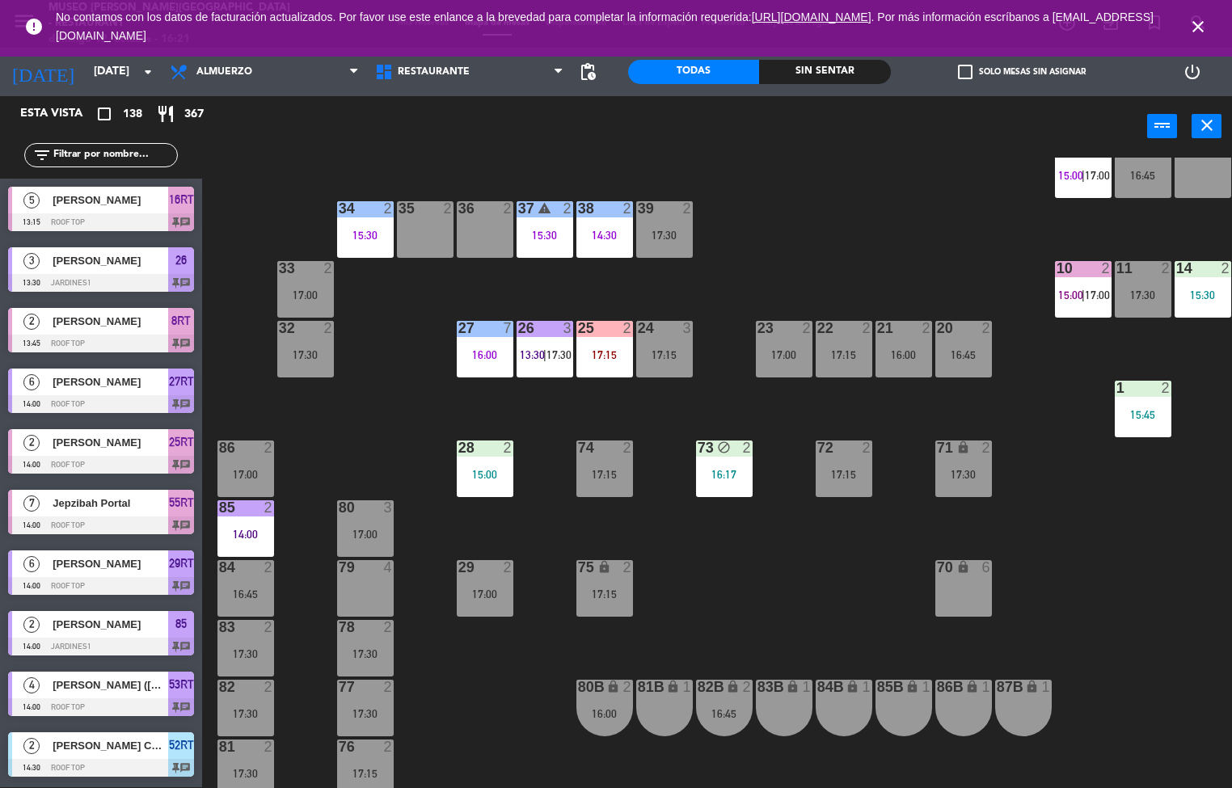
click at [253, 521] on div "85 2 14:00" at bounding box center [245, 528] width 57 height 57
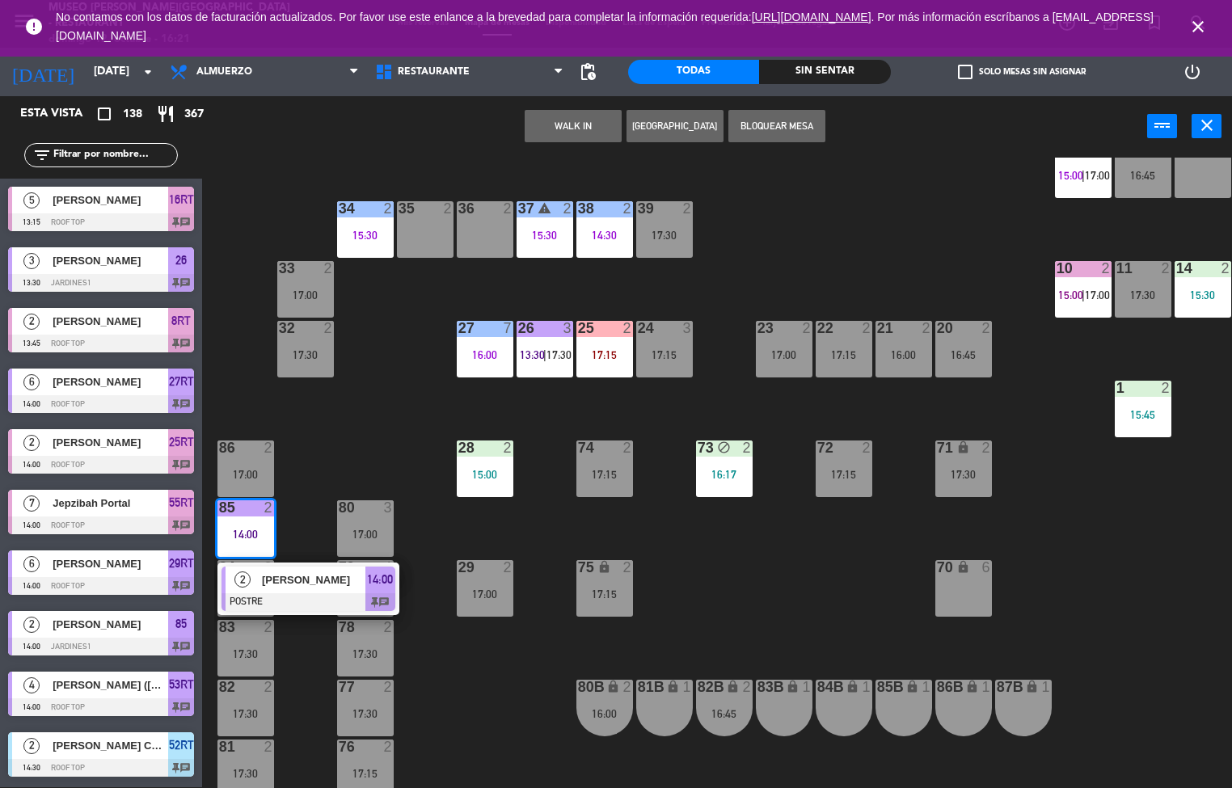
click at [293, 577] on span "[PERSON_NAME]" at bounding box center [313, 580] width 103 height 17
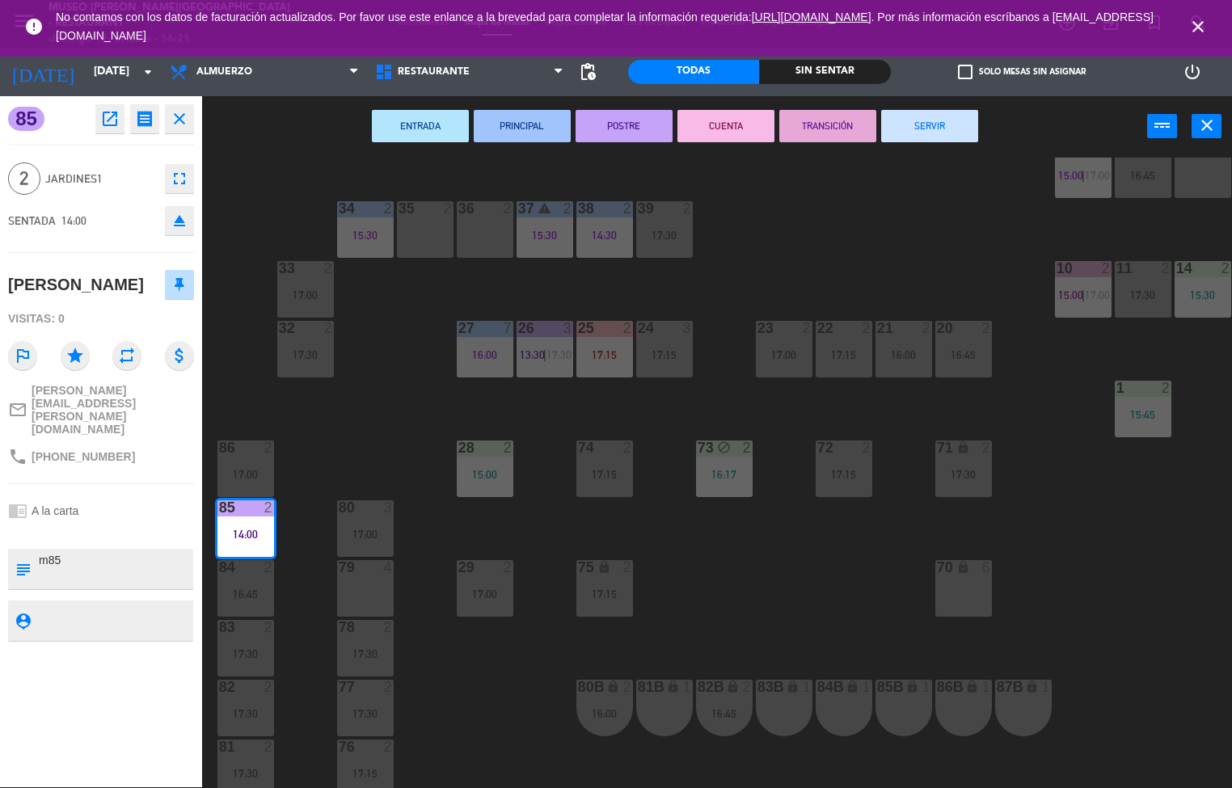
click at [939, 136] on button "SERVIR" at bounding box center [929, 126] width 97 height 32
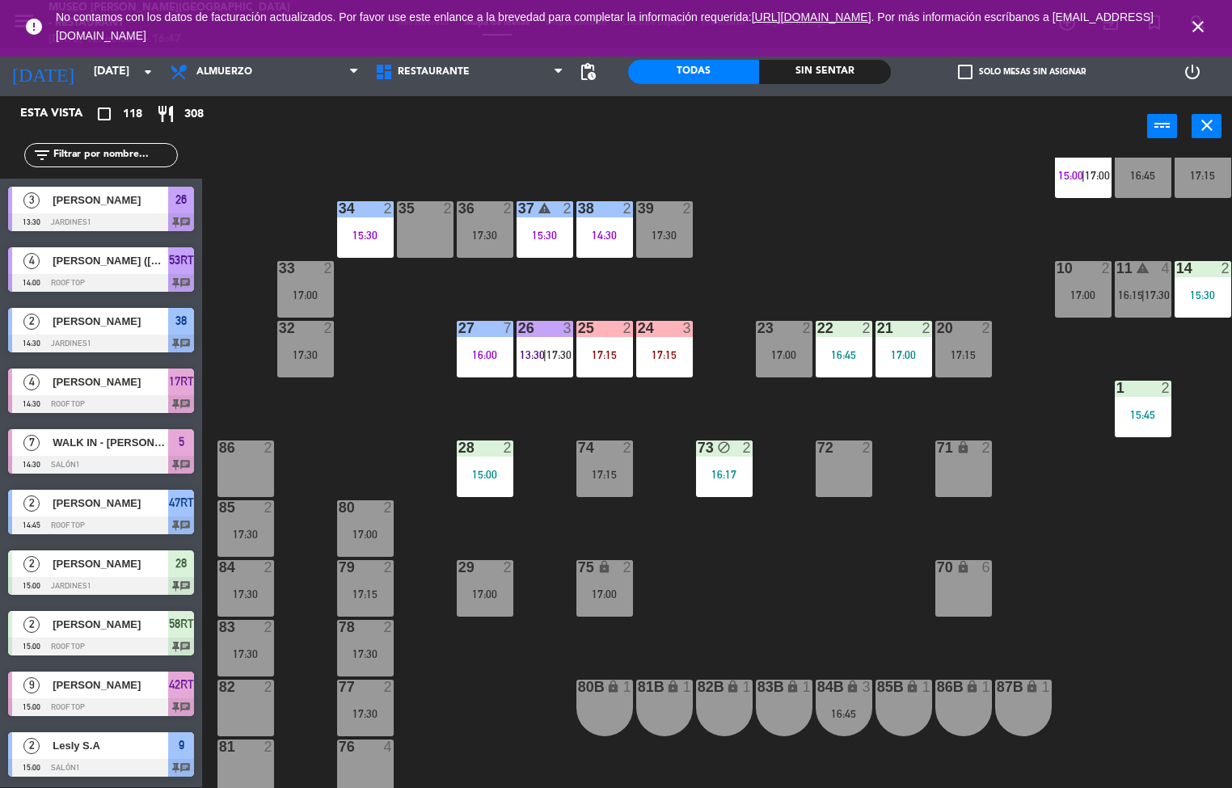
click at [925, 568] on div "70" at bounding box center [936, 567] width 27 height 15
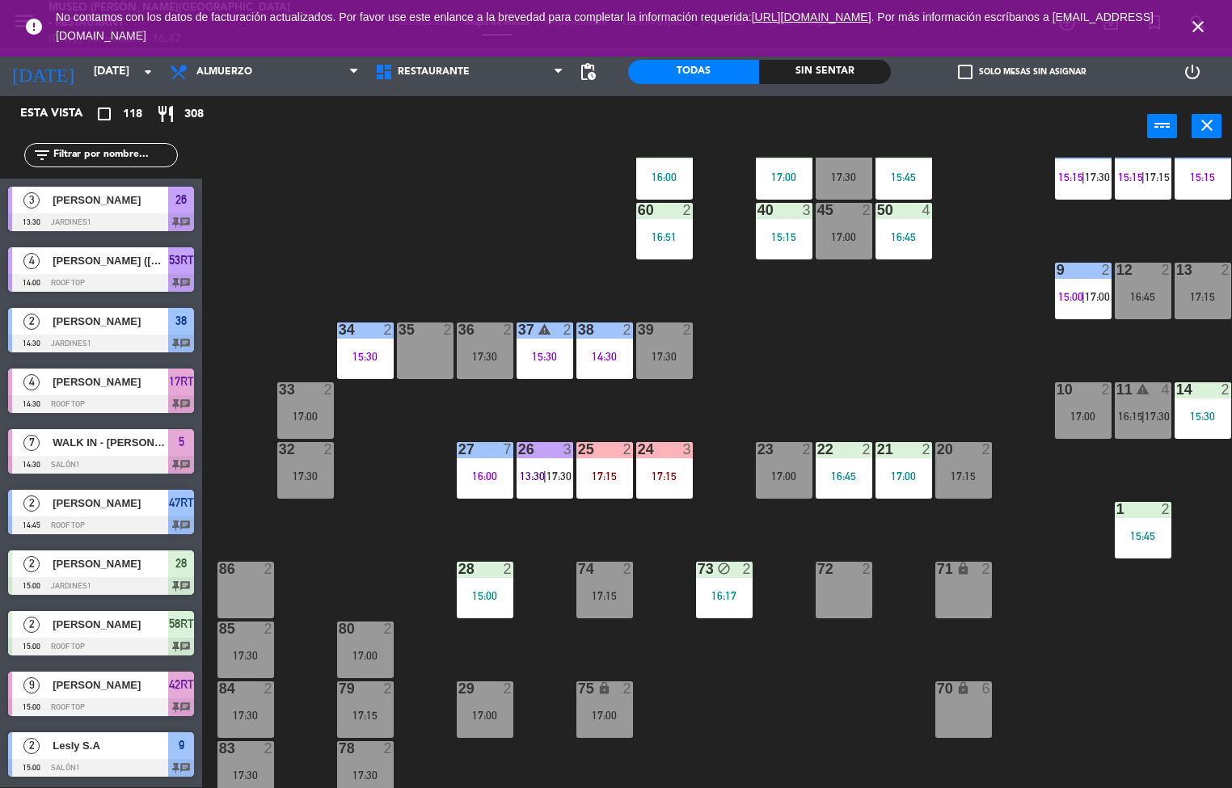
scroll to position [222, 0]
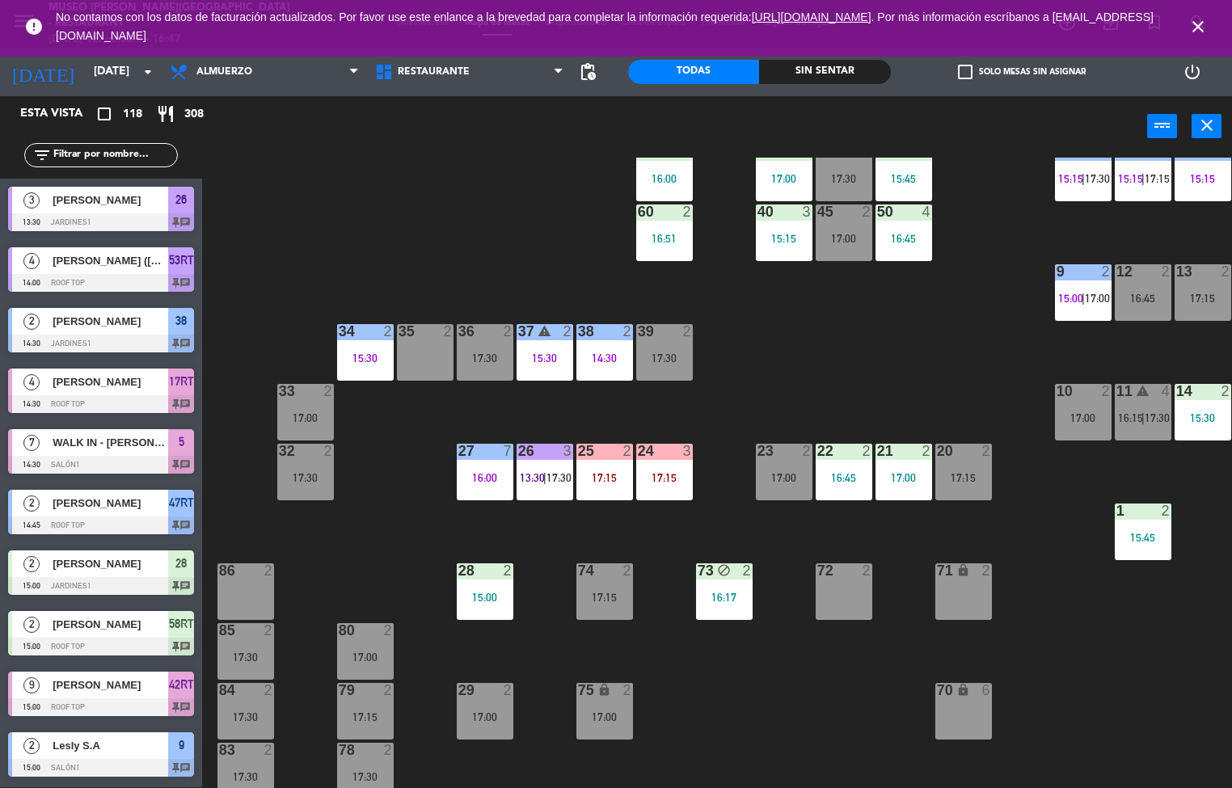
click at [364, 354] on div "15:30" at bounding box center [365, 358] width 57 height 11
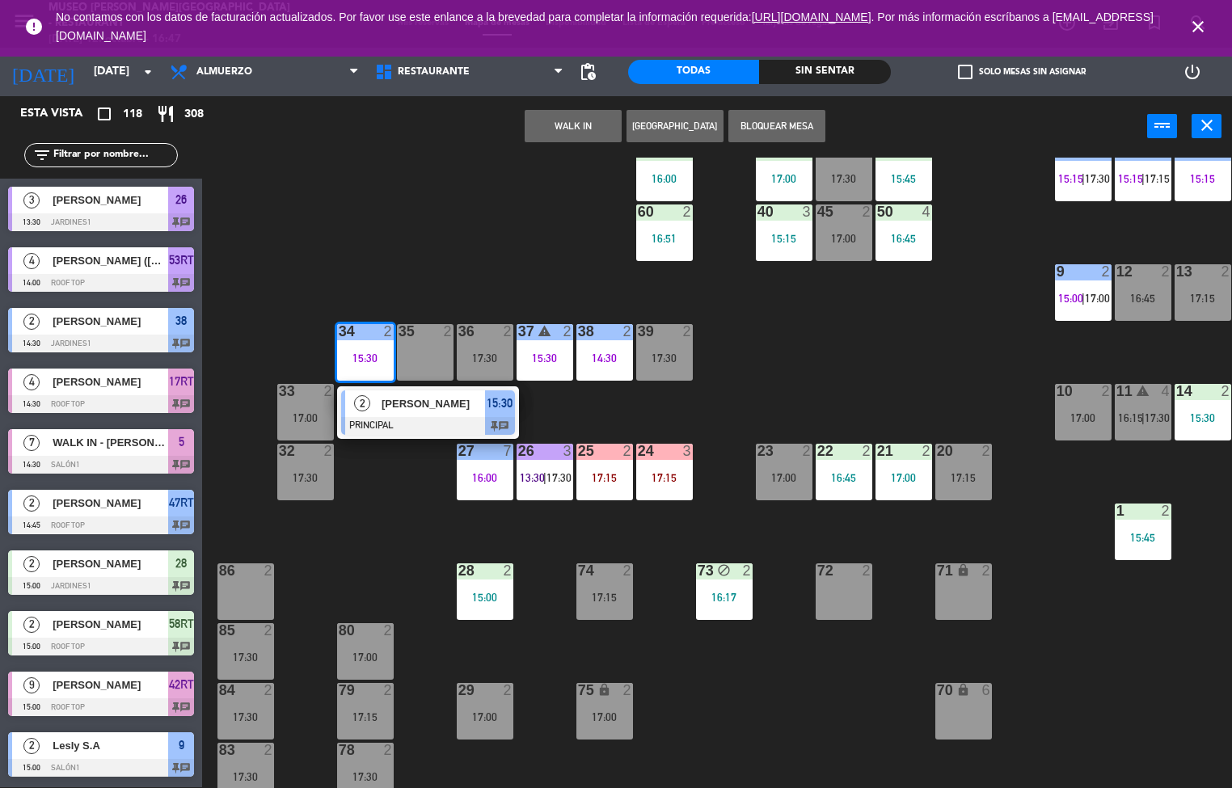
click at [446, 395] on span "[PERSON_NAME]" at bounding box center [433, 403] width 103 height 17
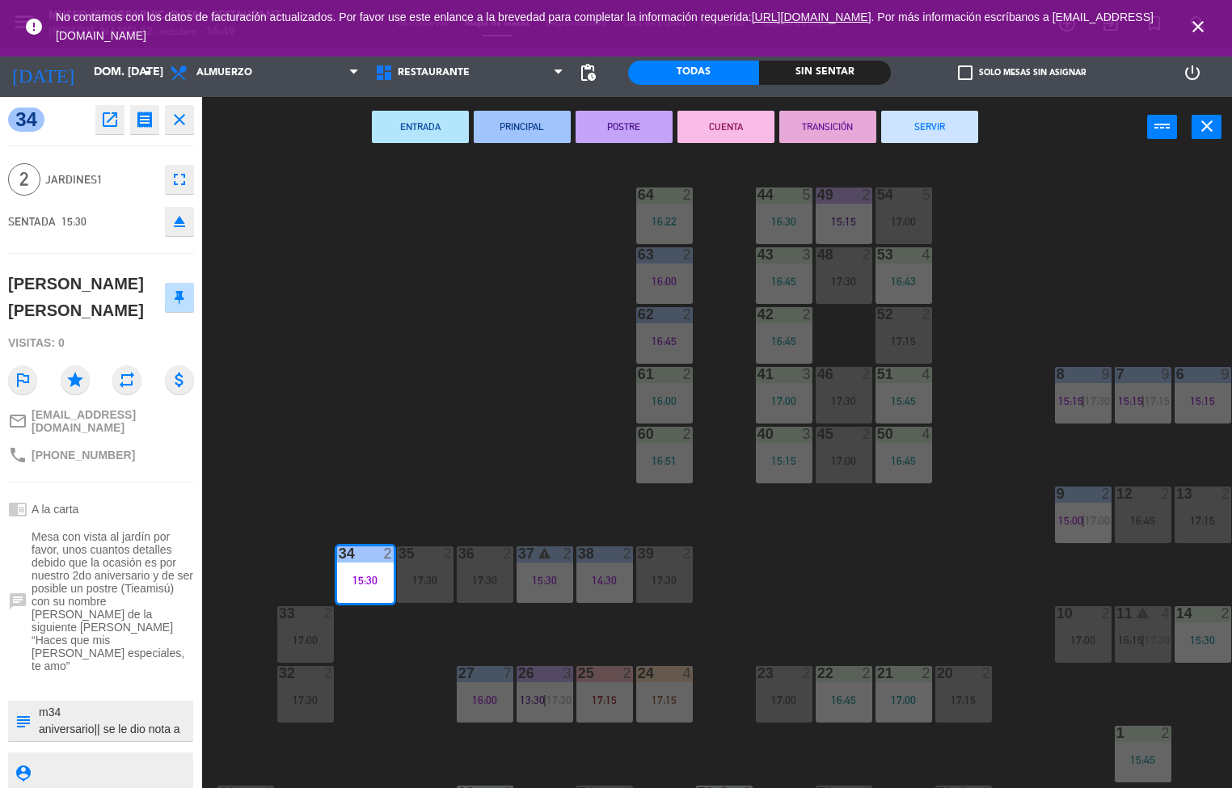
scroll to position [222, 0]
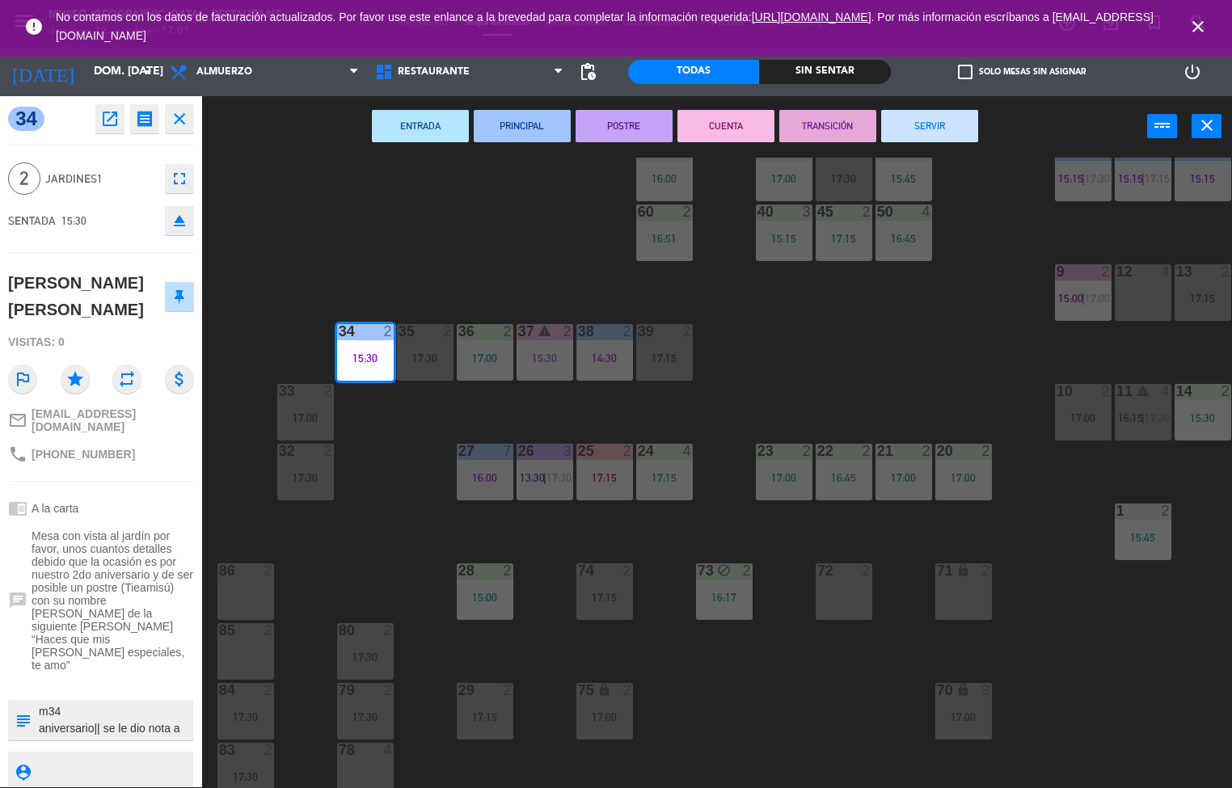
click at [366, 493] on div "44 5 16:30 49 2 15:15 54 5 17:00 64 2 16:22 48 2 17:30 53 4 16:43 63 2 16:00 43…" at bounding box center [723, 473] width 1018 height 631
click at [391, 469] on div "44 5 16:30 49 2 15:15 54 5 17:00 64 2 16:22 48 2 17:30 53 4 16:43 63 2 16:00 43…" at bounding box center [723, 473] width 1018 height 631
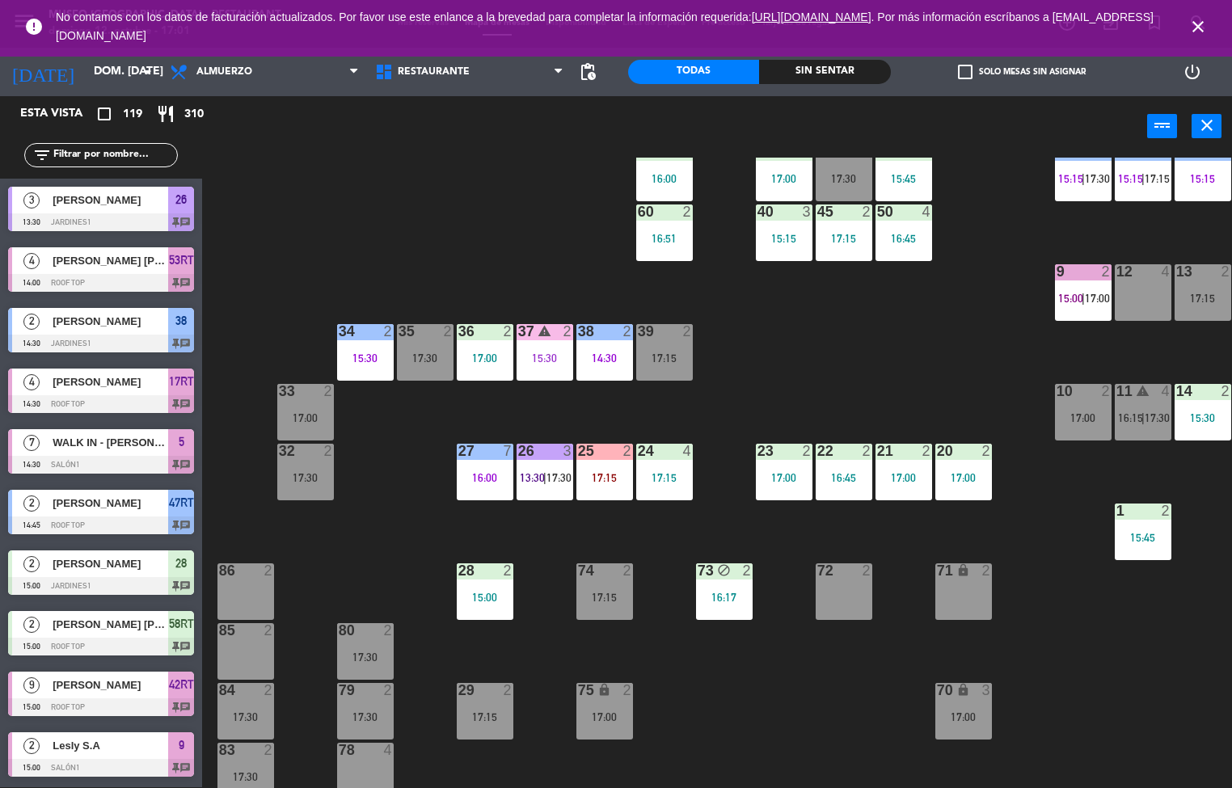
scroll to position [1, 0]
click at [599, 327] on div at bounding box center [604, 331] width 27 height 15
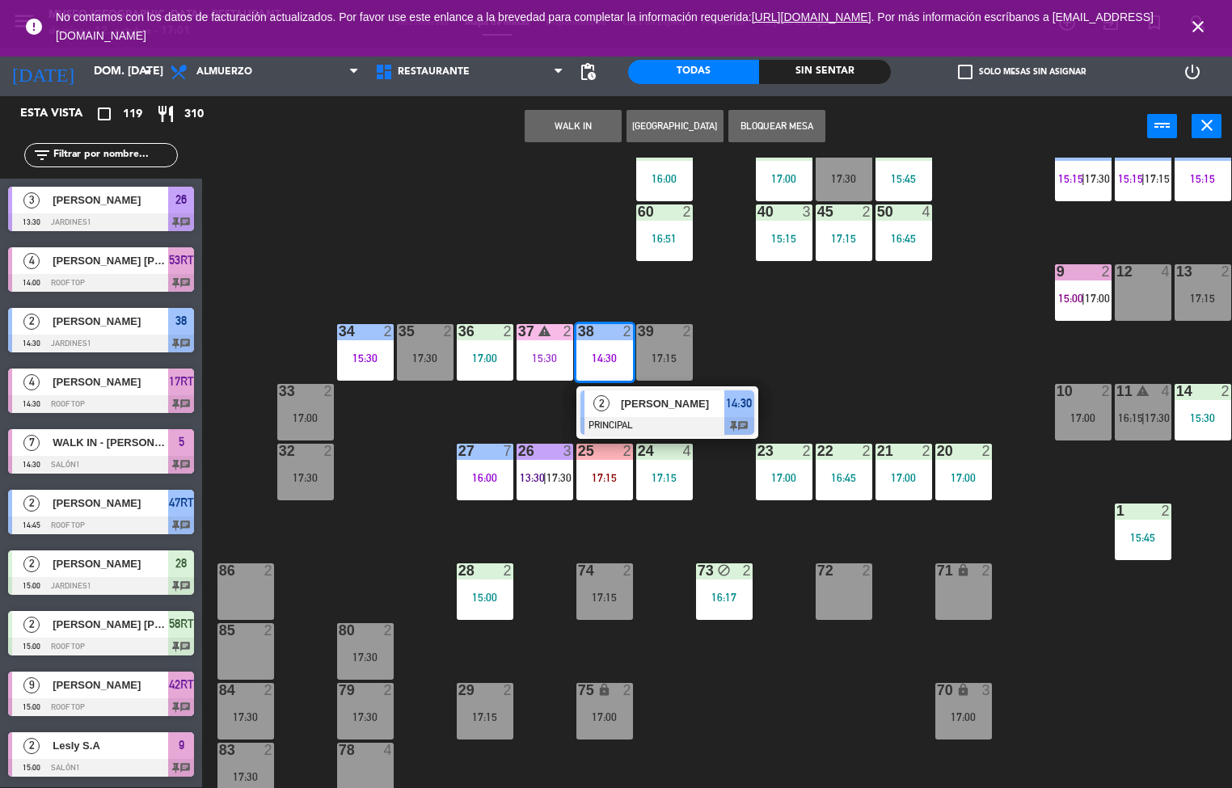
click at [633, 403] on span "[PERSON_NAME]" at bounding box center [672, 403] width 103 height 17
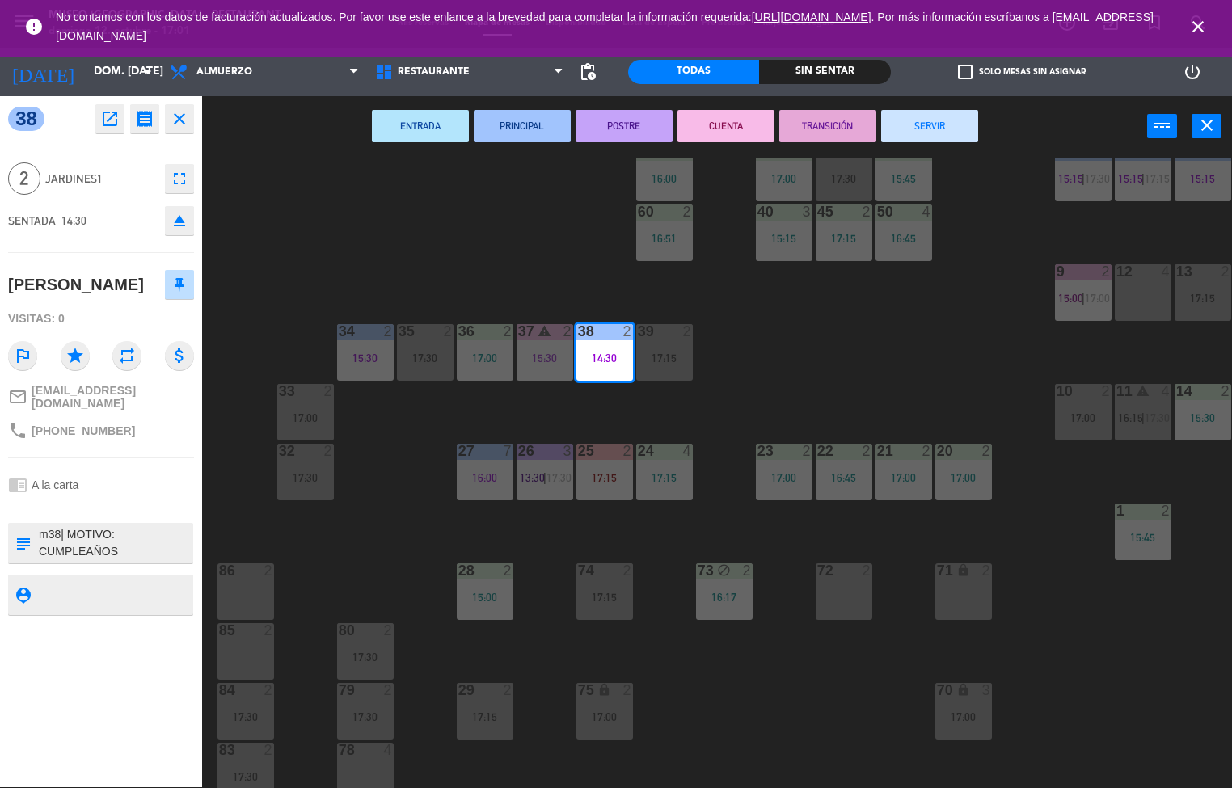
click at [818, 124] on button "TRANSICIÓN" at bounding box center [827, 126] width 97 height 32
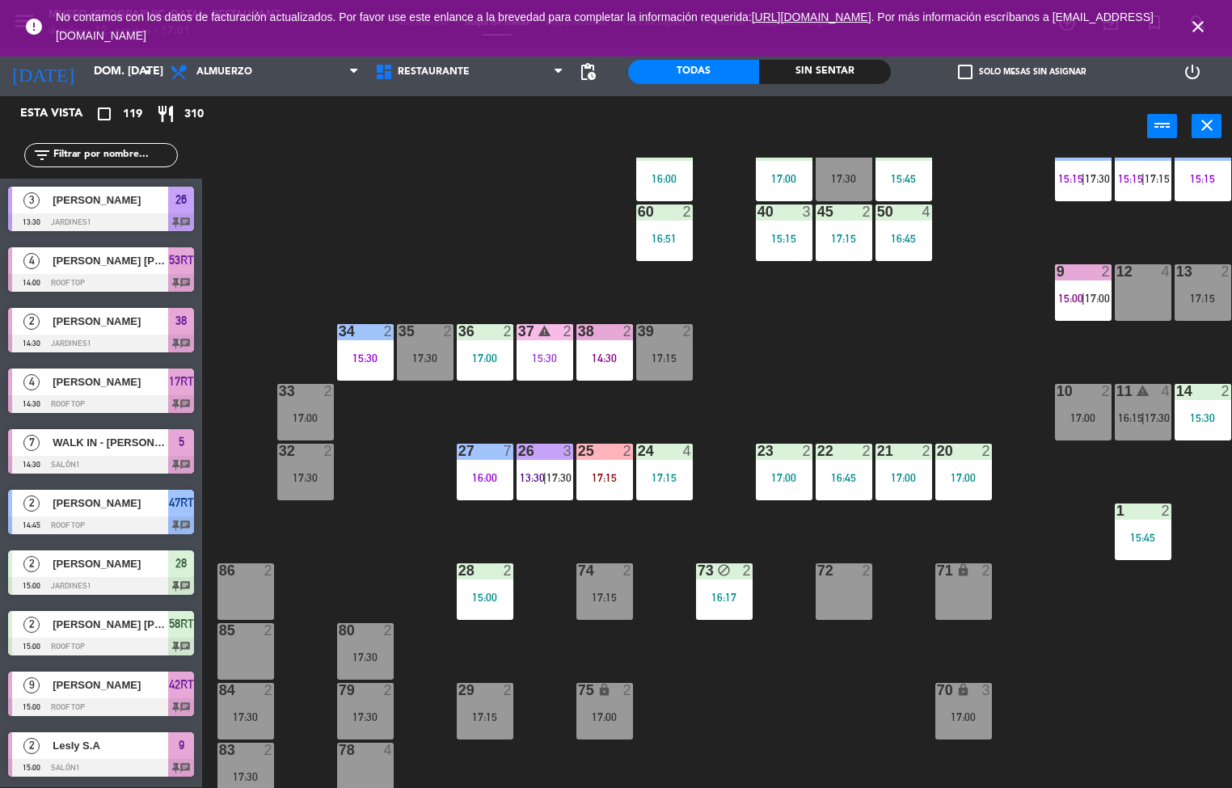
click at [537, 353] on div "15:30" at bounding box center [545, 358] width 57 height 11
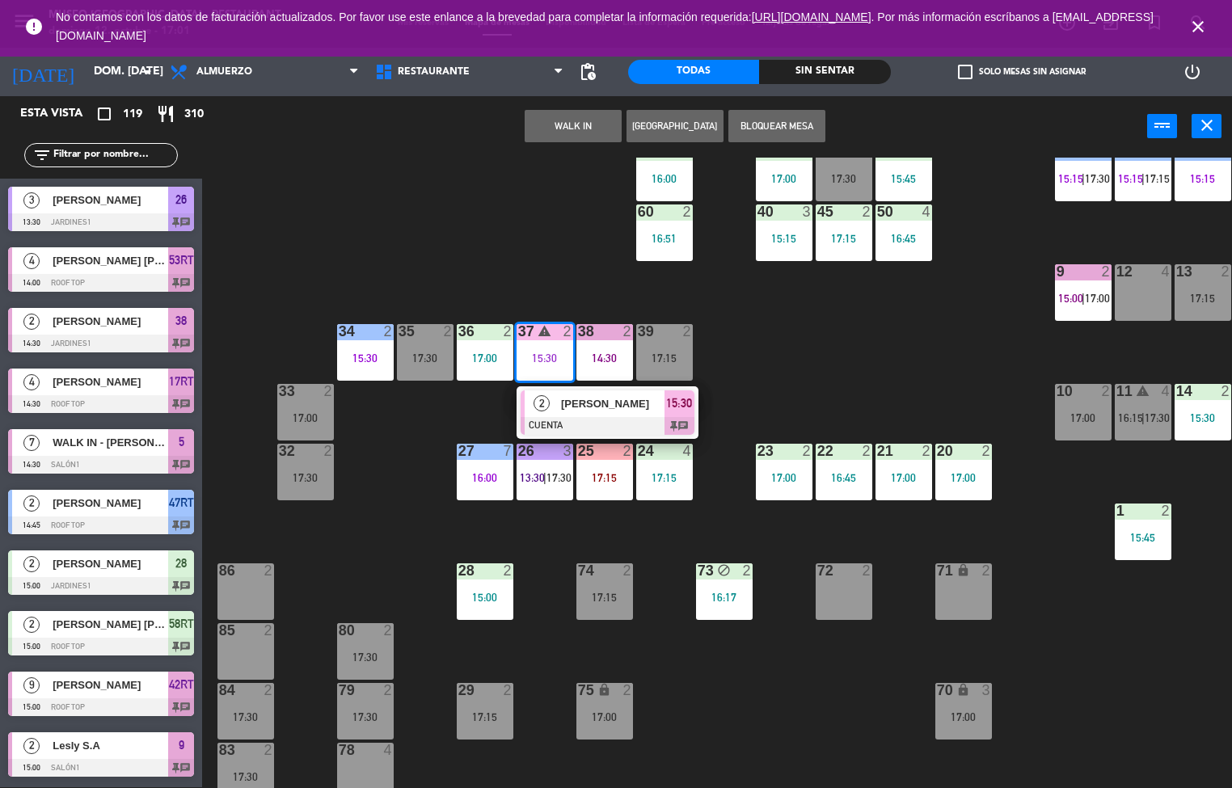
click at [662, 400] on span "[PERSON_NAME]" at bounding box center [612, 403] width 103 height 17
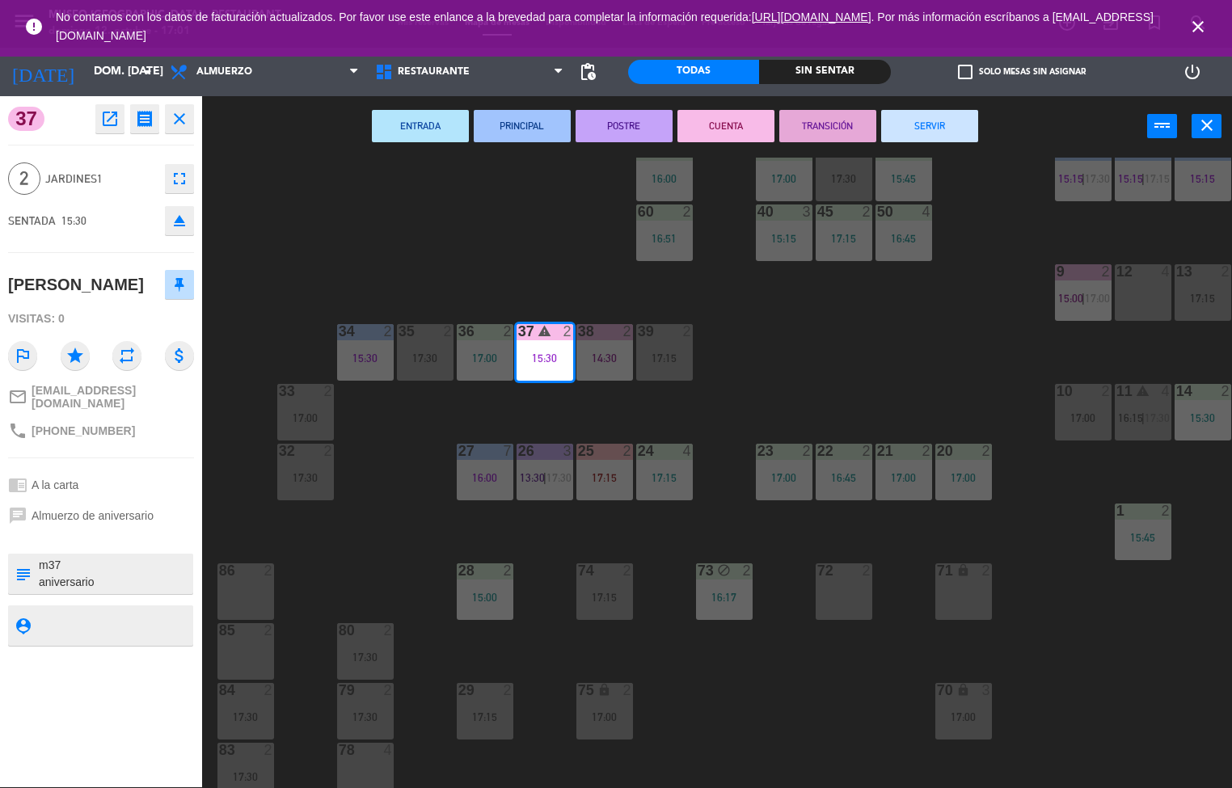
click at [917, 115] on button "SERVIR" at bounding box center [929, 126] width 97 height 32
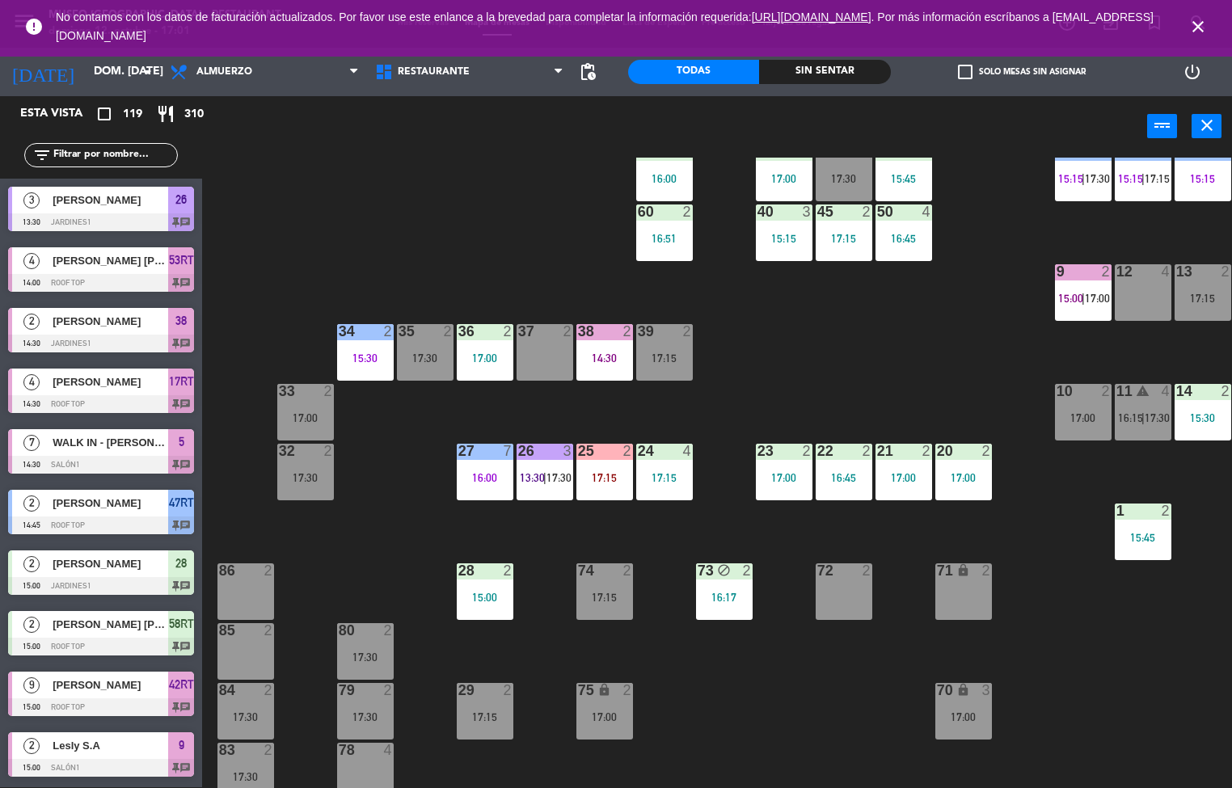
click at [396, 437] on div "44 5 16:30 49 2 15:15 54 5 17:00 64 2 16:22 48 2 17:30 53 4 16:43 63 2 16:00 43…" at bounding box center [723, 473] width 1018 height 631
click at [365, 330] on div at bounding box center [365, 331] width 27 height 15
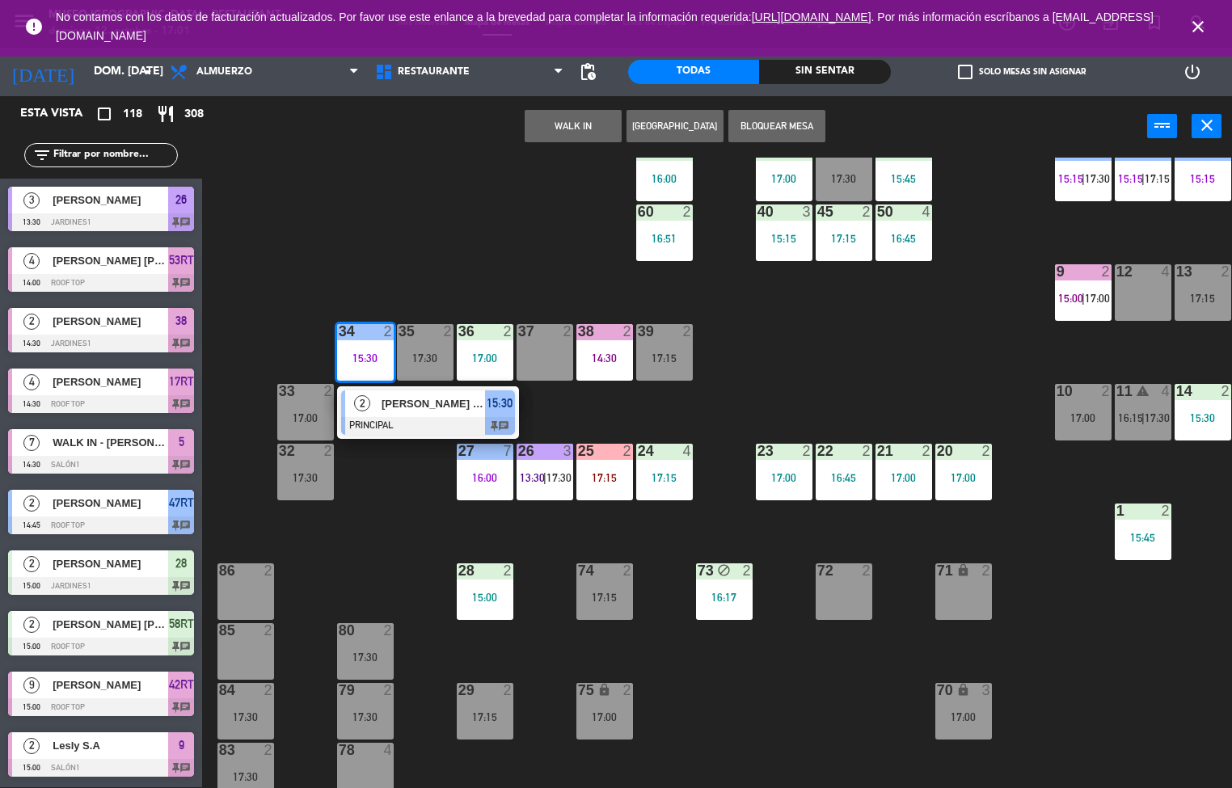
click at [457, 403] on span "[PERSON_NAME]" at bounding box center [433, 403] width 103 height 17
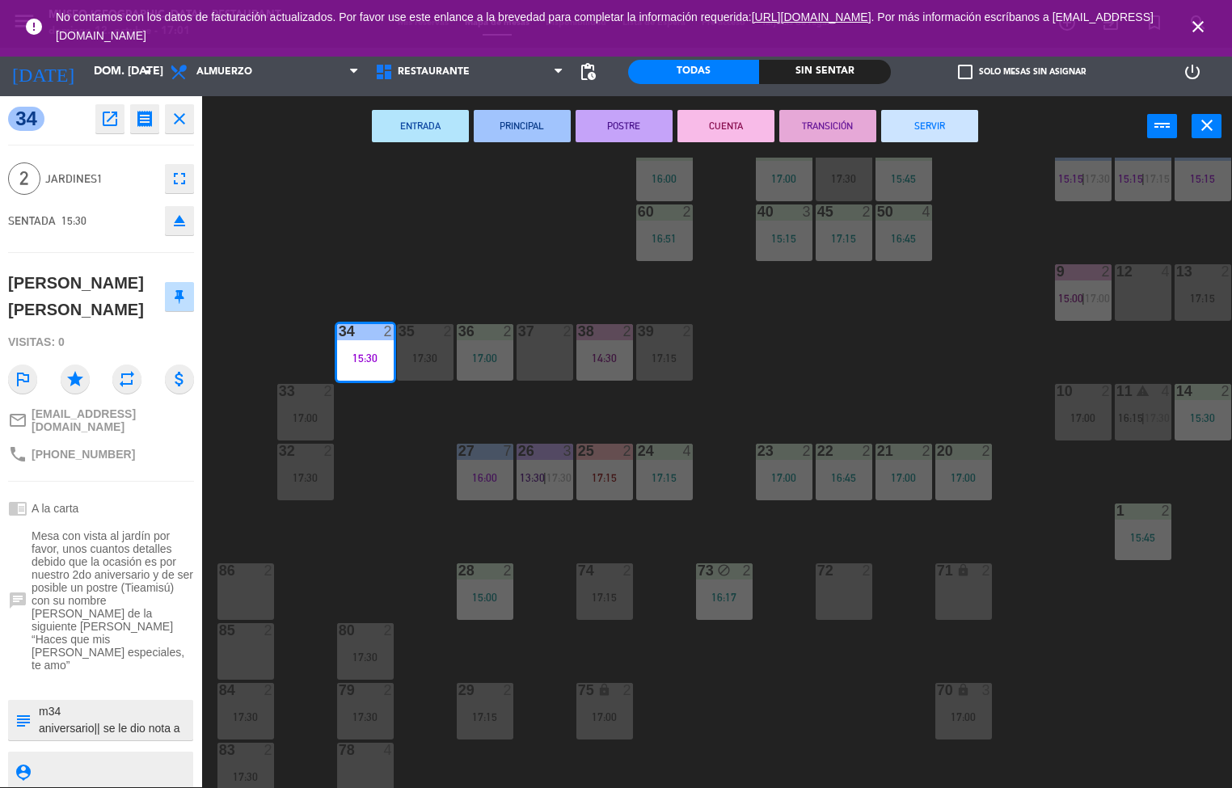
click at [631, 124] on button "POSTRE" at bounding box center [624, 126] width 97 height 32
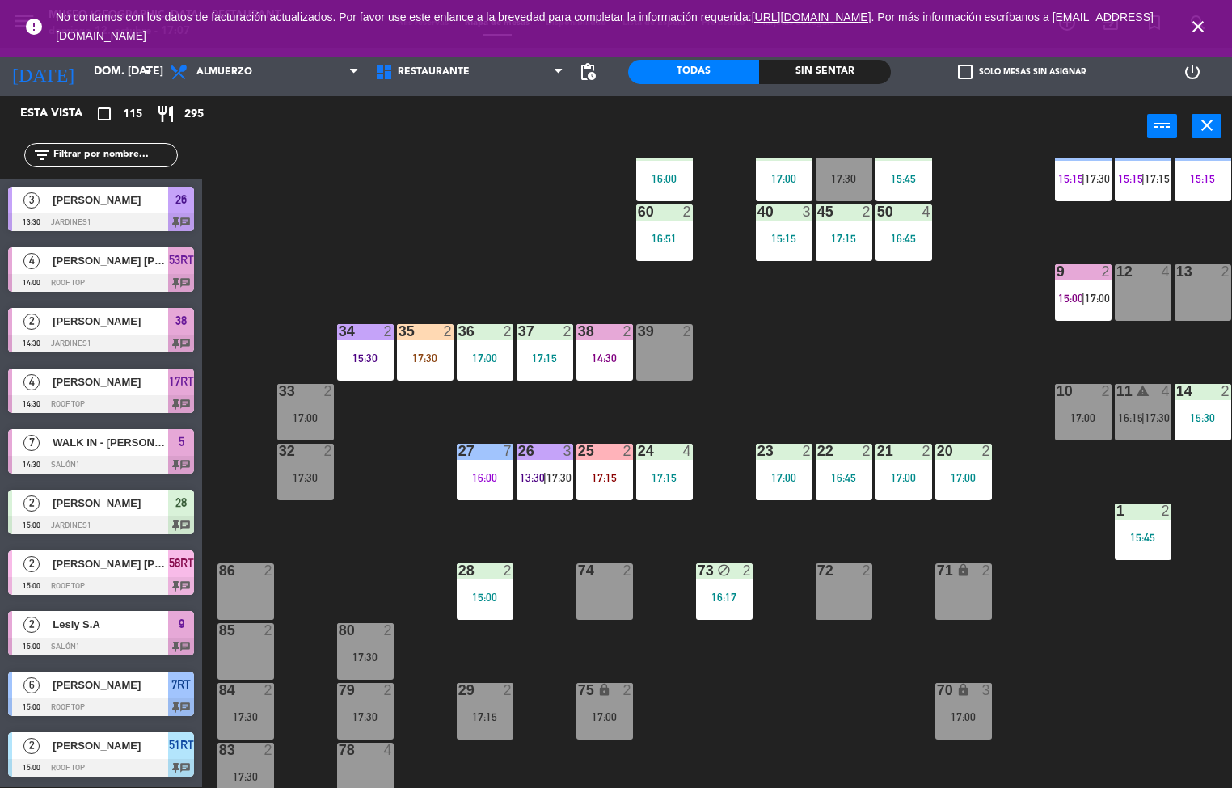
click at [670, 451] on div at bounding box center [664, 451] width 27 height 15
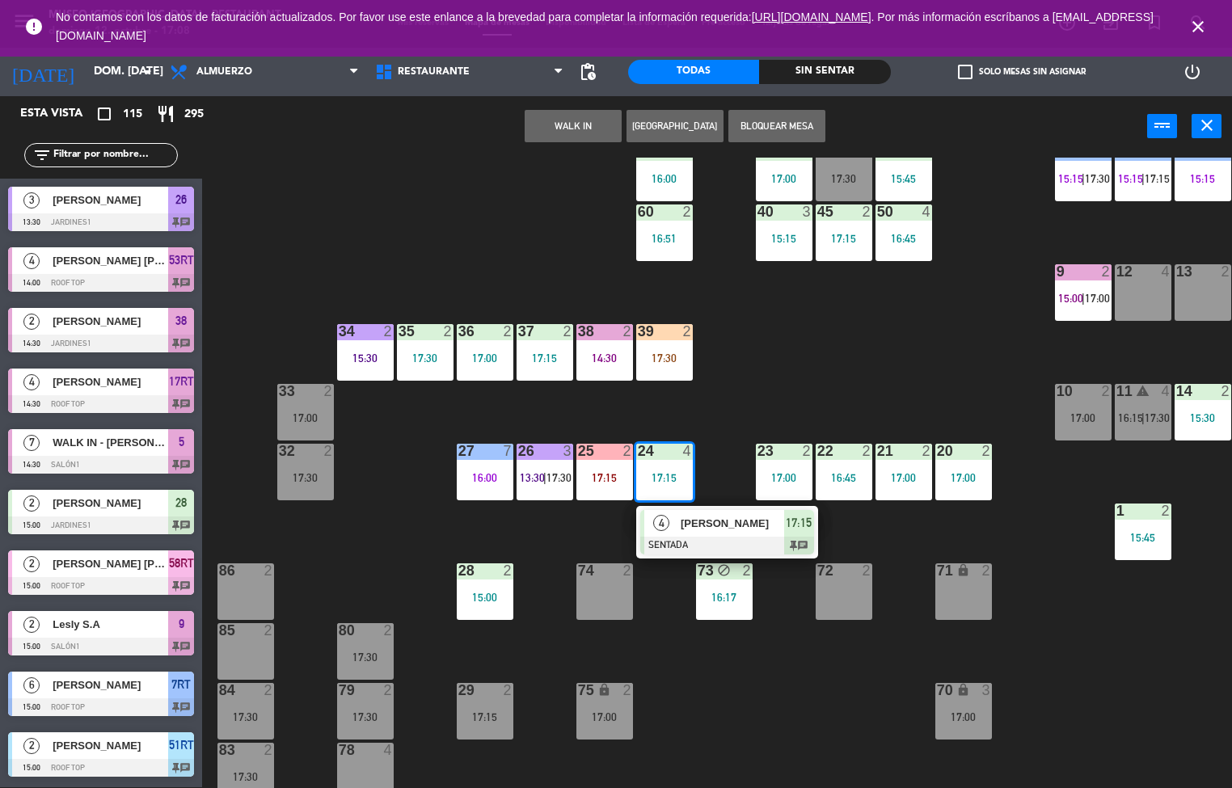
click at [907, 289] on div "44 5 16:30 49 2 54 5 17:00 64 2 16:22 48 2 17:00 53 4 16:43 63 2 16:00 43 3 16:…" at bounding box center [723, 473] width 1018 height 631
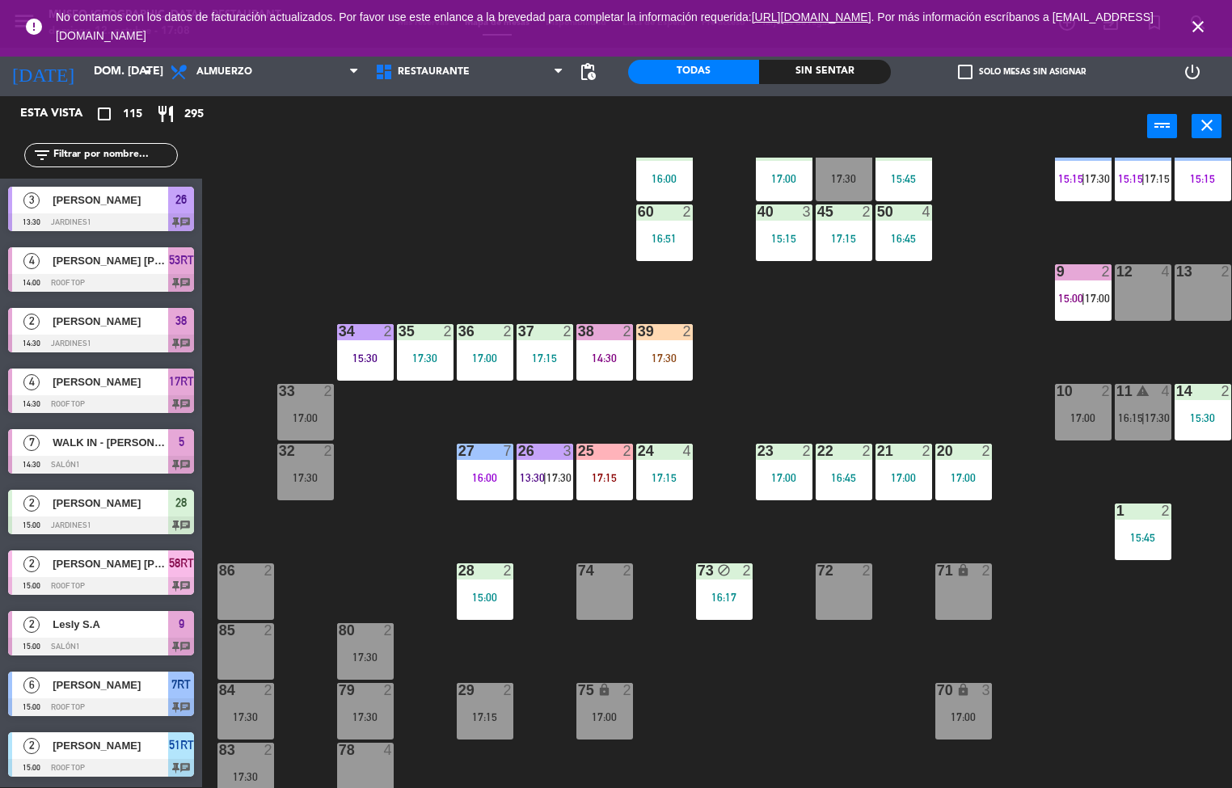
click at [430, 353] on div "17:30" at bounding box center [425, 358] width 57 height 11
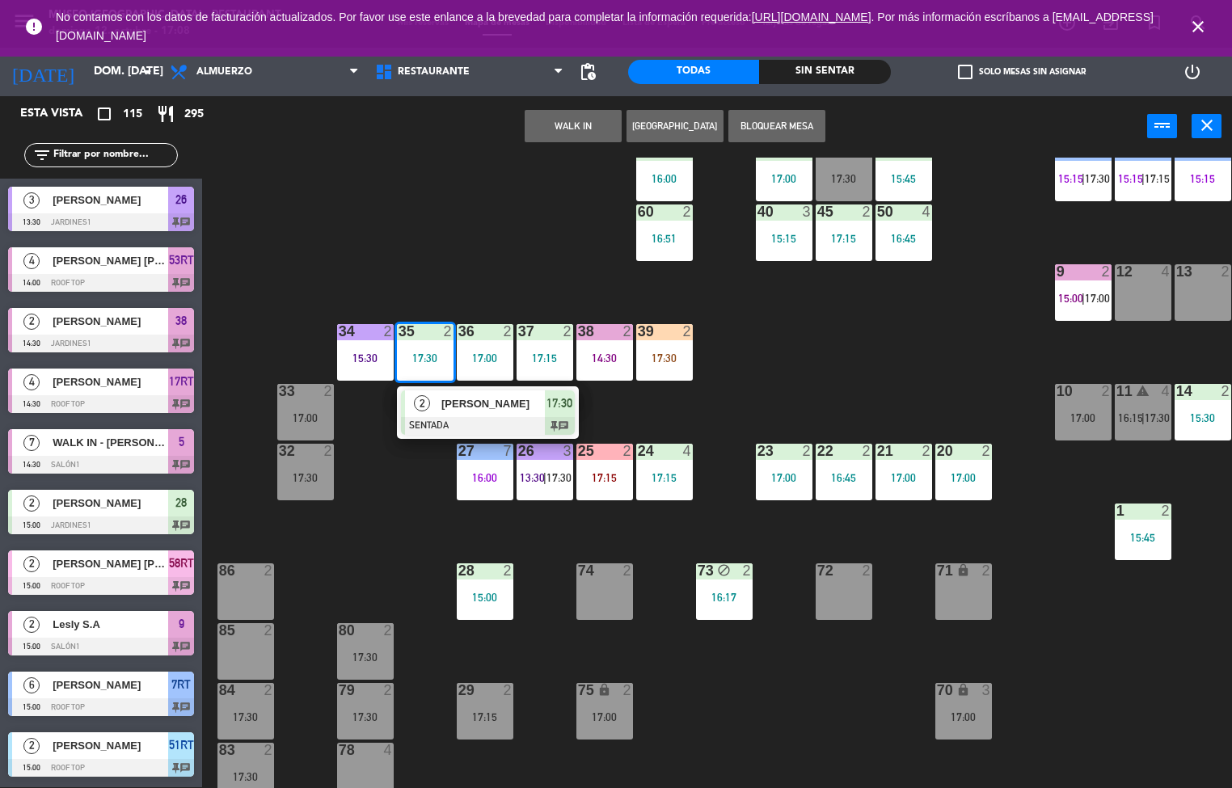
click at [498, 406] on span "[PERSON_NAME]" at bounding box center [492, 403] width 103 height 17
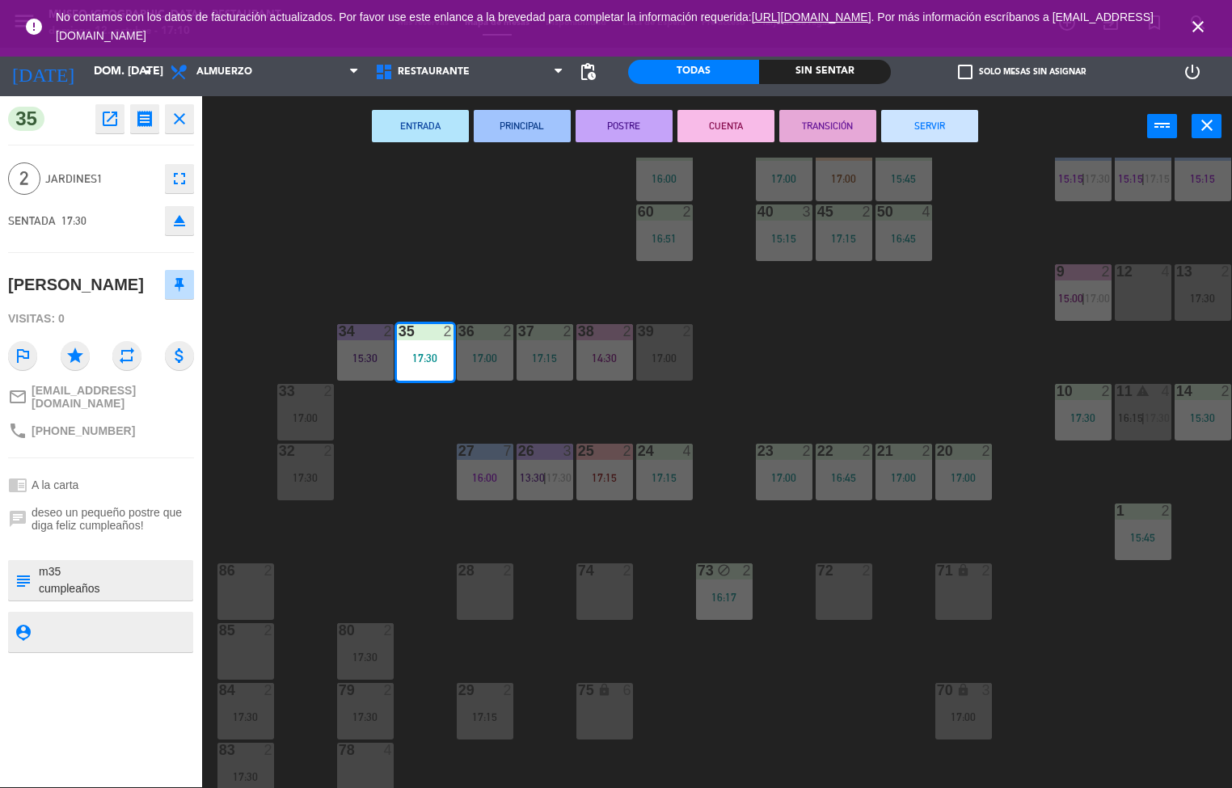
click at [878, 328] on div "menu Museo Larco Café - Restaurant domingo 12. octubre - 17:10 Mis reservas Map…" at bounding box center [616, 394] width 1232 height 788
click at [473, 348] on div "menu Museo Larco Café - Restaurant domingo 12. octubre - 17:10 Mis reservas Map…" at bounding box center [616, 394] width 1232 height 788
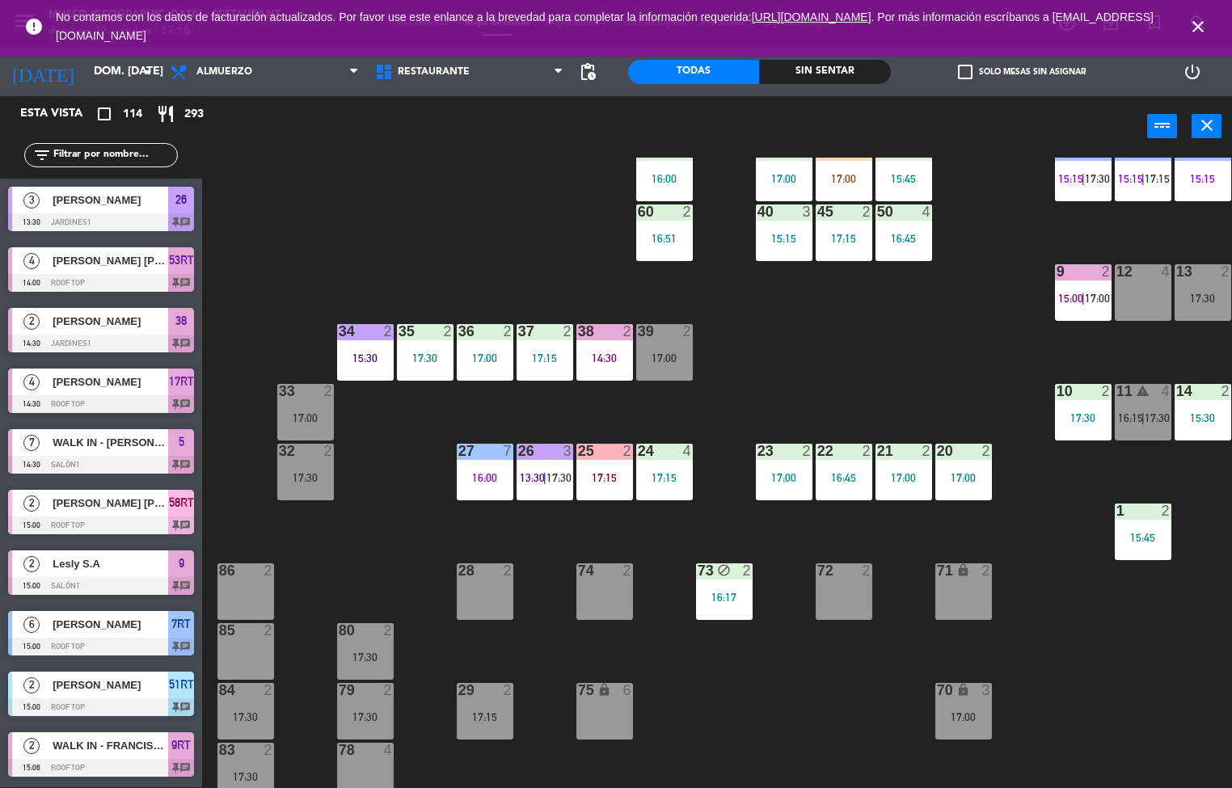
click at [459, 326] on div "36" at bounding box center [458, 331] width 1 height 15
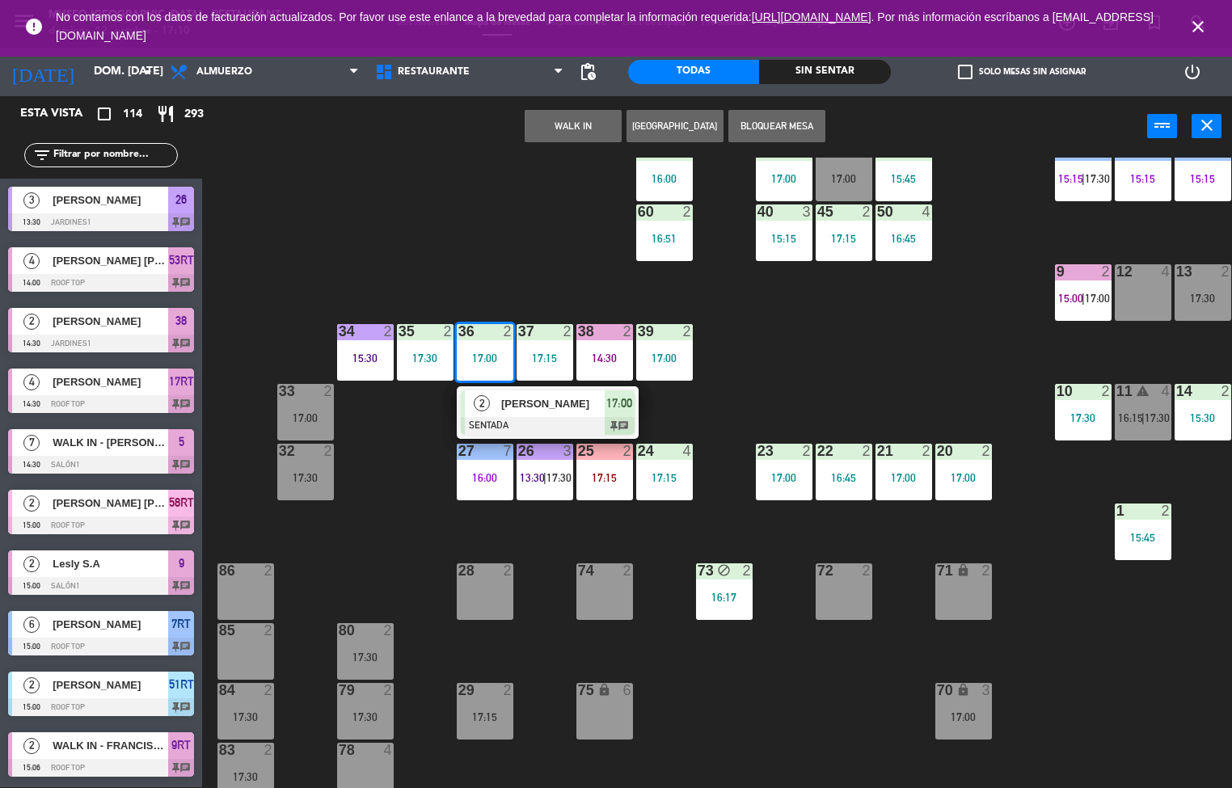
scroll to position [1395, 0]
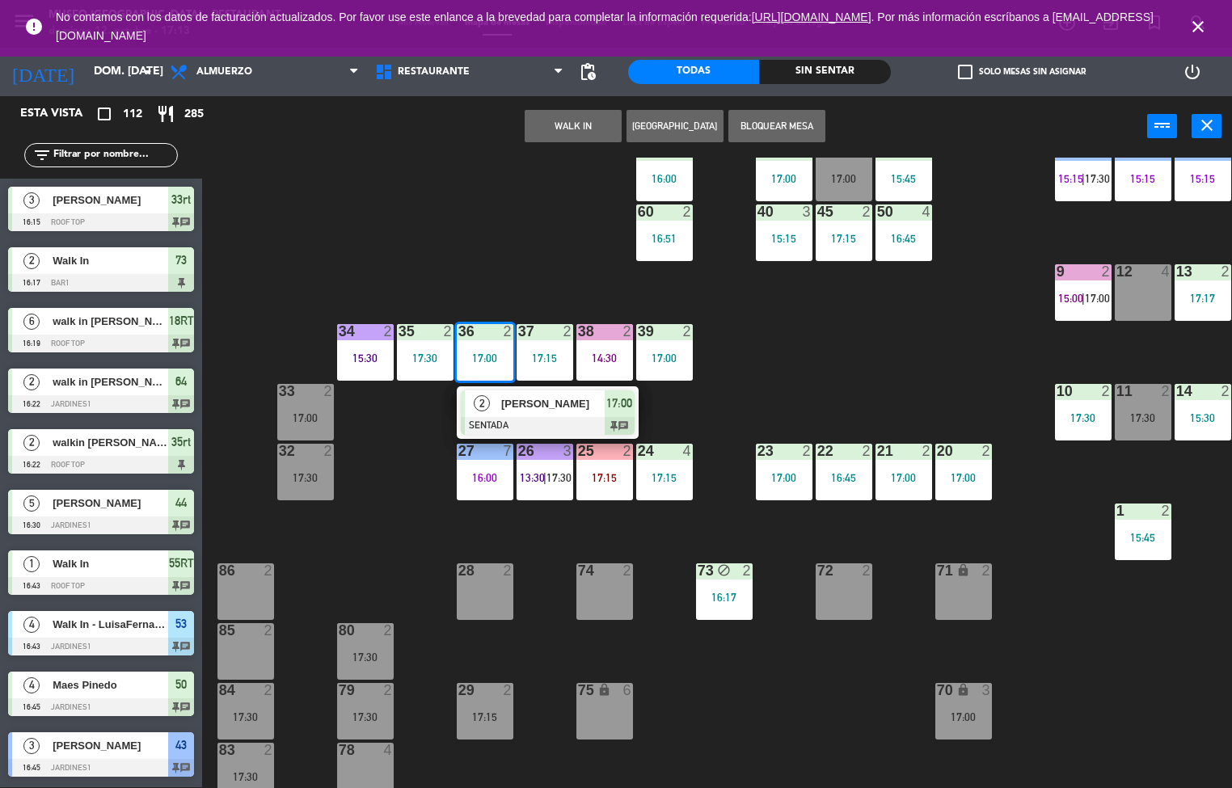
click at [459, 217] on div "44 5 16:30 49 2 54 5 17:00 64 2 16:22 48 2 17:00 53 4 16:43 63 2 16:00 43 3 16:…" at bounding box center [723, 473] width 1018 height 631
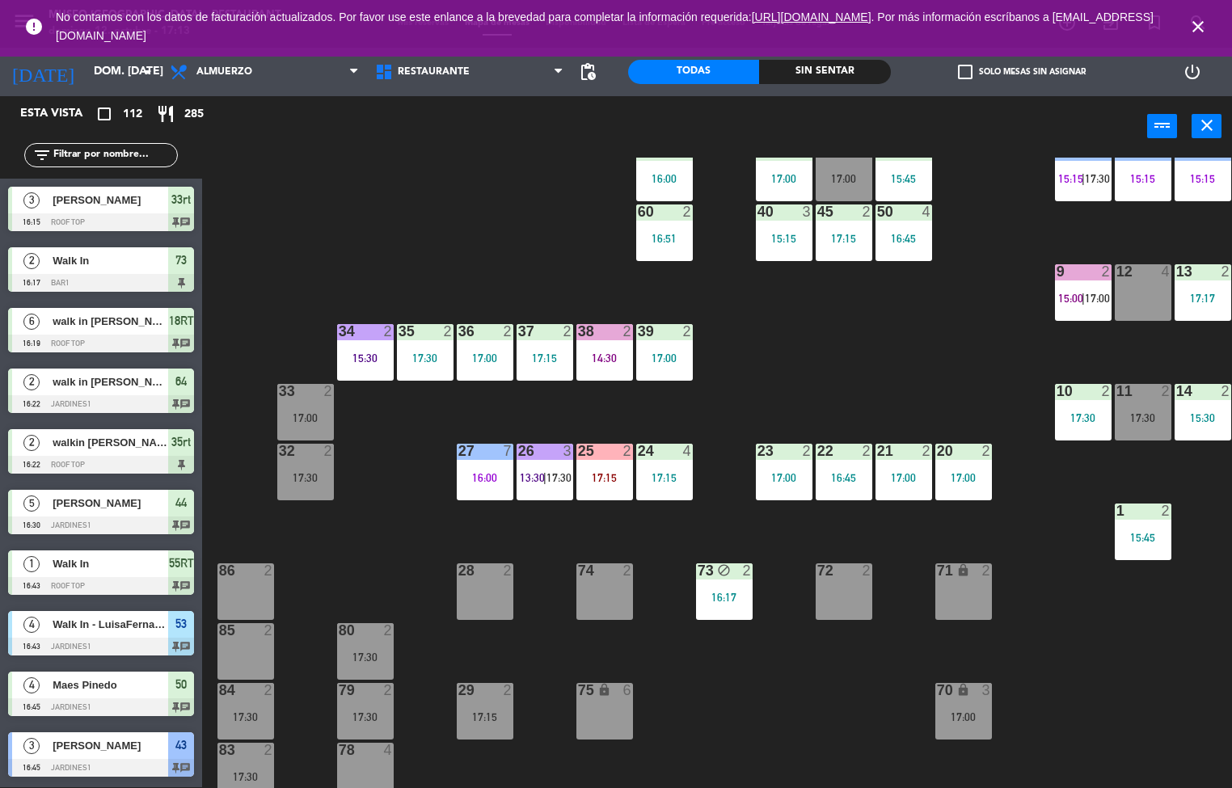
click at [432, 330] on div at bounding box center [425, 331] width 27 height 15
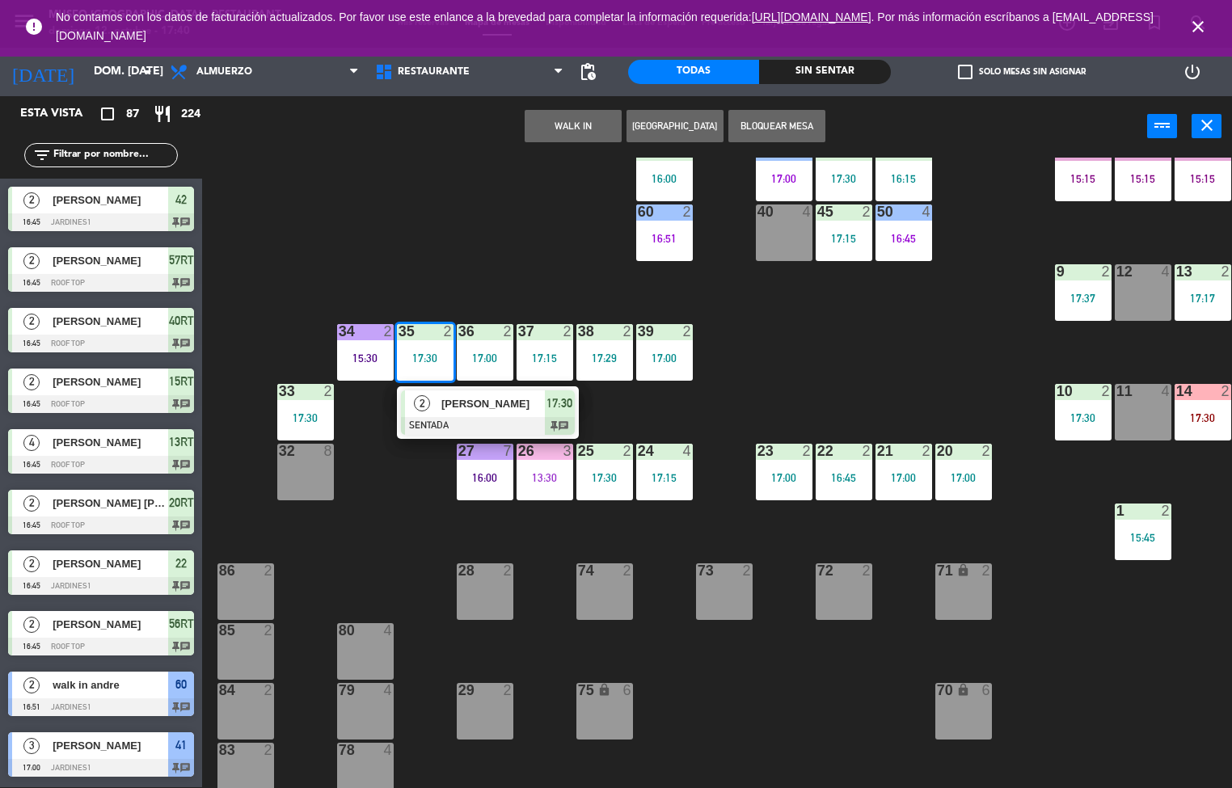
click at [842, 338] on div "44 5 16:30 49 2 17:43 54 5 17:00 64 2 16:22 48 2 17:00 53 4 16:43 63 2 16:00 43…" at bounding box center [723, 473] width 1018 height 631
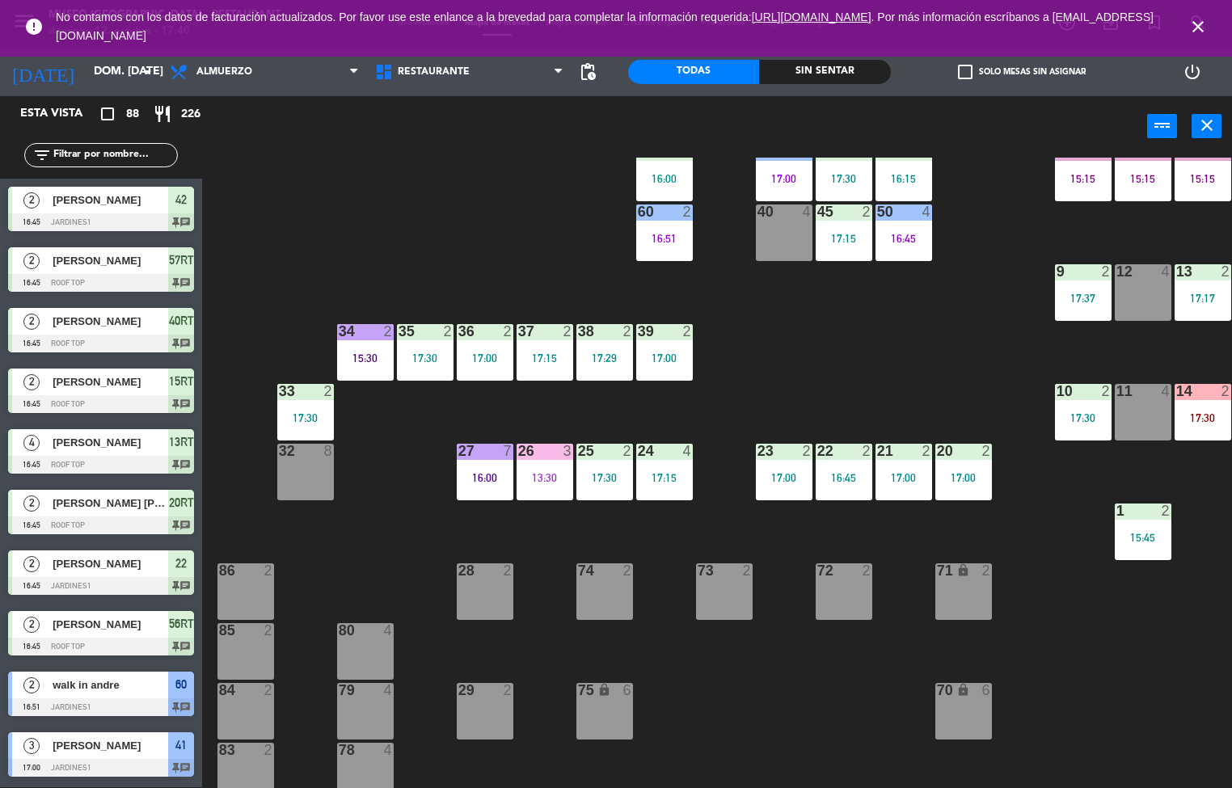
click at [553, 354] on div "17:15" at bounding box center [545, 358] width 57 height 11
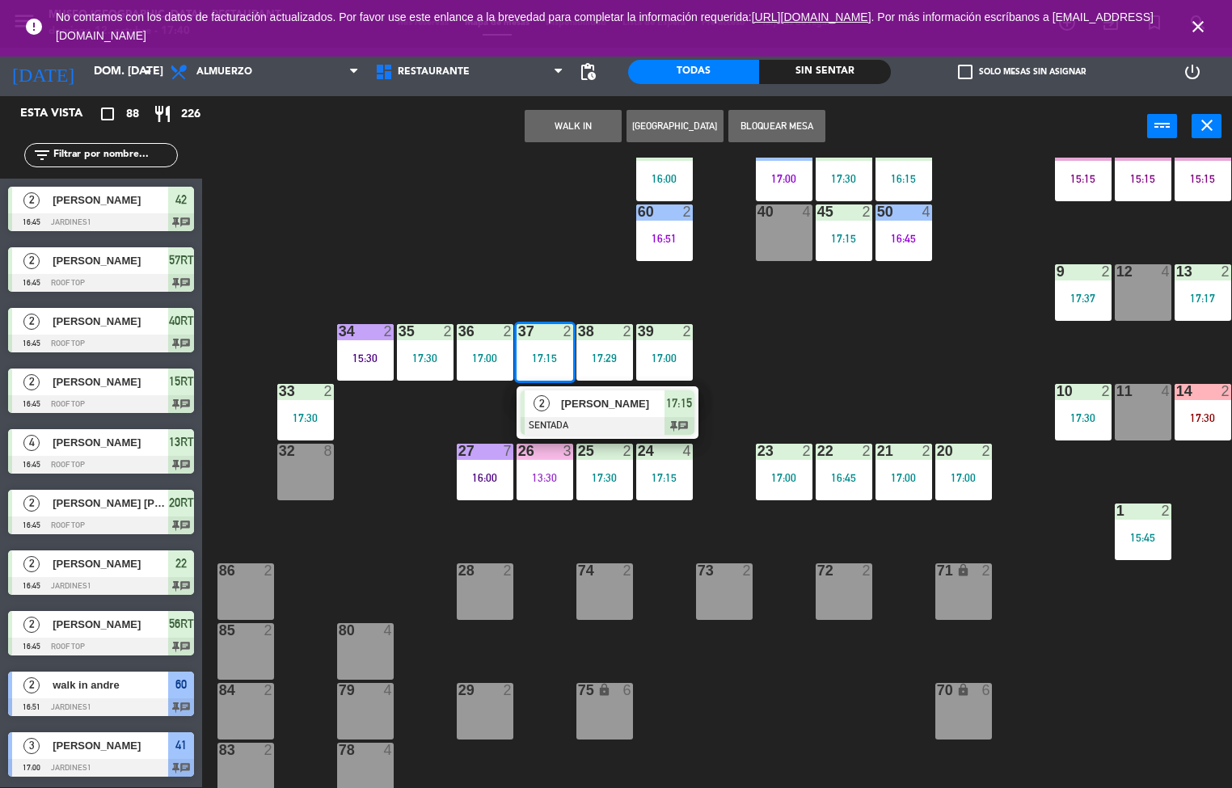
click at [609, 403] on span "[PERSON_NAME]" at bounding box center [612, 403] width 103 height 17
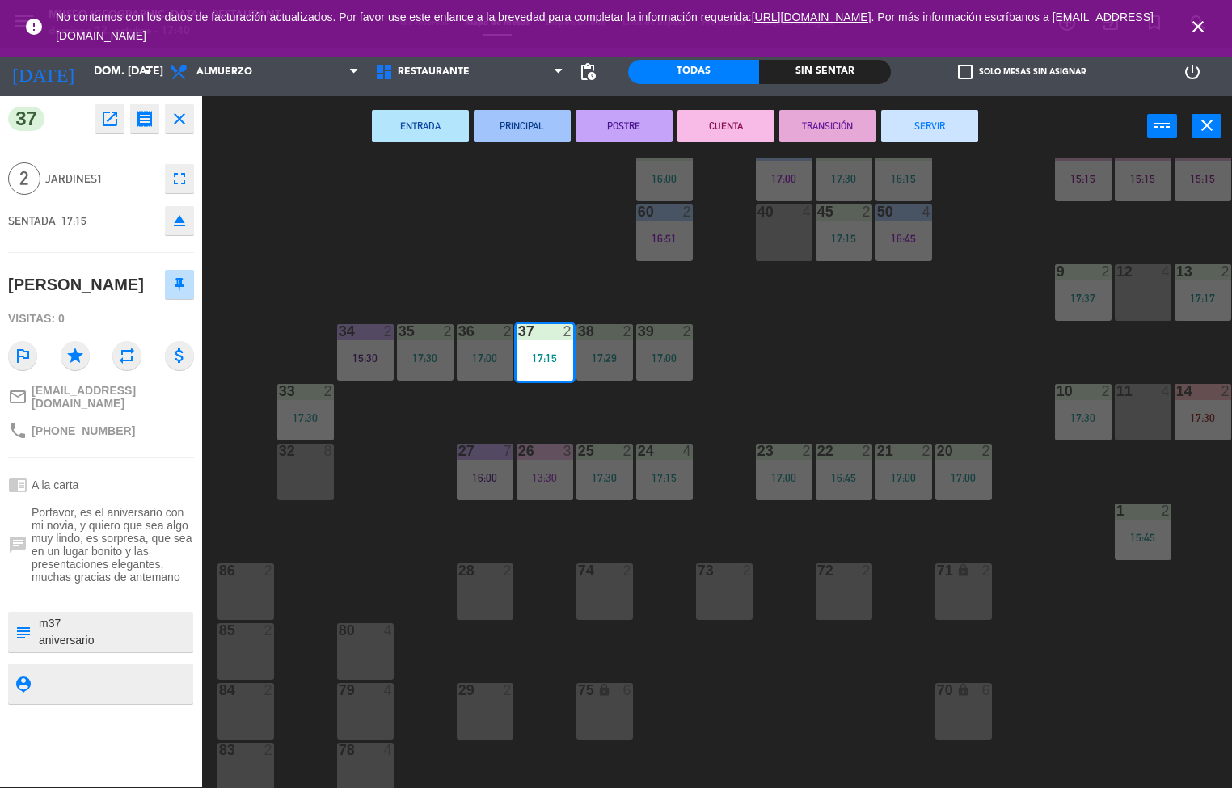
click at [1184, 765] on div "44 5 16:30 49 2 17:43 54 5 17:00 64 2 16:22 48 2 17:00 53 4 16:43 63 2 16:00 43…" at bounding box center [723, 473] width 1018 height 631
click at [1208, 731] on div "44 5 16:30 49 2 17:43 54 5 17:00 64 2 16:22 48 2 17:00 53 4 16:43 63 2 16:00 43…" at bounding box center [723, 473] width 1018 height 631
click at [1165, 762] on div "44 5 16:30 49 2 17:43 54 5 17:00 64 2 16:22 48 2 17:00 53 4 16:43 63 2 16:00 43…" at bounding box center [723, 473] width 1018 height 631
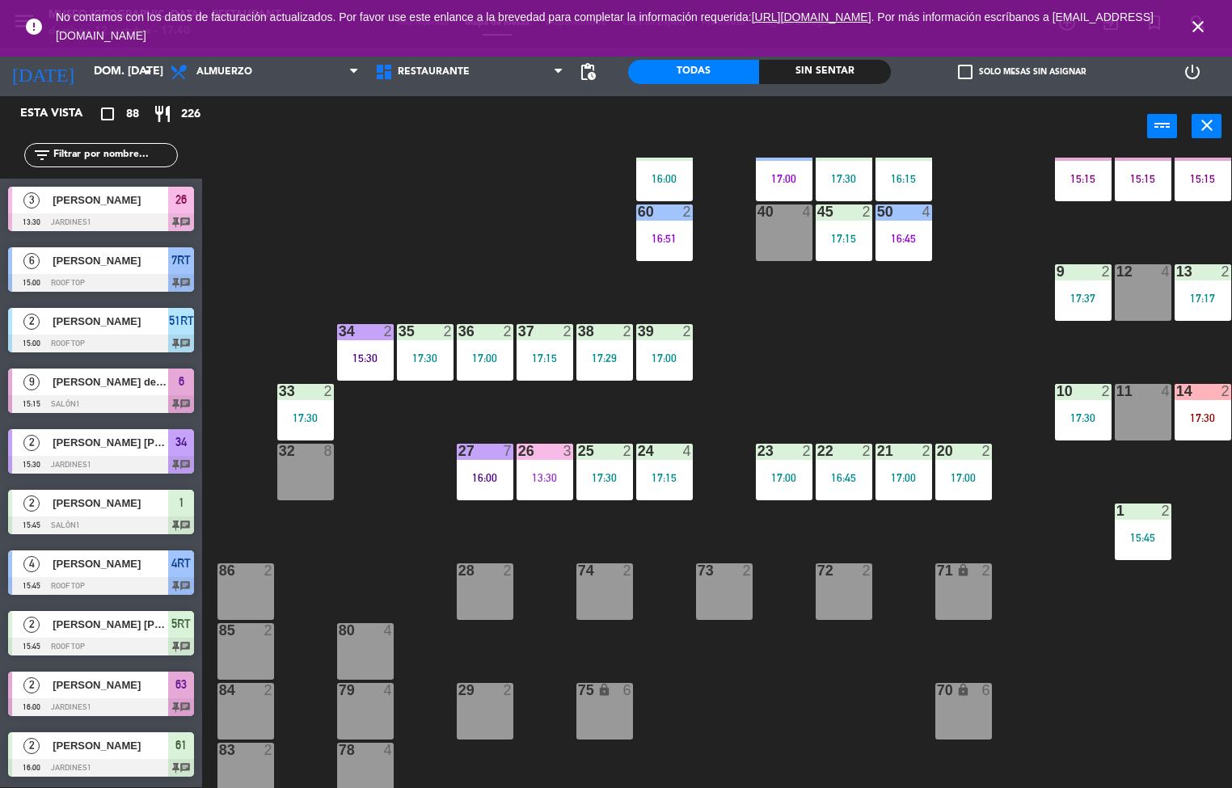
scroll to position [1, 0]
click at [549, 357] on div "17:15" at bounding box center [545, 358] width 57 height 11
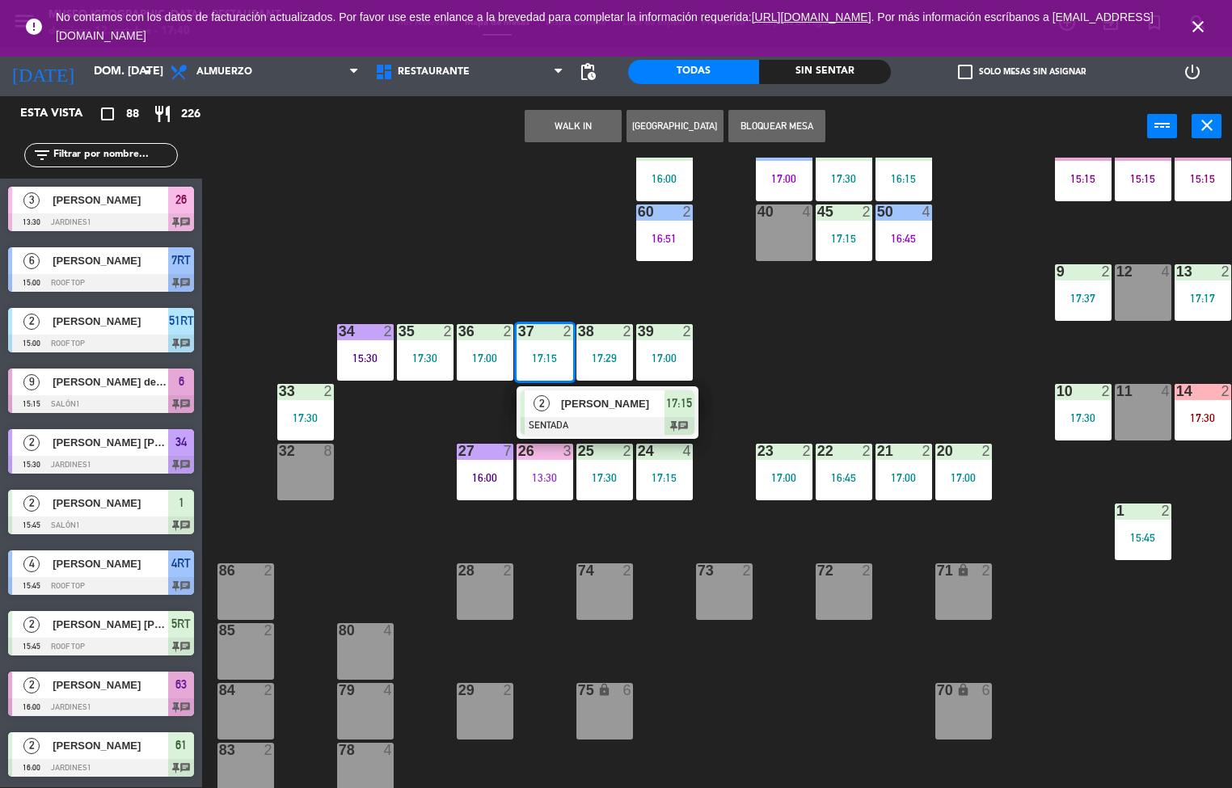
click at [623, 399] on span "[PERSON_NAME]" at bounding box center [612, 403] width 103 height 17
